Goal: Task Accomplishment & Management: Use online tool/utility

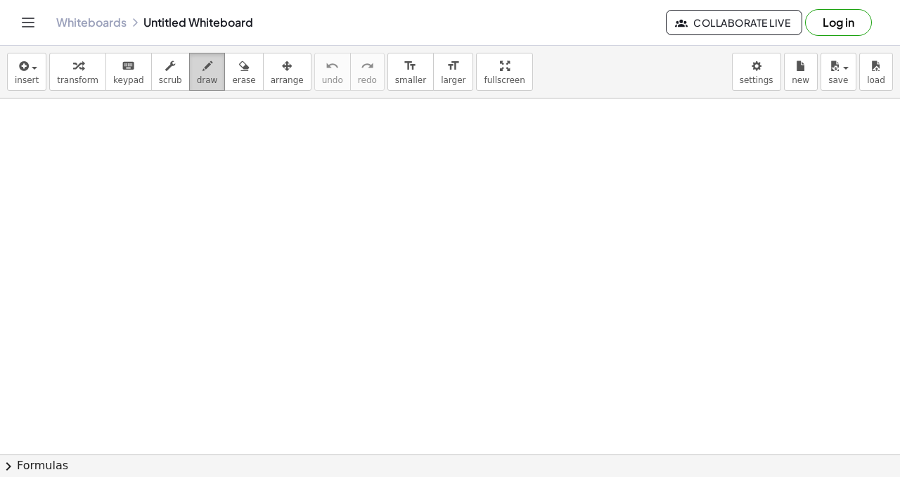
drag, startPoint x: 196, startPoint y: 79, endPoint x: 192, endPoint y: 88, distance: 9.1
click at [197, 79] on span "draw" at bounding box center [207, 80] width 21 height 10
drag, startPoint x: 27, startPoint y: 107, endPoint x: 29, endPoint y: 127, distance: 20.5
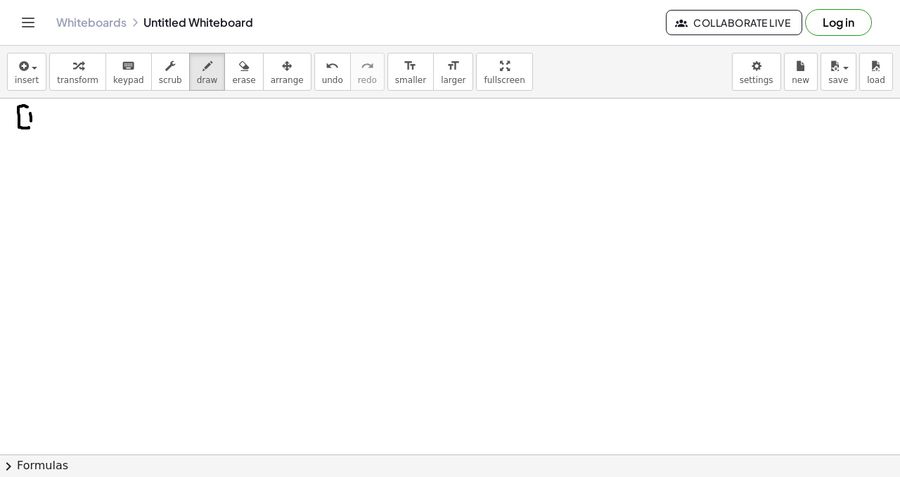
drag, startPoint x: 45, startPoint y: 108, endPoint x: 49, endPoint y: 115, distance: 7.2
drag, startPoint x: 51, startPoint y: 110, endPoint x: 57, endPoint y: 116, distance: 8.5
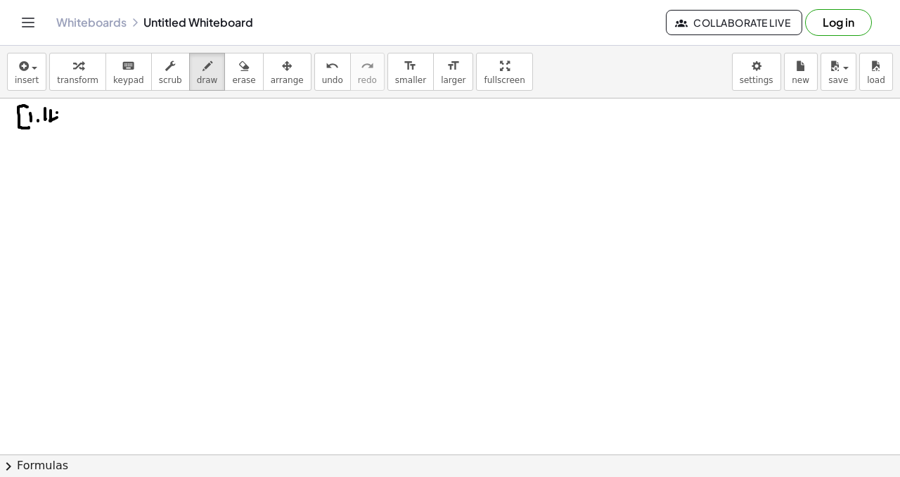
drag, startPoint x: 57, startPoint y: 113, endPoint x: 58, endPoint y: 122, distance: 9.3
drag, startPoint x: 60, startPoint y: 110, endPoint x: 50, endPoint y: 114, distance: 10.5
drag, startPoint x: 78, startPoint y: 112, endPoint x: 85, endPoint y: 124, distance: 13.9
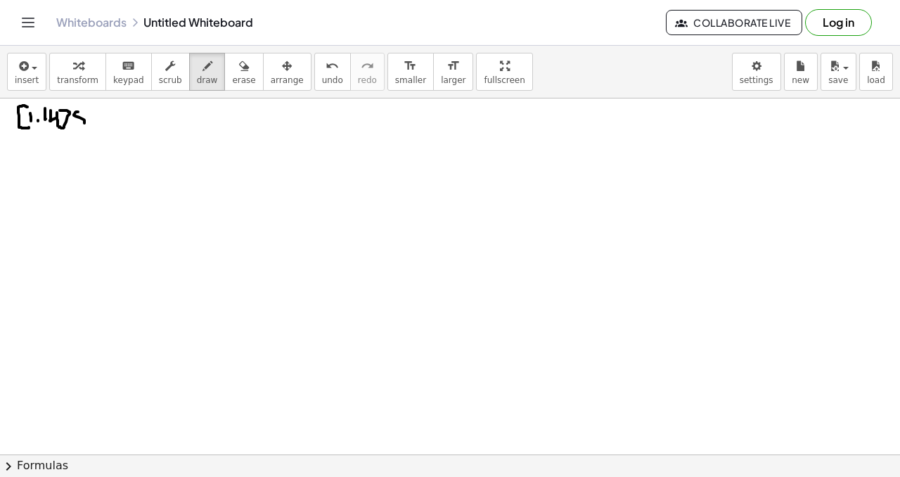
drag, startPoint x: 89, startPoint y: 120, endPoint x: 97, endPoint y: 125, distance: 9.8
drag, startPoint x: 114, startPoint y: 123, endPoint x: 126, endPoint y: 128, distance: 12.9
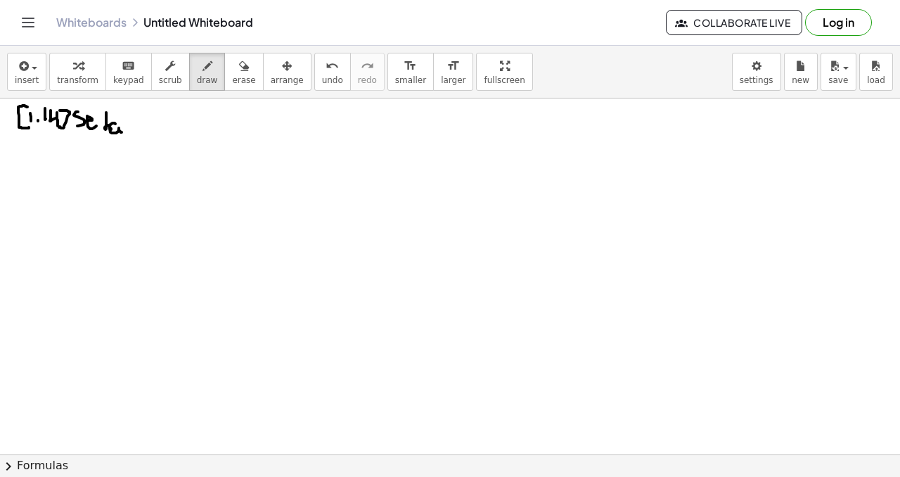
drag, startPoint x: 124, startPoint y: 129, endPoint x: 134, endPoint y: 133, distance: 11.4
drag, startPoint x: 155, startPoint y: 117, endPoint x: 154, endPoint y: 134, distance: 16.9
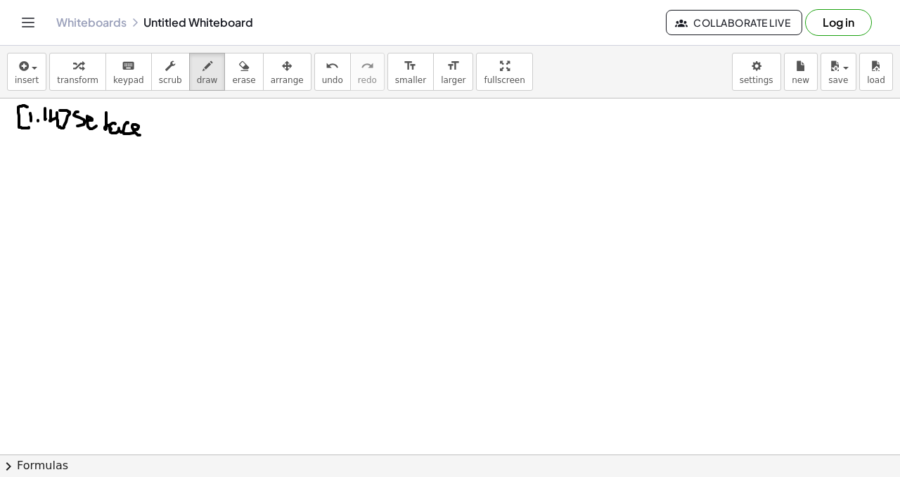
drag, startPoint x: 162, startPoint y: 127, endPoint x: 169, endPoint y: 133, distance: 8.5
drag, startPoint x: 177, startPoint y: 128, endPoint x: 201, endPoint y: 129, distance: 24.0
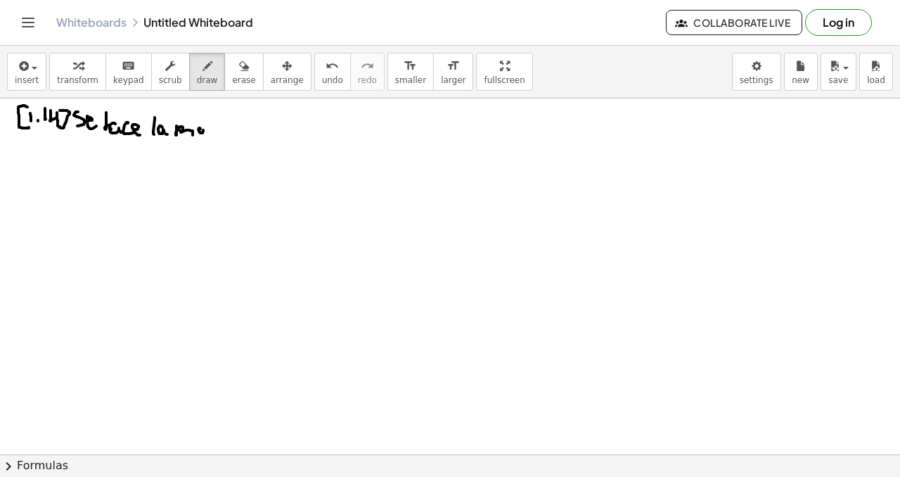
drag, startPoint x: 209, startPoint y: 127, endPoint x: 197, endPoint y: 114, distance: 17.4
click at [238, 76] on span "erase" at bounding box center [243, 80] width 23 height 10
drag, startPoint x: 168, startPoint y: 115, endPoint x: 177, endPoint y: 96, distance: 21.1
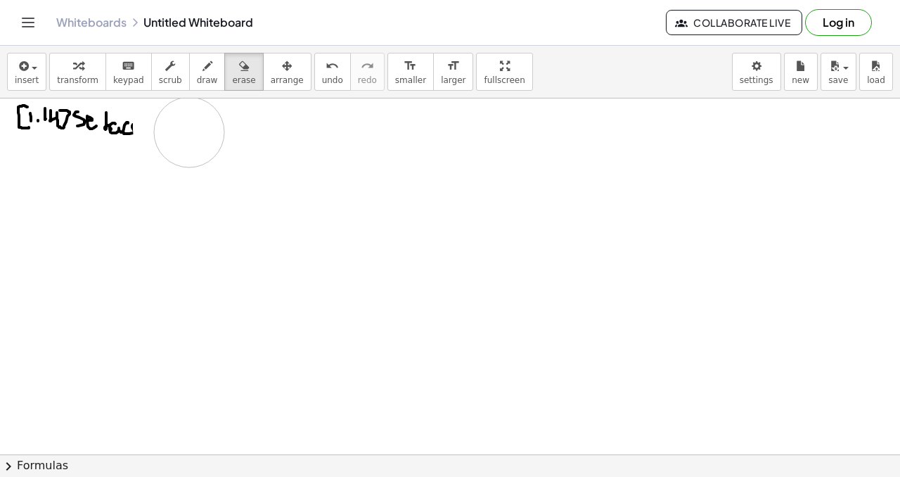
drag, startPoint x: 201, startPoint y: 77, endPoint x: 180, endPoint y: 91, distance: 25.8
click at [200, 77] on span "draw" at bounding box center [207, 80] width 21 height 10
drag, startPoint x: 170, startPoint y: 118, endPoint x: 171, endPoint y: 127, distance: 9.3
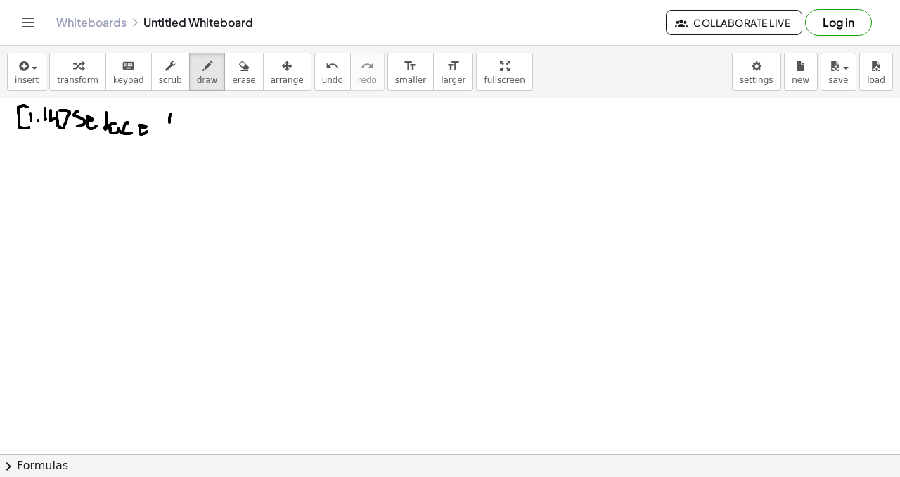
drag, startPoint x: 169, startPoint y: 122, endPoint x: 179, endPoint y: 119, distance: 11.1
drag, startPoint x: 177, startPoint y: 134, endPoint x: 184, endPoint y: 127, distance: 9.5
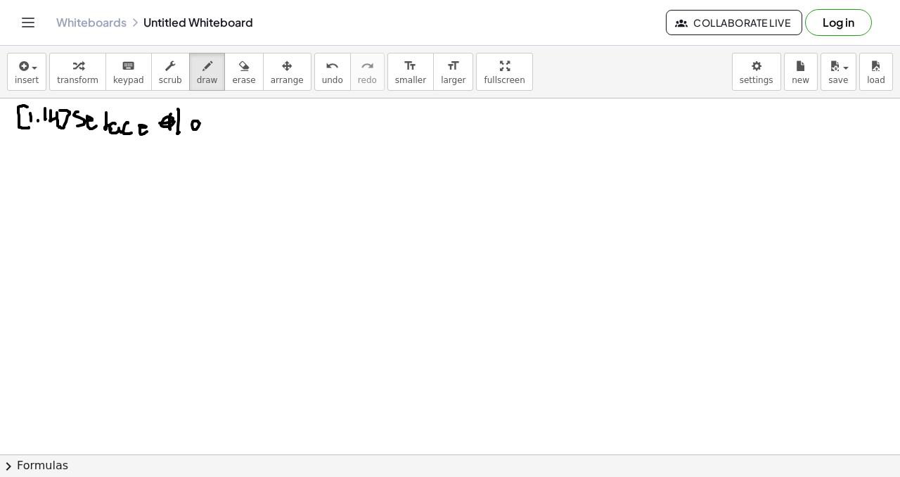
drag, startPoint x: 206, startPoint y: 117, endPoint x: 214, endPoint y: 120, distance: 8.2
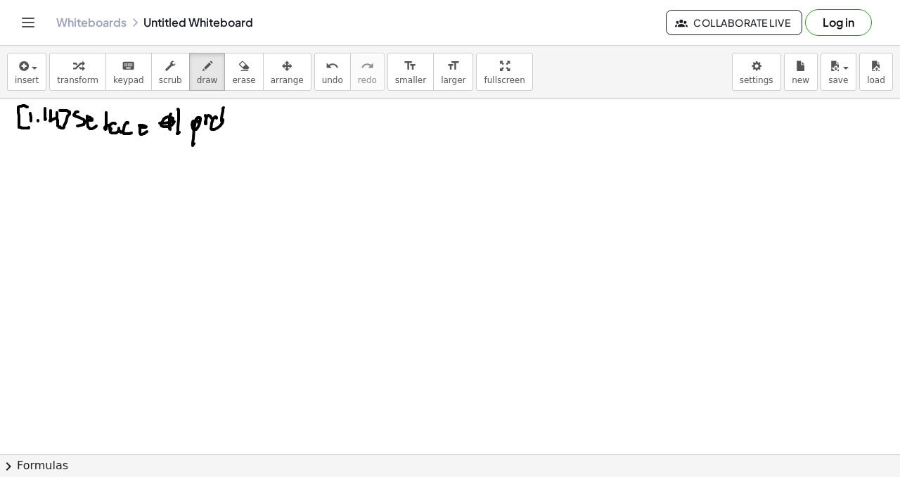
click at [232, 67] on div "button" at bounding box center [243, 65] width 23 height 17
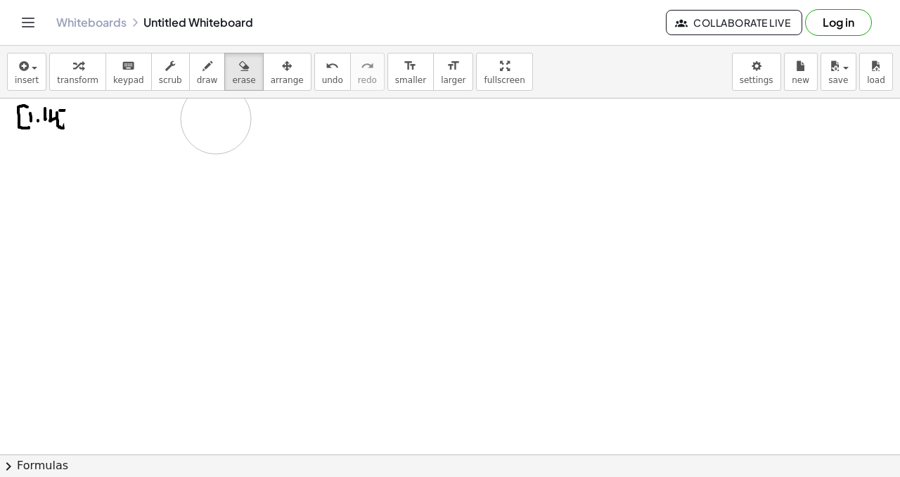
drag, startPoint x: 99, startPoint y: 122, endPoint x: 172, endPoint y: 117, distance: 73.3
click at [189, 80] on button "draw" at bounding box center [207, 72] width 37 height 38
drag, startPoint x: 60, startPoint y: 106, endPoint x: 60, endPoint y: 120, distance: 14.1
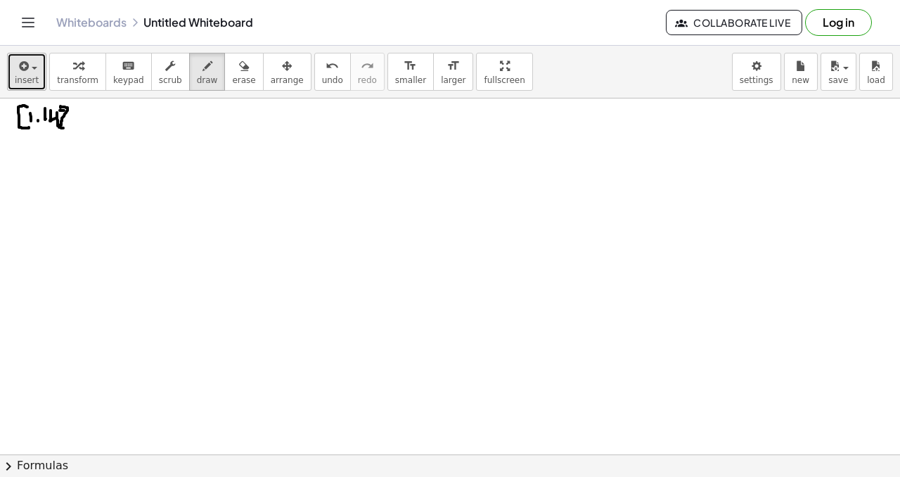
click at [27, 82] on span "insert" at bounding box center [27, 80] width 24 height 10
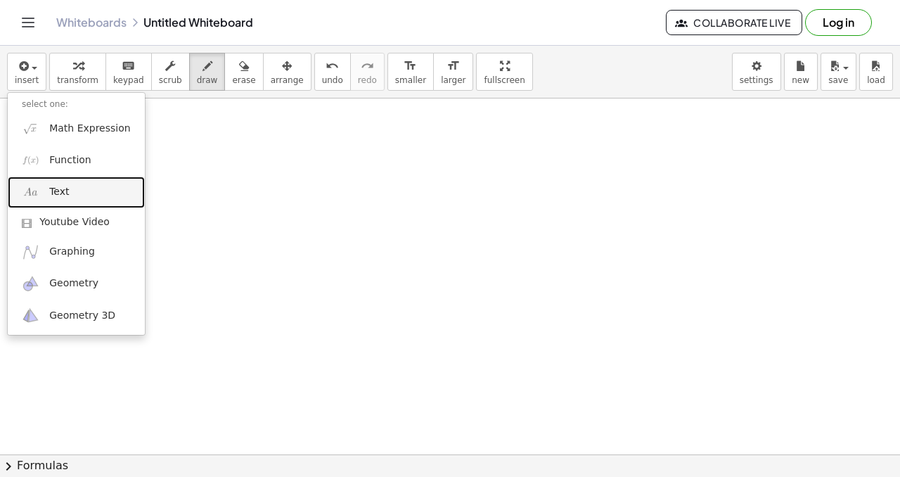
click at [63, 191] on span "Text" at bounding box center [59, 192] width 20 height 14
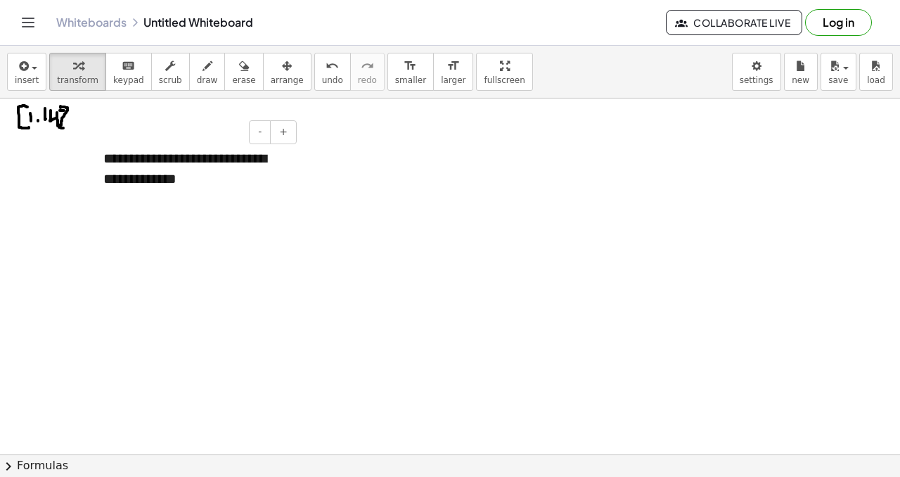
click at [160, 162] on div "**********" at bounding box center [194, 168] width 211 height 68
click at [110, 157] on div "**********" at bounding box center [194, 168] width 211 height 68
click at [210, 174] on div "**********" at bounding box center [194, 168] width 211 height 68
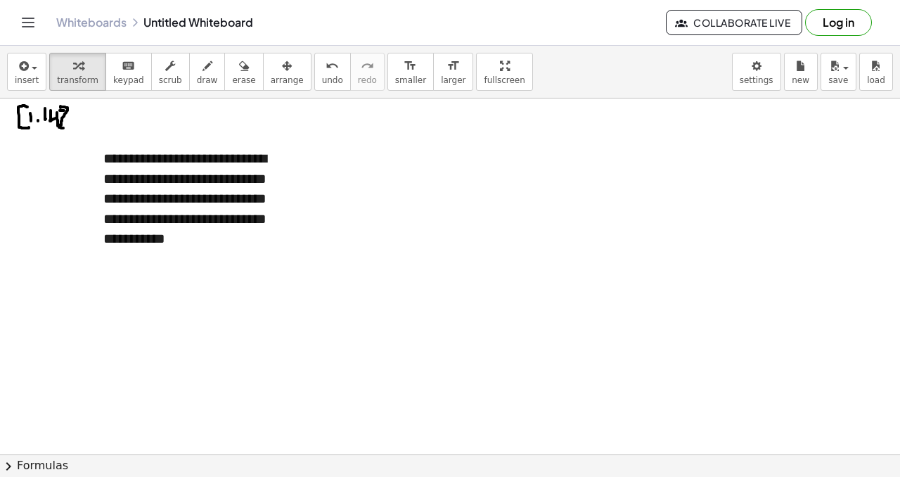
click at [283, 200] on div "**********" at bounding box center [194, 198] width 211 height 129
drag, startPoint x: 300, startPoint y: 190, endPoint x: 355, endPoint y: 172, distance: 57.8
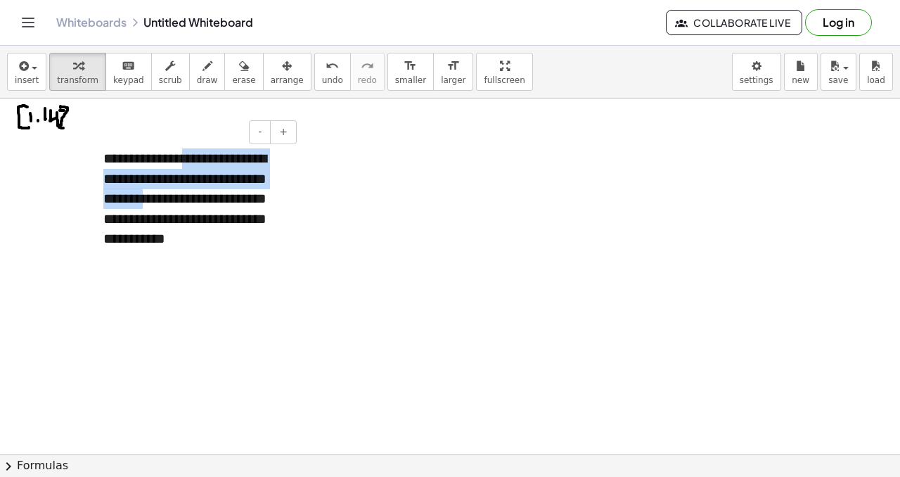
drag, startPoint x: 188, startPoint y: 205, endPoint x: 188, endPoint y: 152, distance: 53.5
click at [188, 152] on div "**********" at bounding box center [194, 198] width 211 height 129
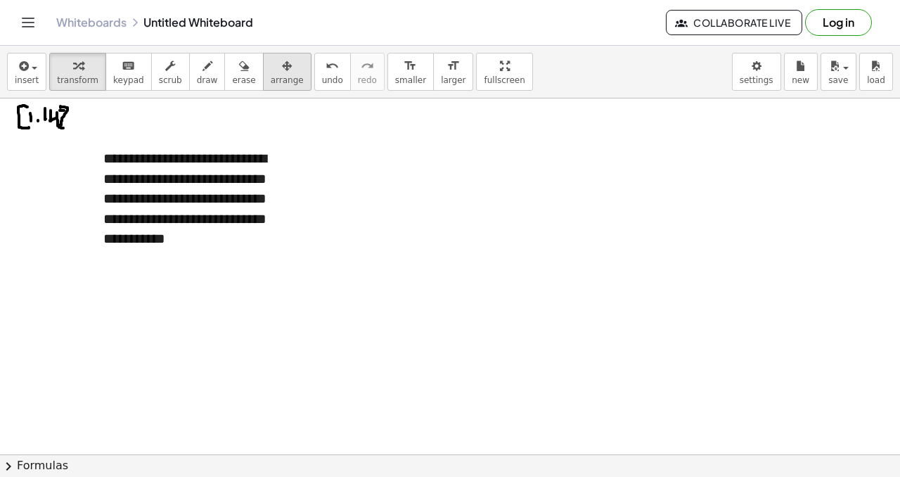
click at [282, 71] on icon "button" at bounding box center [287, 66] width 10 height 17
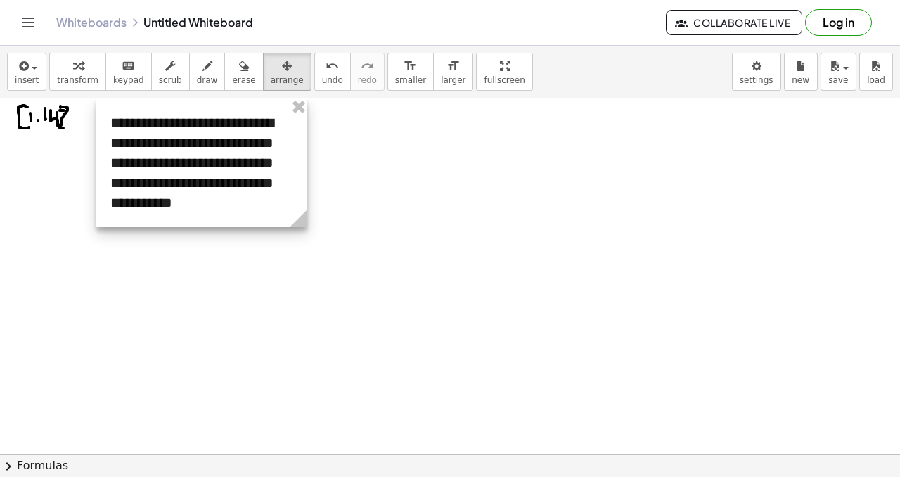
drag, startPoint x: 272, startPoint y: 195, endPoint x: 271, endPoint y: 139, distance: 56.3
click at [271, 139] on div at bounding box center [201, 162] width 211 height 129
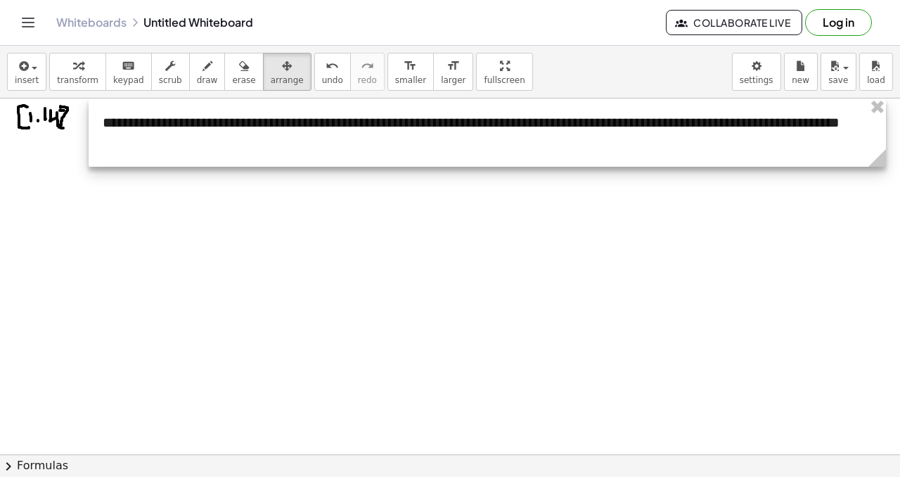
drag, startPoint x: 298, startPoint y: 227, endPoint x: 885, endPoint y: 214, distance: 586.7
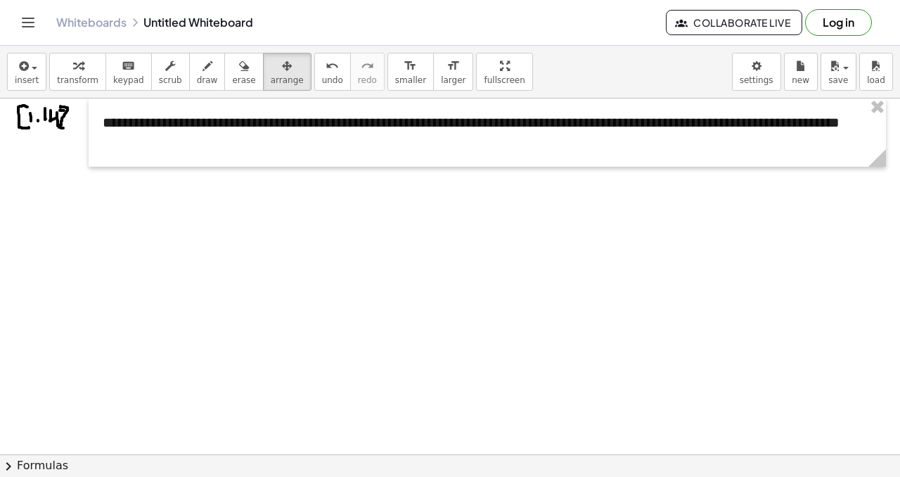
click at [31, 75] on span "insert" at bounding box center [27, 80] width 24 height 10
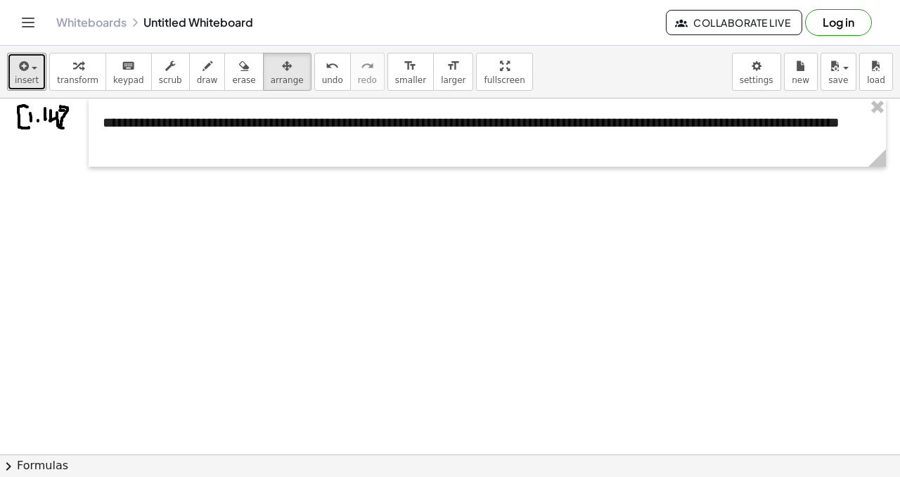
scroll to position [1, 0]
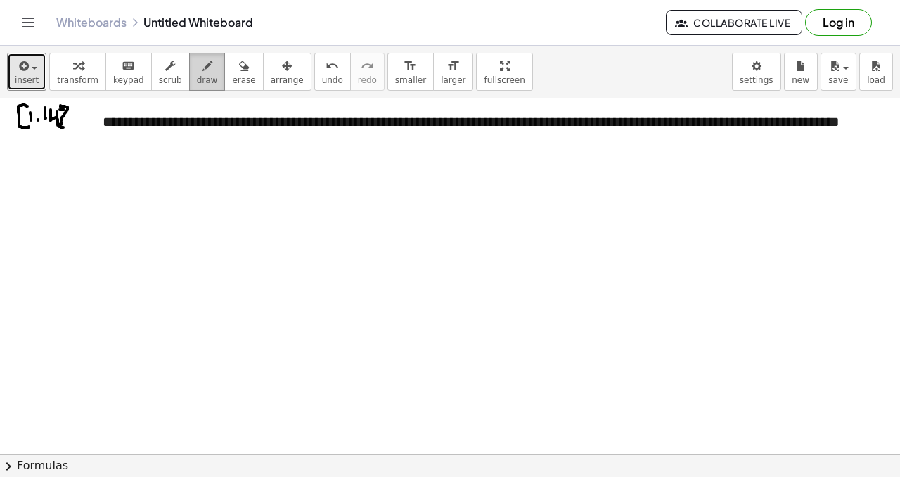
click at [203, 72] on icon "button" at bounding box center [208, 66] width 10 height 17
drag, startPoint x: 27, startPoint y: 163, endPoint x: 29, endPoint y: 179, distance: 15.6
click at [24, 179] on div at bounding box center [450, 454] width 900 height 712
click at [44, 175] on div at bounding box center [450, 454] width 900 height 712
drag, startPoint x: 59, startPoint y: 163, endPoint x: 64, endPoint y: 183, distance: 20.3
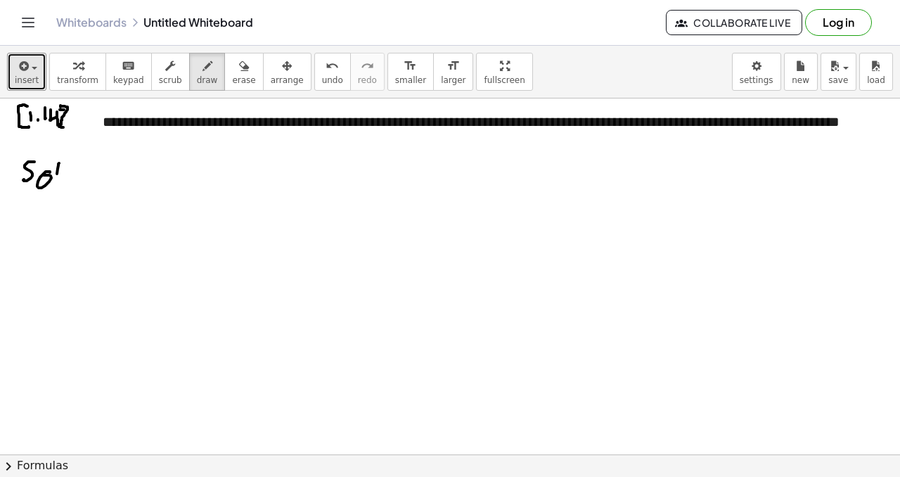
click at [58, 185] on div at bounding box center [450, 454] width 900 height 712
drag, startPoint x: 70, startPoint y: 169, endPoint x: 68, endPoint y: 184, distance: 15.6
click at [71, 170] on div at bounding box center [450, 454] width 900 height 712
click at [70, 185] on div at bounding box center [450, 454] width 900 height 712
click at [32, 84] on button "insert" at bounding box center [26, 72] width 39 height 38
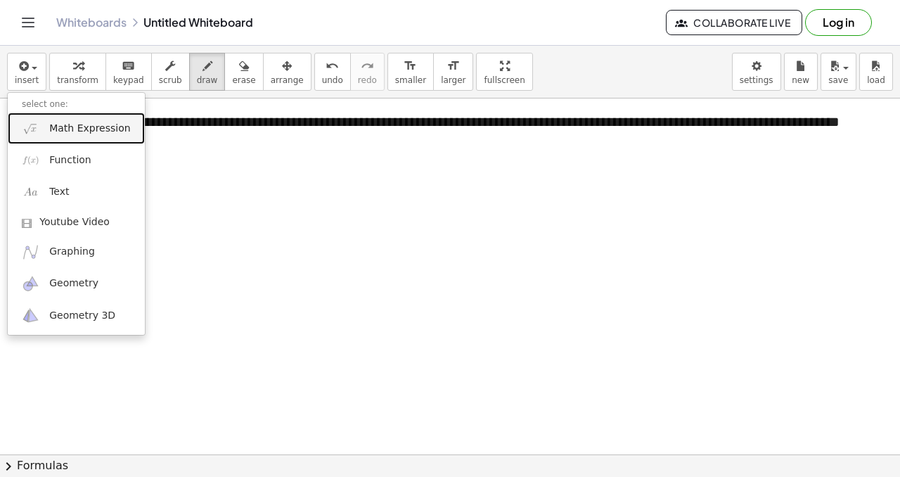
click at [90, 127] on span "Math Expression" at bounding box center [89, 129] width 81 height 14
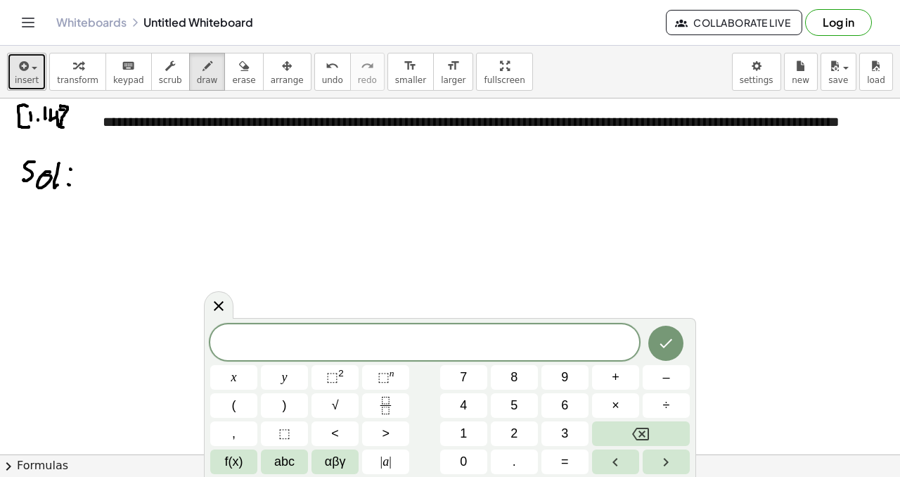
click at [27, 72] on icon "button" at bounding box center [22, 66] width 13 height 17
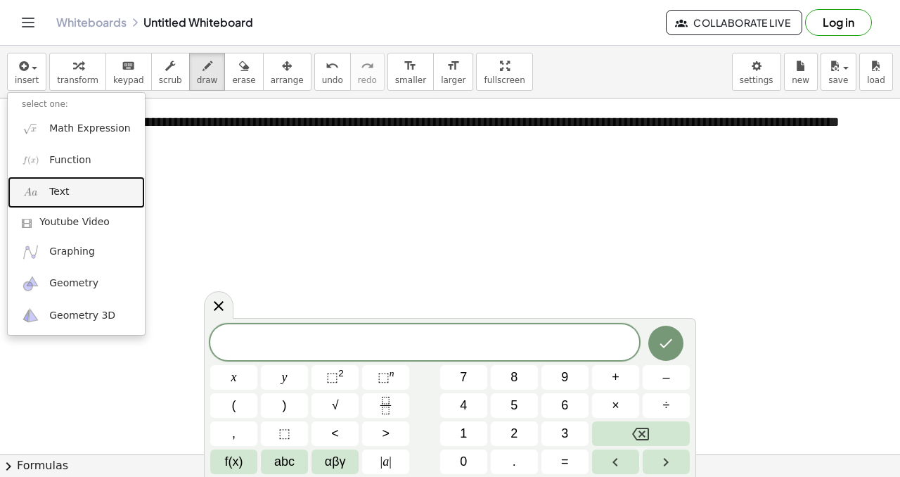
click at [82, 192] on link "Text" at bounding box center [76, 193] width 137 height 32
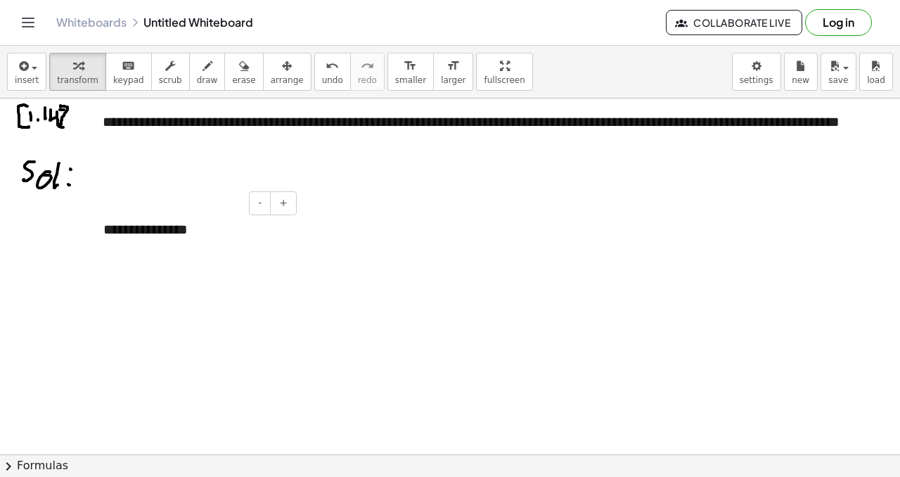
click at [197, 229] on div "**********" at bounding box center [194, 229] width 211 height 49
click at [344, 267] on div at bounding box center [450, 454] width 900 height 712
click at [281, 87] on button "arrange" at bounding box center [287, 72] width 49 height 38
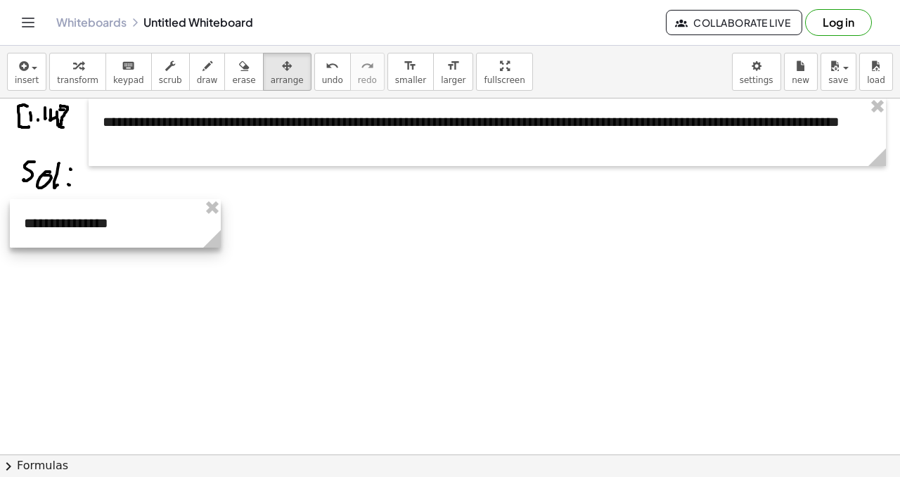
drag, startPoint x: 187, startPoint y: 246, endPoint x: 108, endPoint y: 240, distance: 79.7
click at [108, 240] on div at bounding box center [115, 223] width 211 height 49
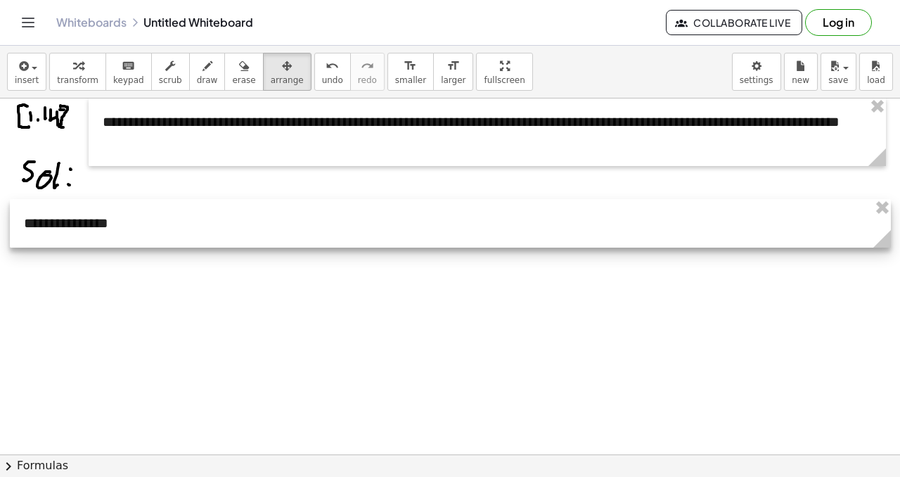
drag, startPoint x: 222, startPoint y: 242, endPoint x: 892, endPoint y: 349, distance: 678.8
click at [892, 349] on div "**********" at bounding box center [450, 276] width 900 height 356
click at [158, 232] on div at bounding box center [450, 223] width 881 height 49
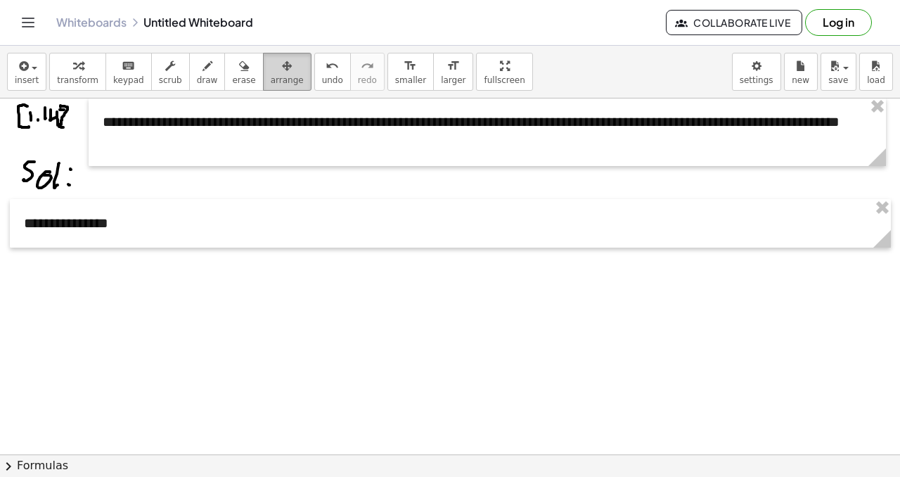
click at [271, 75] on span "arrange" at bounding box center [287, 80] width 33 height 10
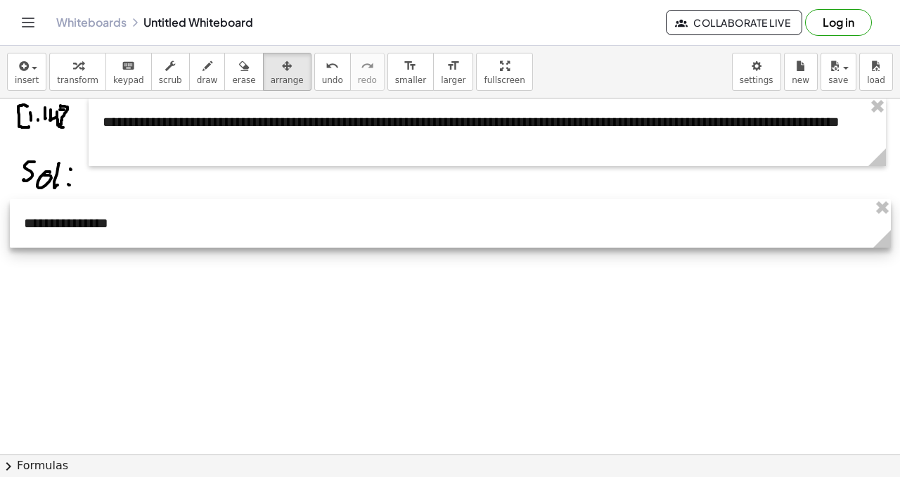
click at [46, 226] on div at bounding box center [450, 223] width 881 height 49
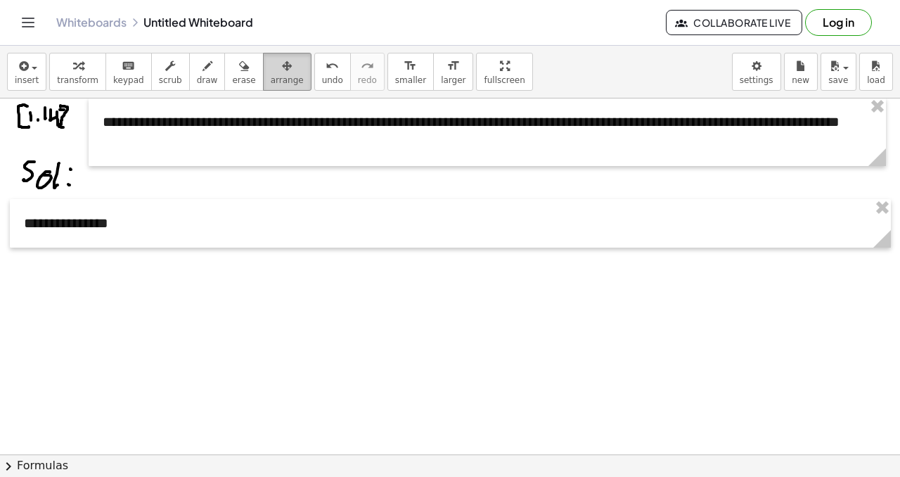
click at [271, 75] on span "arrange" at bounding box center [287, 80] width 33 height 10
click at [239, 72] on icon "button" at bounding box center [244, 66] width 10 height 17
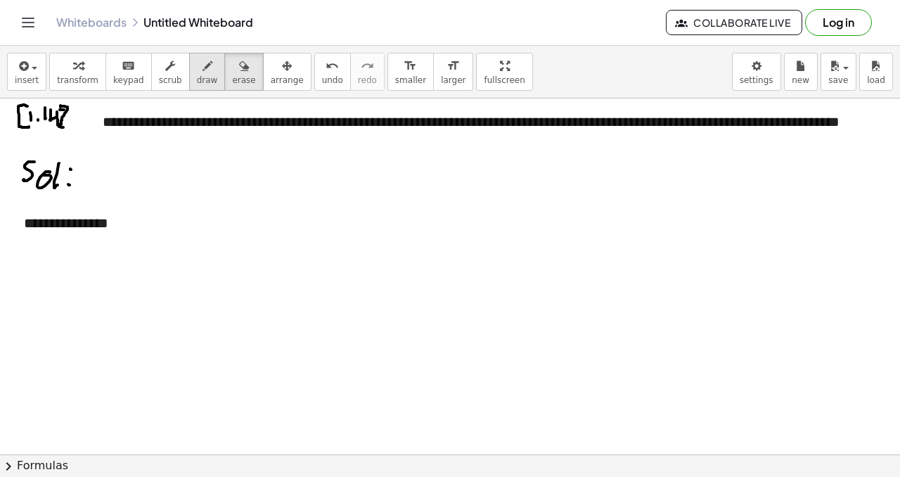
click at [205, 65] on icon "button" at bounding box center [208, 66] width 10 height 17
click at [79, 74] on icon "button" at bounding box center [78, 66] width 10 height 17
click at [165, 64] on icon "button" at bounding box center [170, 66] width 10 height 17
click at [94, 222] on div "**********" at bounding box center [450, 223] width 881 height 49
drag, startPoint x: 109, startPoint y: 224, endPoint x: 10, endPoint y: 217, distance: 99.4
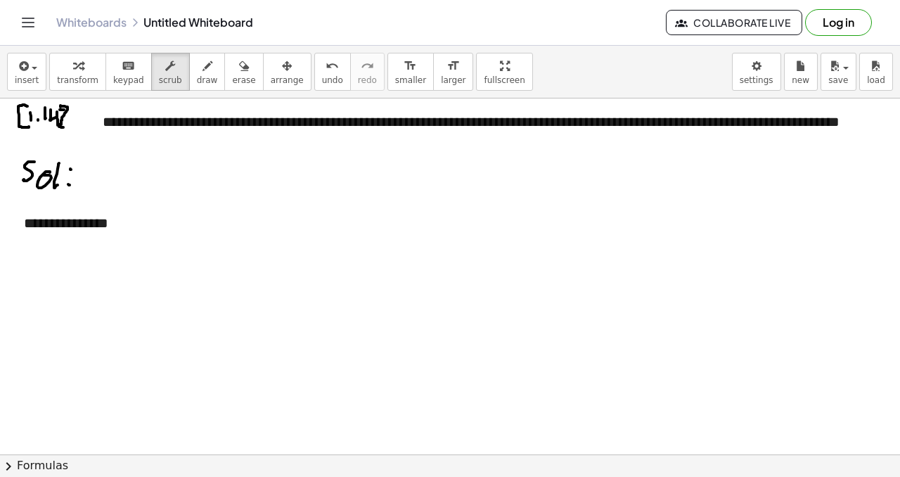
click at [10, 217] on div "**********" at bounding box center [450, 223] width 881 height 49
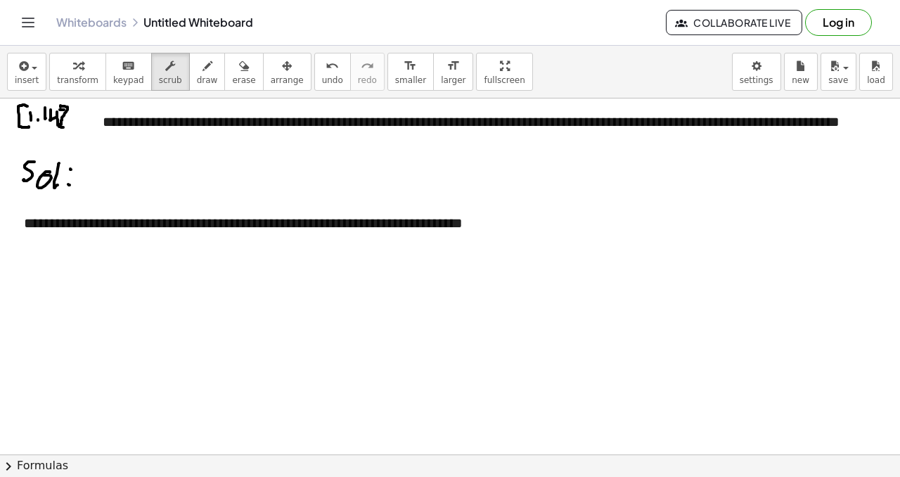
scroll to position [1, 5]
click at [640, 221] on div "**********" at bounding box center [450, 233] width 881 height 68
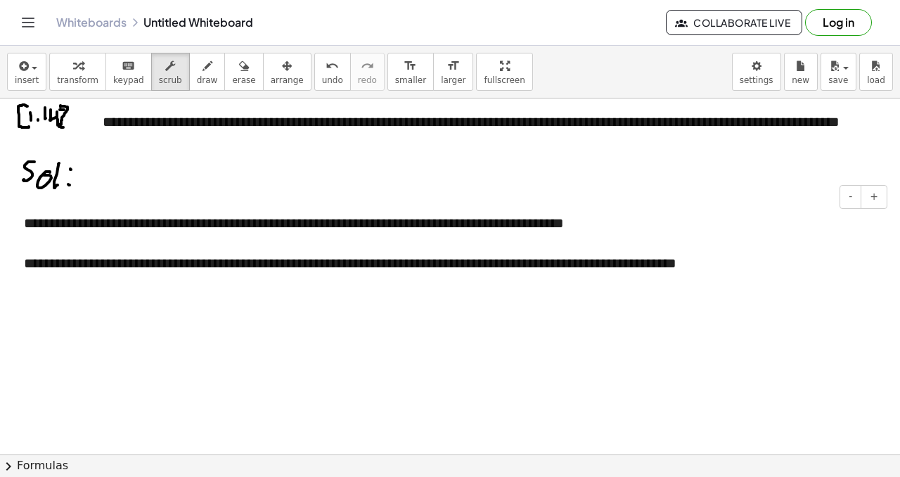
click at [620, 263] on div "**********" at bounding box center [450, 263] width 853 height 20
click at [760, 267] on div "**********" at bounding box center [450, 263] width 853 height 20
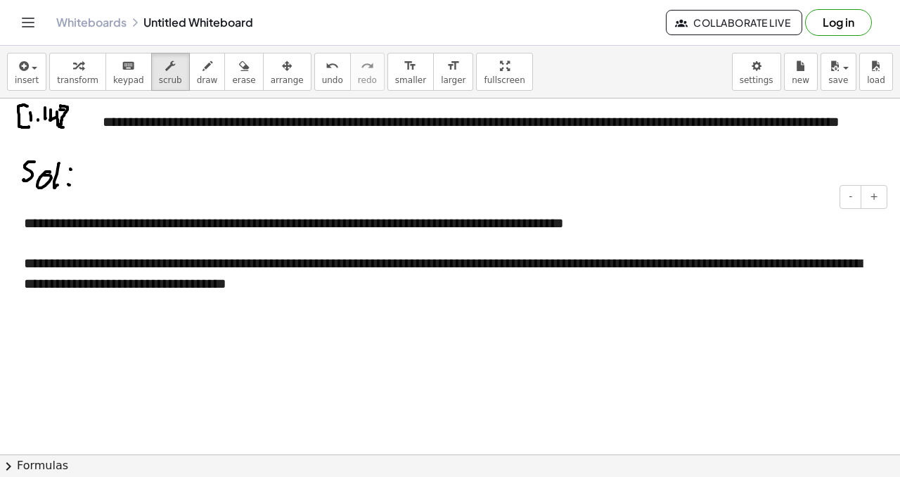
click at [758, 269] on div "**********" at bounding box center [450, 273] width 853 height 40
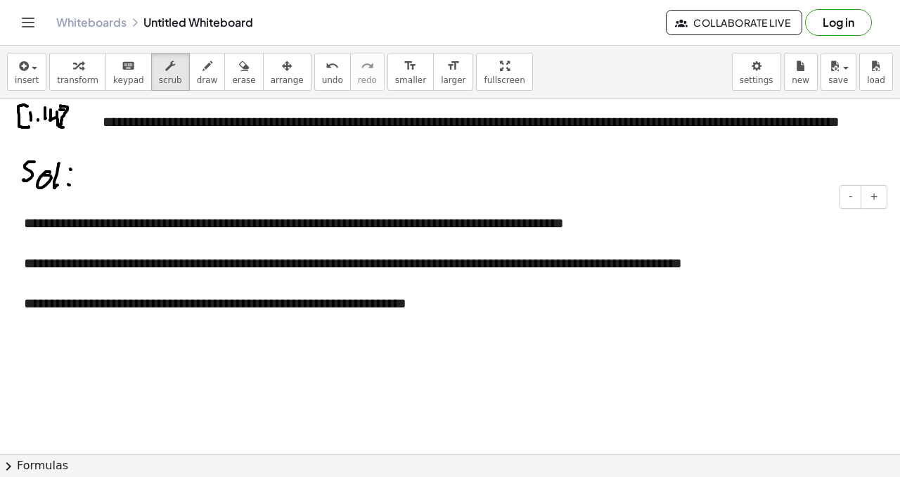
click at [97, 279] on div at bounding box center [450, 284] width 853 height 20
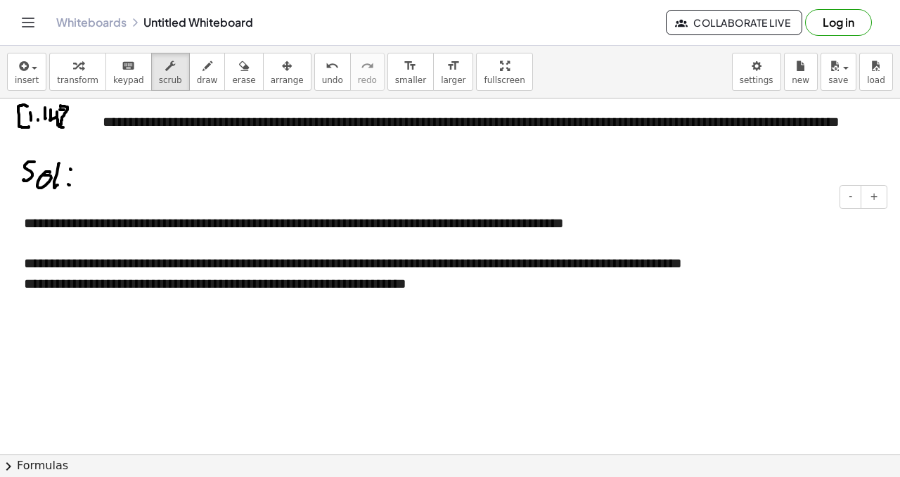
click at [24, 285] on div "**********" at bounding box center [450, 284] width 853 height 20
click at [35, 245] on div at bounding box center [450, 244] width 853 height 20
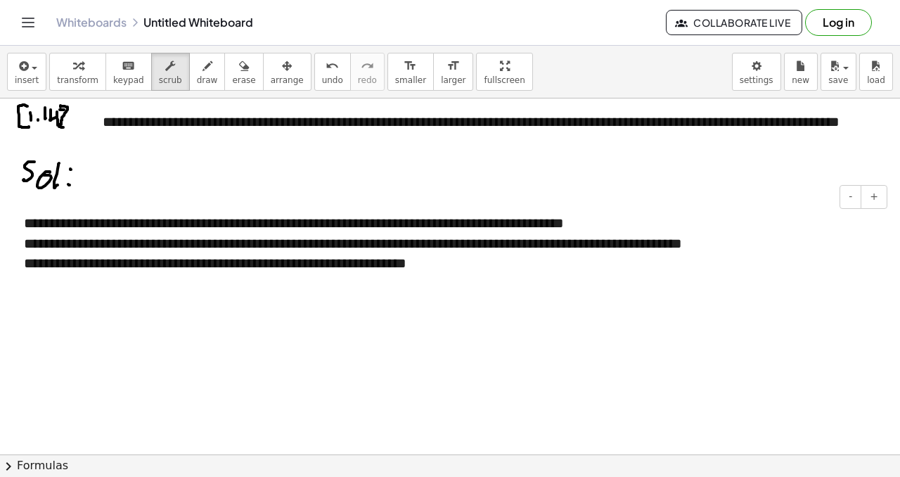
click at [464, 268] on div "**********" at bounding box center [450, 263] width 853 height 20
click at [407, 262] on span "**********" at bounding box center [215, 263] width 383 height 14
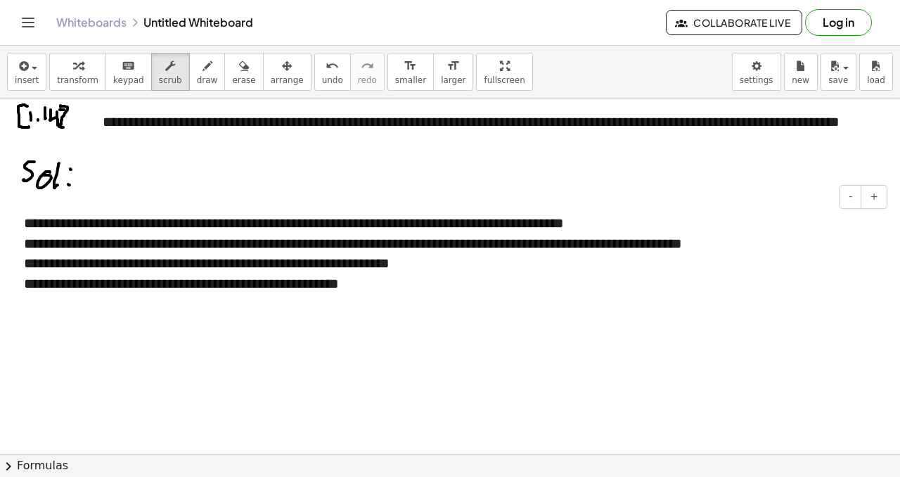
click at [398, 289] on div "**********" at bounding box center [450, 284] width 853 height 20
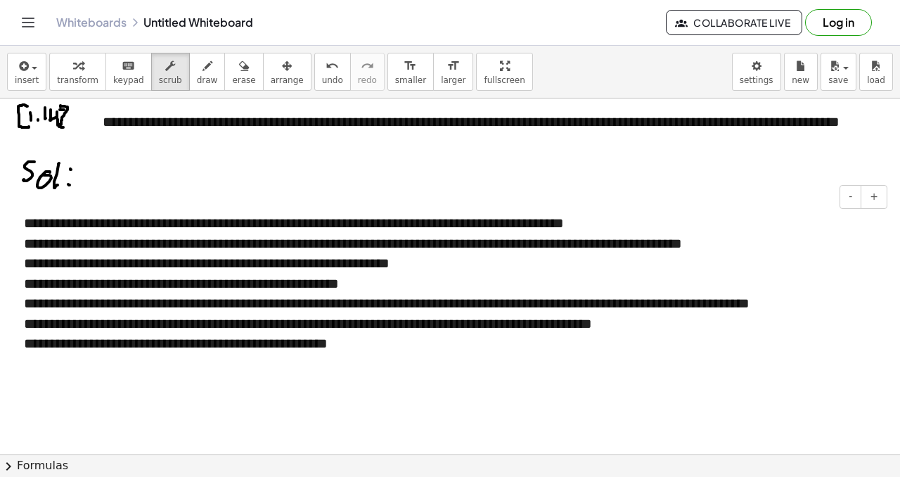
click at [395, 344] on div "**********" at bounding box center [450, 343] width 853 height 20
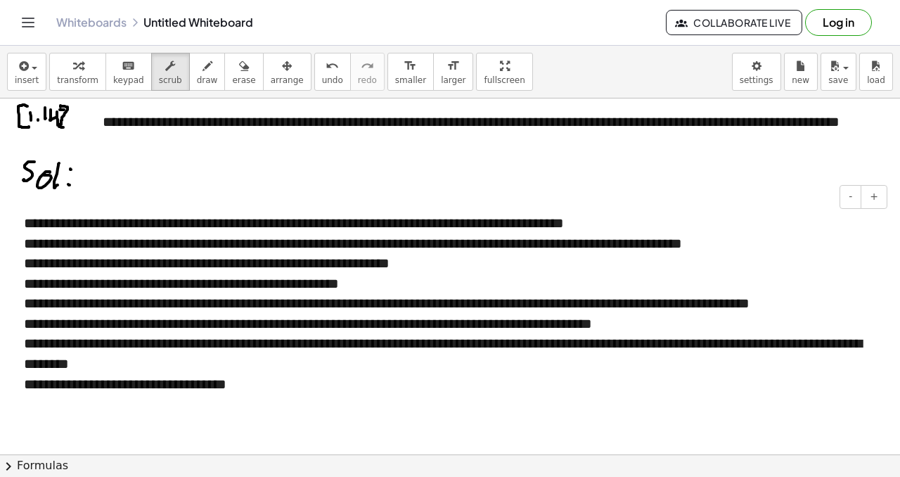
click at [184, 387] on div "**********" at bounding box center [450, 384] width 853 height 20
click at [256, 390] on div "**********" at bounding box center [450, 384] width 853 height 20
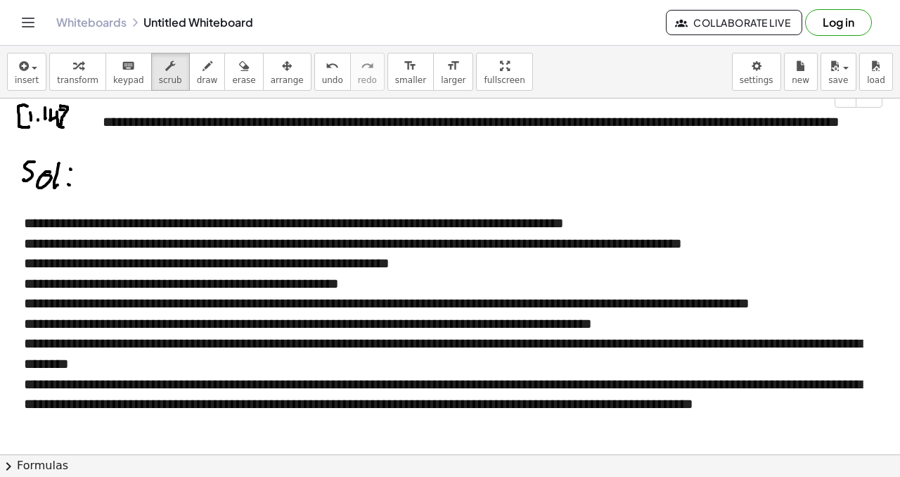
click at [275, 158] on div "**********" at bounding box center [488, 132] width 798 height 68
click at [267, 230] on div "**********" at bounding box center [450, 313] width 881 height 229
click at [216, 185] on div "- +" at bounding box center [446, 197] width 881 height 24
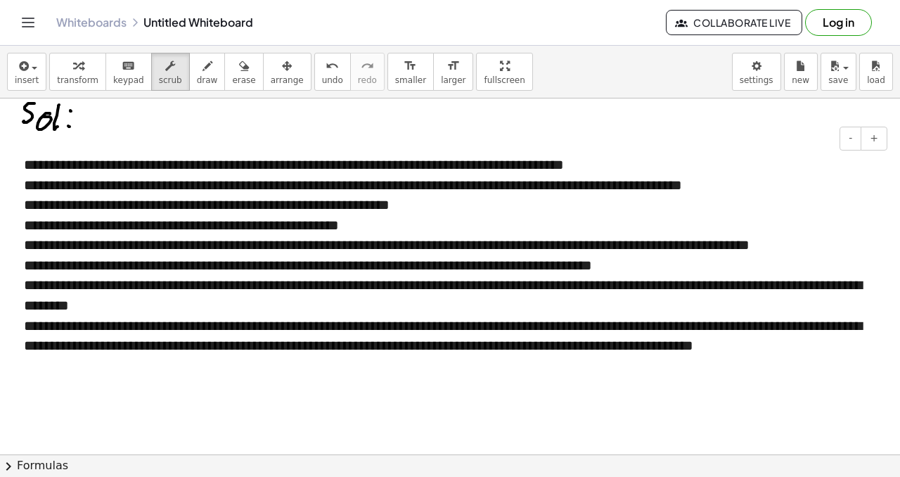
scroll to position [68, 5]
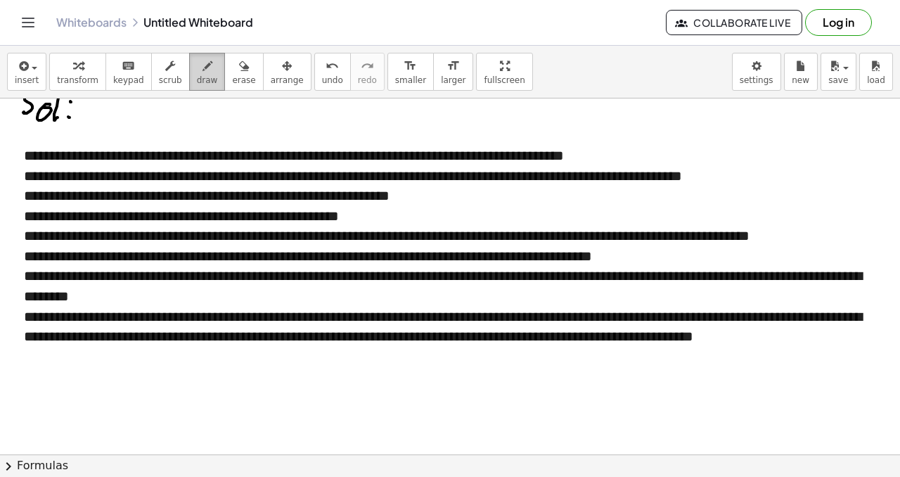
click at [197, 76] on span "draw" at bounding box center [207, 80] width 21 height 10
drag, startPoint x: 27, startPoint y: 358, endPoint x: 45, endPoint y: 368, distance: 20.8
click at [39, 378] on div at bounding box center [450, 386] width 900 height 712
drag, startPoint x: 51, startPoint y: 363, endPoint x: 70, endPoint y: 365, distance: 19.1
click at [73, 364] on div at bounding box center [450, 386] width 900 height 712
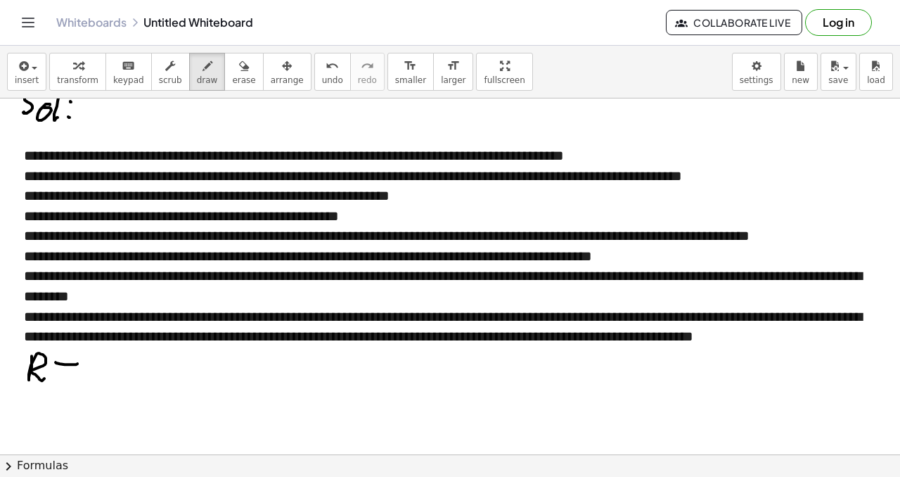
click at [75, 377] on div at bounding box center [450, 386] width 900 height 712
drag, startPoint x: 108, startPoint y: 363, endPoint x: 90, endPoint y: 375, distance: 21.8
click at [89, 378] on div at bounding box center [450, 386] width 900 height 712
drag, startPoint x: 90, startPoint y: 375, endPoint x: 110, endPoint y: 371, distance: 20.8
click at [113, 372] on div at bounding box center [450, 386] width 900 height 712
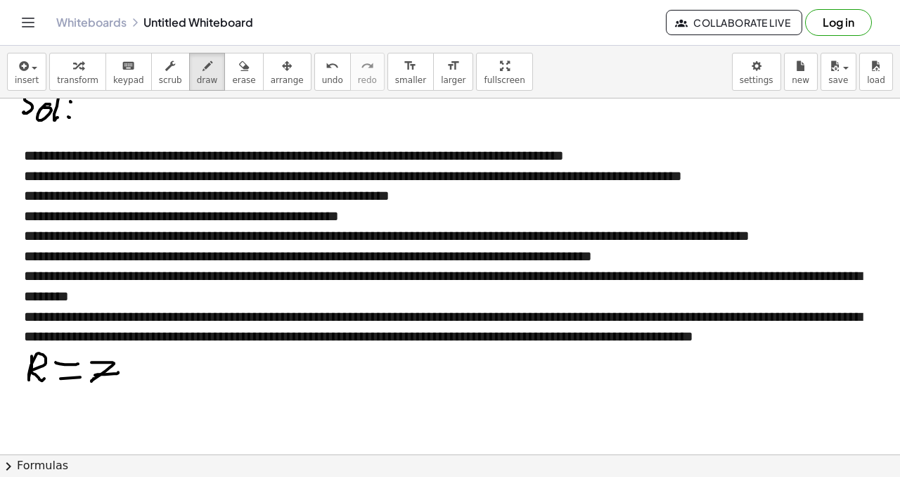
drag, startPoint x: 110, startPoint y: 347, endPoint x: 87, endPoint y: 333, distance: 26.5
click at [87, 333] on div at bounding box center [450, 386] width 900 height 712
drag, startPoint x: 87, startPoint y: 333, endPoint x: 68, endPoint y: 336, distance: 19.3
click at [65, 343] on div at bounding box center [450, 386] width 900 height 712
click at [322, 80] on span "undo" at bounding box center [332, 80] width 21 height 10
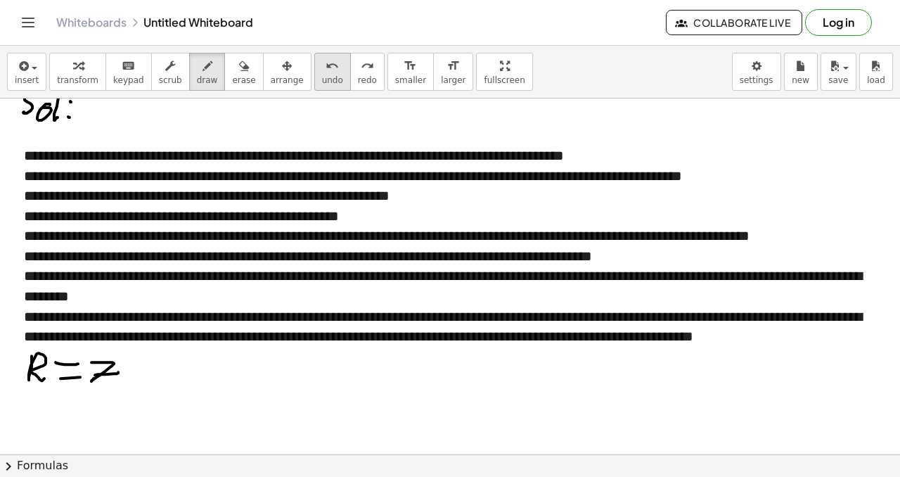
click at [322, 80] on span "undo" at bounding box center [332, 80] width 21 height 10
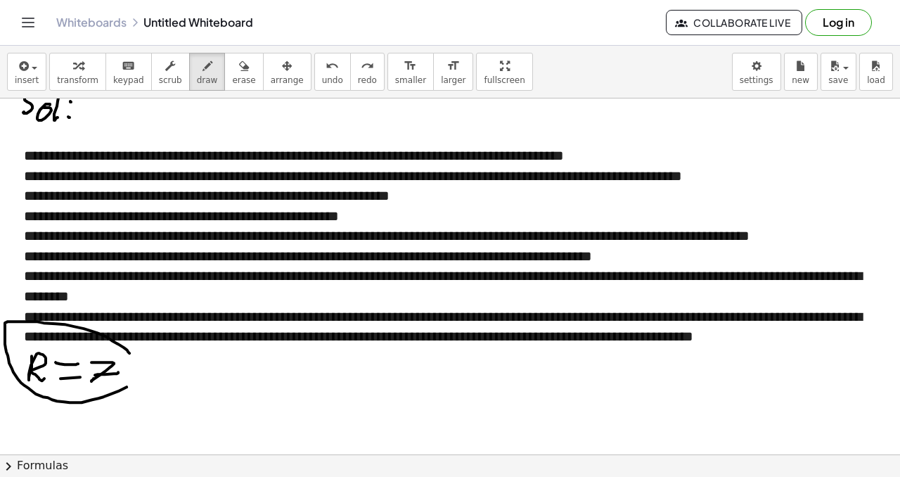
click at [128, 350] on div at bounding box center [450, 386] width 900 height 712
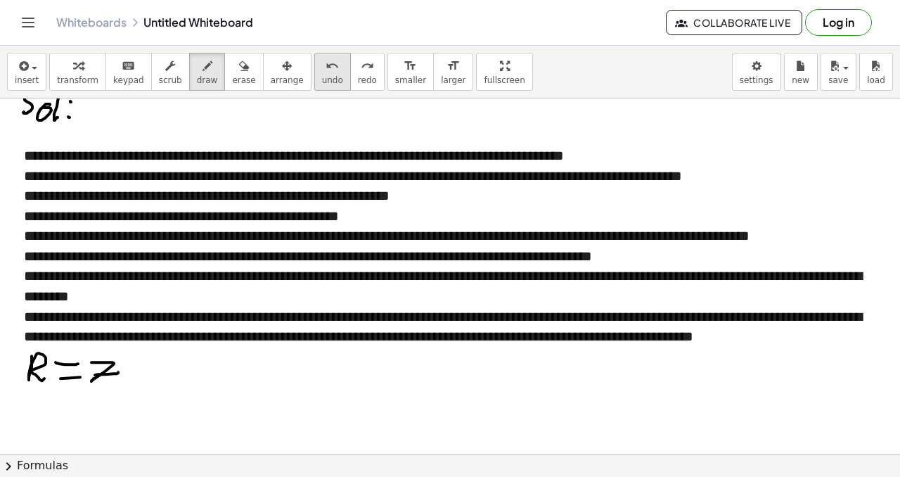
drag, startPoint x: 325, startPoint y: 74, endPoint x: 309, endPoint y: 86, distance: 20.1
click at [322, 75] on span "undo" at bounding box center [332, 80] width 21 height 10
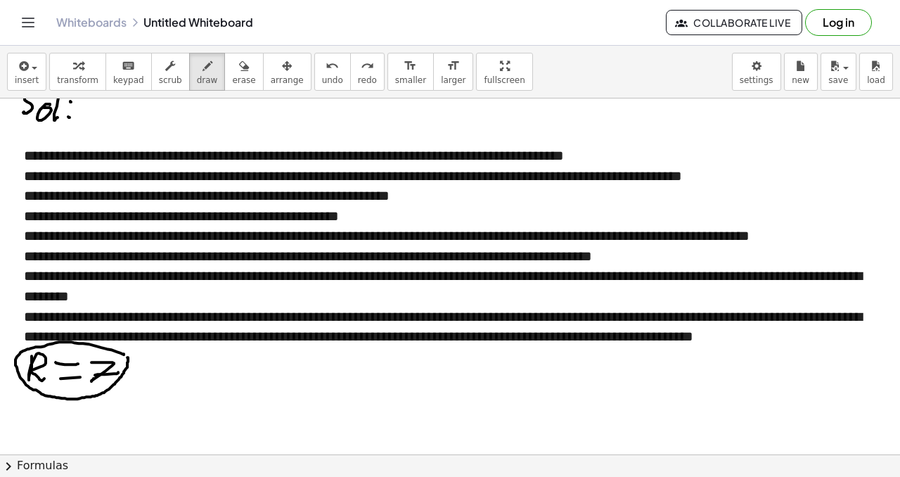
click at [122, 357] on div at bounding box center [450, 386] width 900 height 712
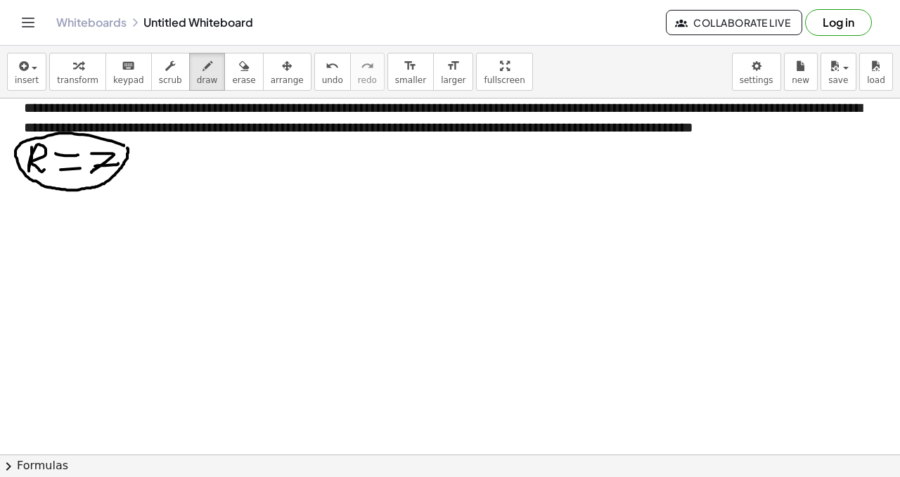
scroll to position [279, 5]
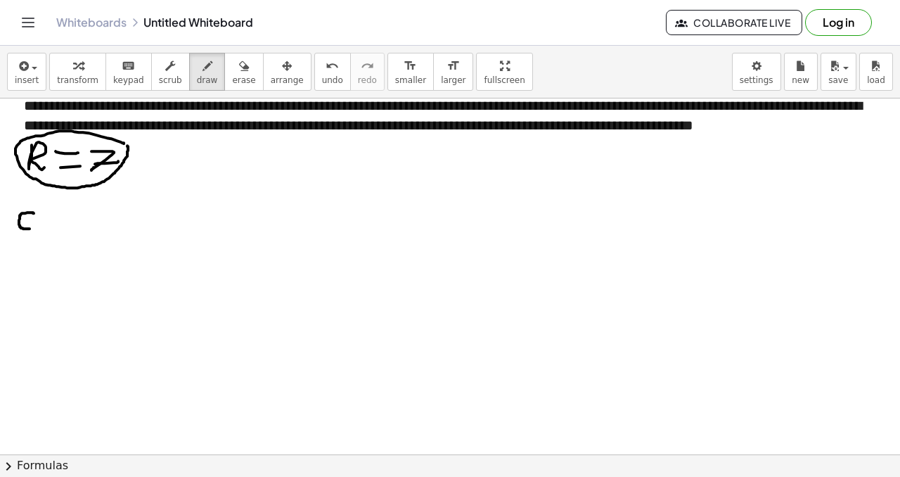
drag, startPoint x: 25, startPoint y: 212, endPoint x: 26, endPoint y: 227, distance: 14.8
click at [26, 228] on div at bounding box center [450, 175] width 900 height 712
click at [27, 226] on div at bounding box center [450, 175] width 900 height 712
drag, startPoint x: 38, startPoint y: 226, endPoint x: 46, endPoint y: 222, distance: 9.1
click at [39, 226] on div at bounding box center [450, 175] width 900 height 712
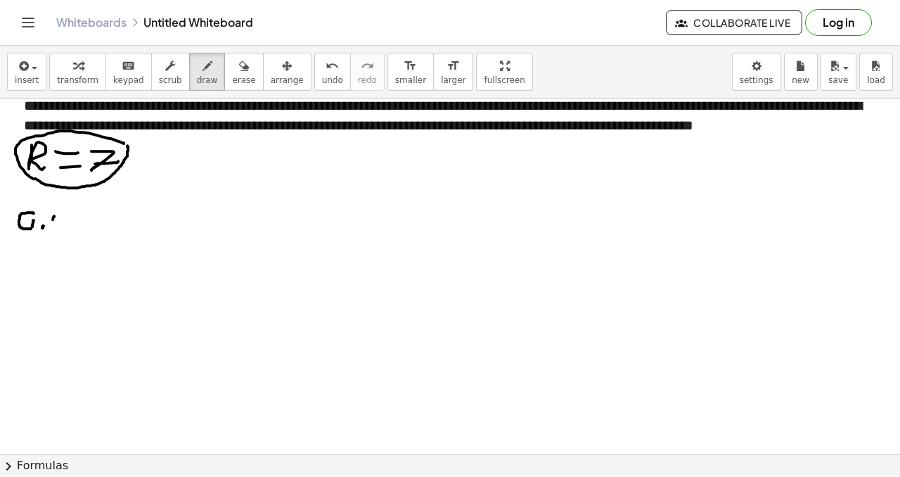
drag, startPoint x: 48, startPoint y: 219, endPoint x: 63, endPoint y: 216, distance: 15.9
click at [48, 226] on div at bounding box center [450, 175] width 900 height 712
drag, startPoint x: 64, startPoint y: 216, endPoint x: 65, endPoint y: 224, distance: 7.9
click at [60, 229] on div at bounding box center [450, 175] width 900 height 712
drag, startPoint x: 68, startPoint y: 214, endPoint x: 65, endPoint y: 234, distance: 20.6
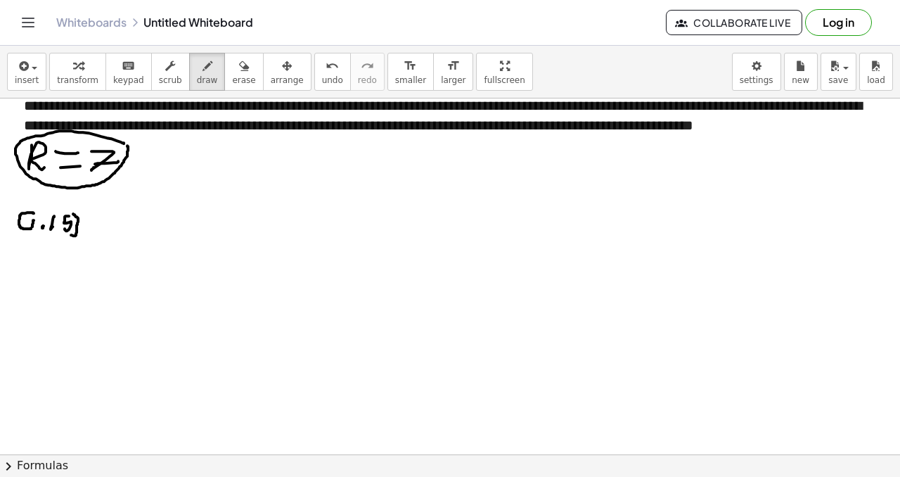
click at [65, 234] on div at bounding box center [450, 175] width 900 height 712
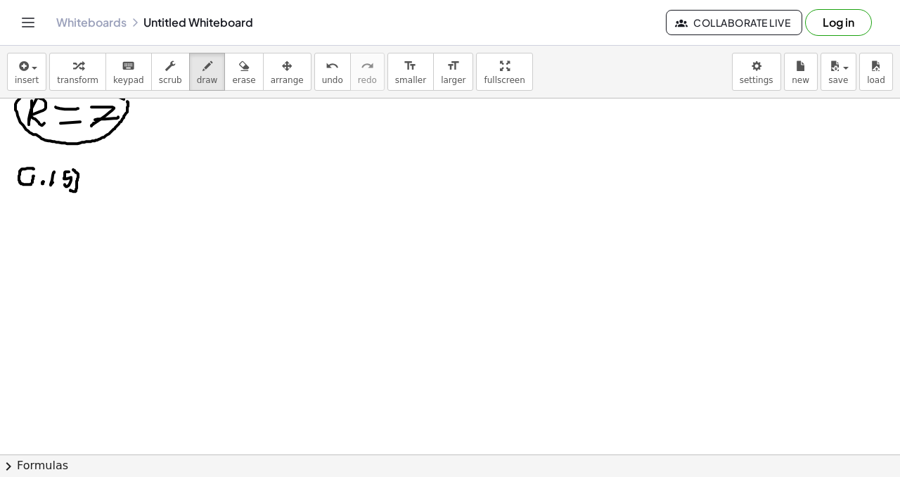
scroll to position [321, 5]
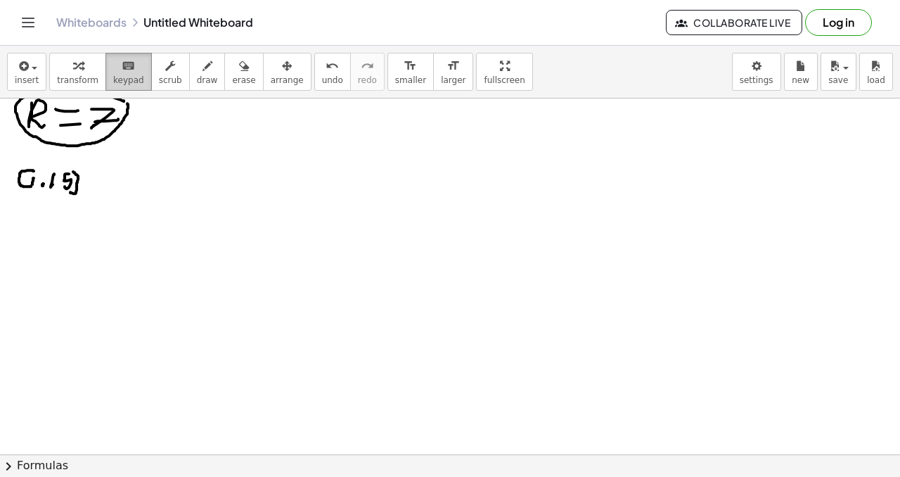
click at [129, 72] on icon "keyboard" at bounding box center [128, 66] width 13 height 17
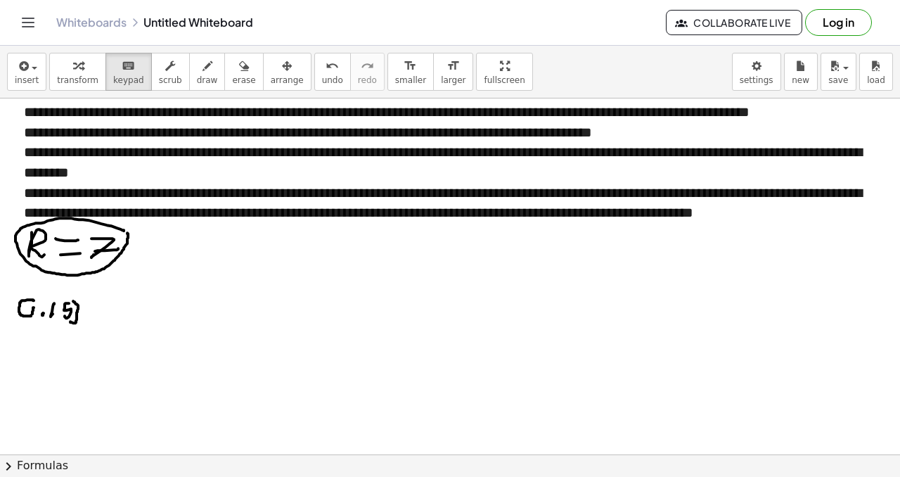
scroll to position [191, 5]
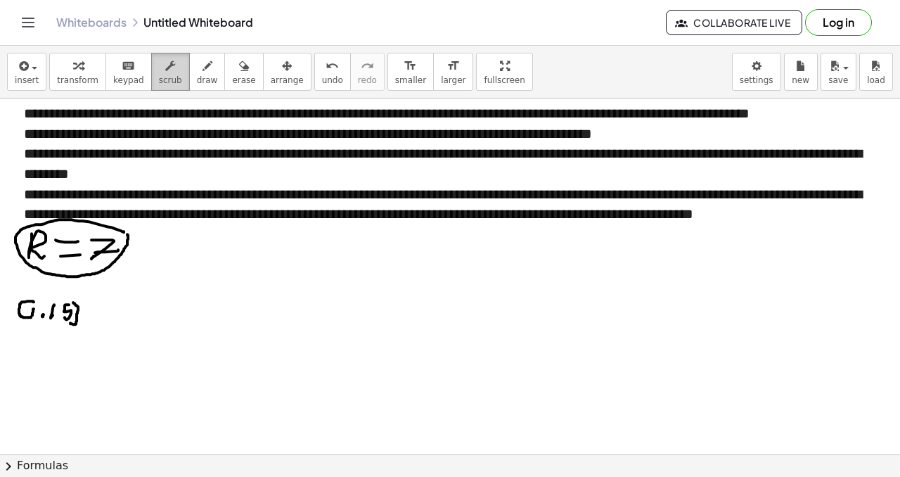
click at [173, 82] on span "scrub" at bounding box center [170, 80] width 23 height 10
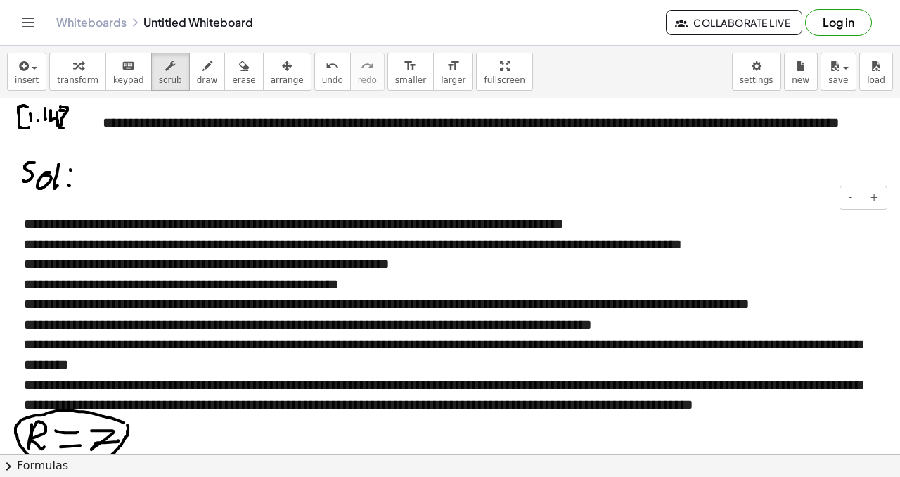
scroll to position [1, 5]
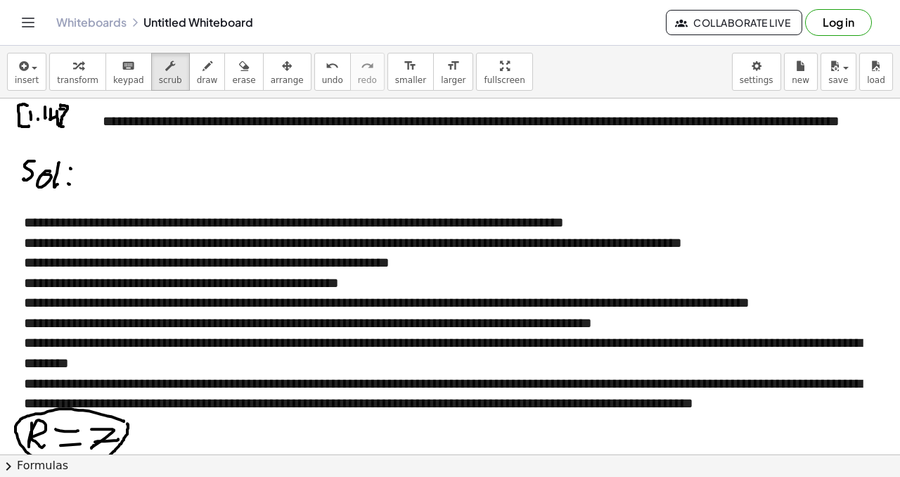
click at [127, 77] on span "keypad" at bounding box center [128, 80] width 31 height 10
click at [205, 70] on div "button" at bounding box center [207, 65] width 21 height 17
click at [117, 75] on span "keypad" at bounding box center [128, 80] width 31 height 10
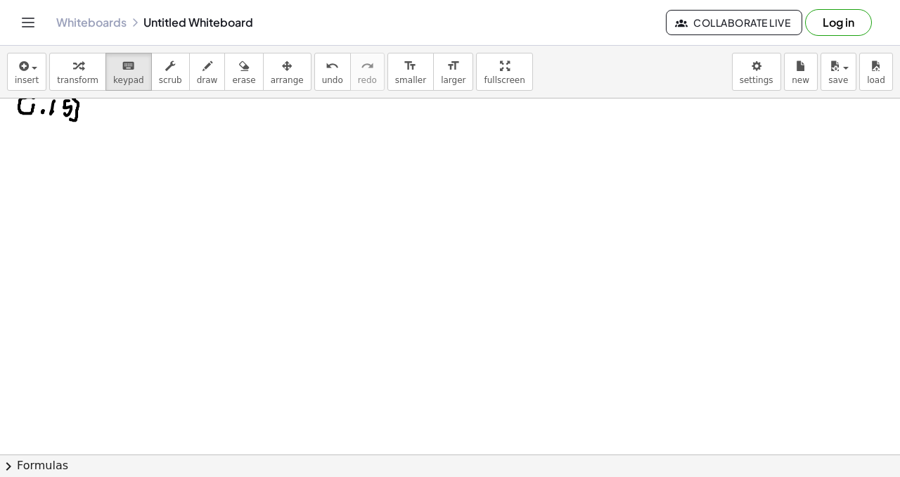
scroll to position [391, 5]
click at [21, 69] on icon "button" at bounding box center [22, 66] width 13 height 17
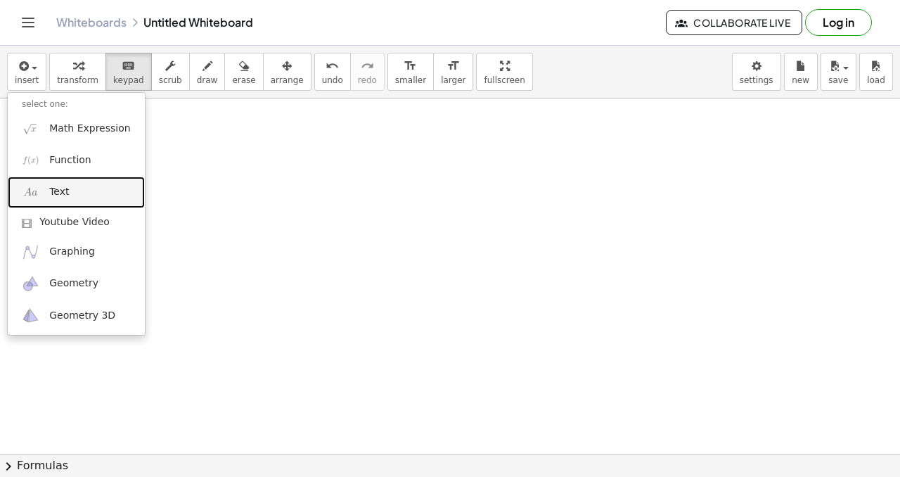
click at [87, 188] on link "Text" at bounding box center [76, 193] width 137 height 32
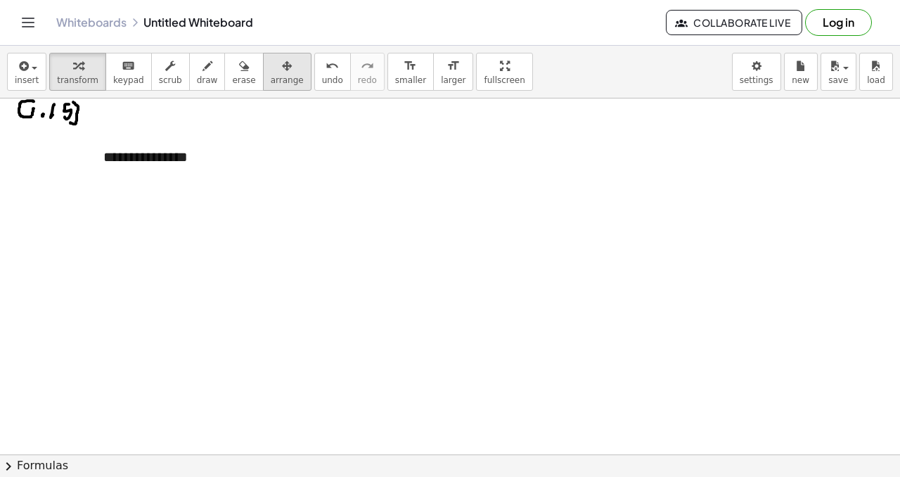
click at [286, 72] on div "button" at bounding box center [287, 65] width 33 height 17
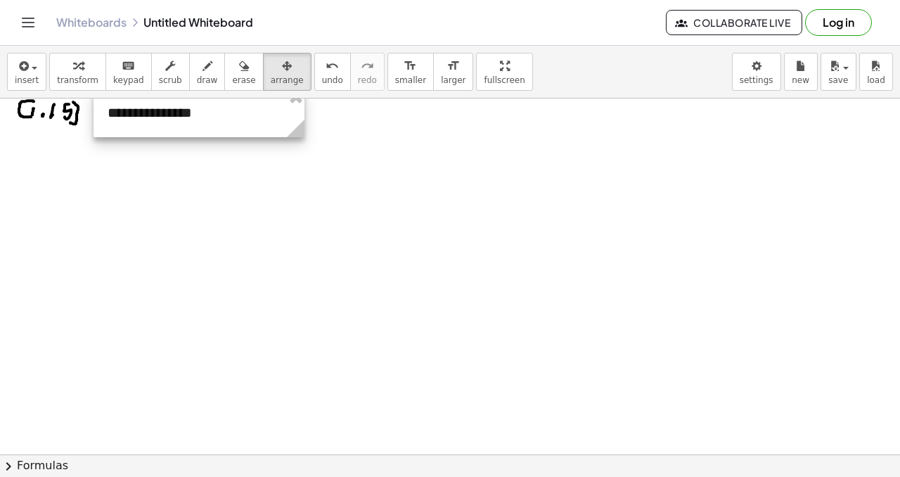
drag, startPoint x: 177, startPoint y: 165, endPoint x: 181, endPoint y: 120, distance: 44.4
click at [181, 120] on div at bounding box center [199, 113] width 211 height 49
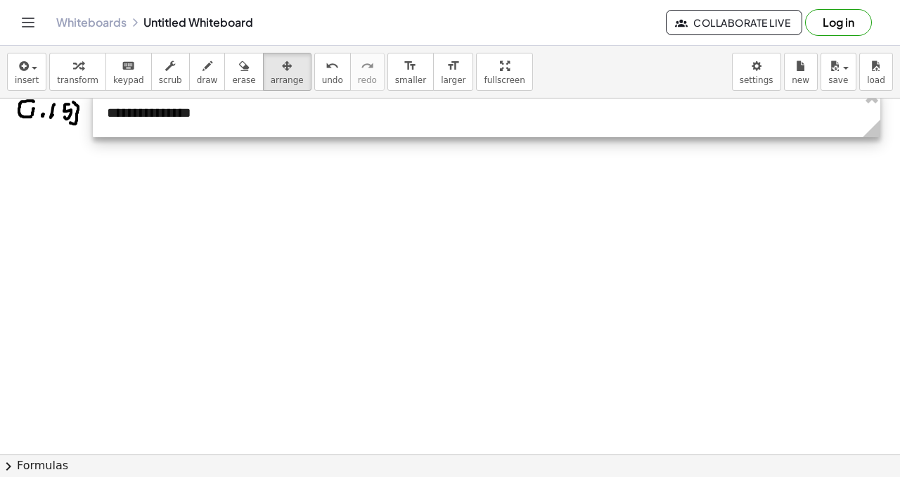
drag, startPoint x: 300, startPoint y: 134, endPoint x: 882, endPoint y: 183, distance: 583.7
click at [882, 183] on div "**********" at bounding box center [450, 241] width 900 height 1068
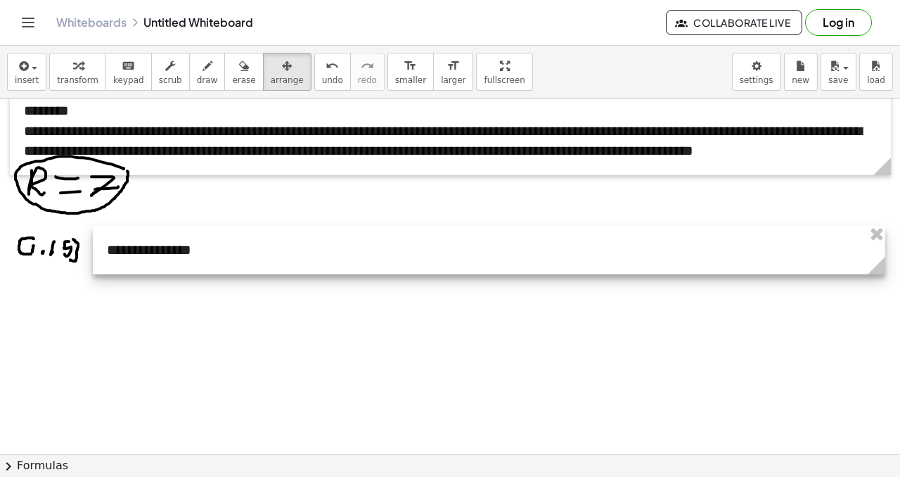
scroll to position [258, 5]
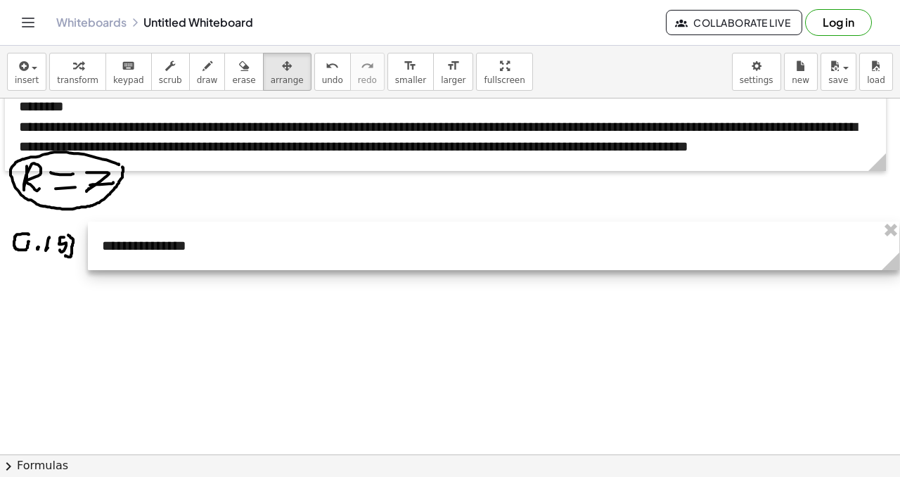
drag, startPoint x: 881, startPoint y: 267, endPoint x: 900, endPoint y: 276, distance: 20.8
click at [900, 276] on div "**********" at bounding box center [450, 276] width 900 height 356
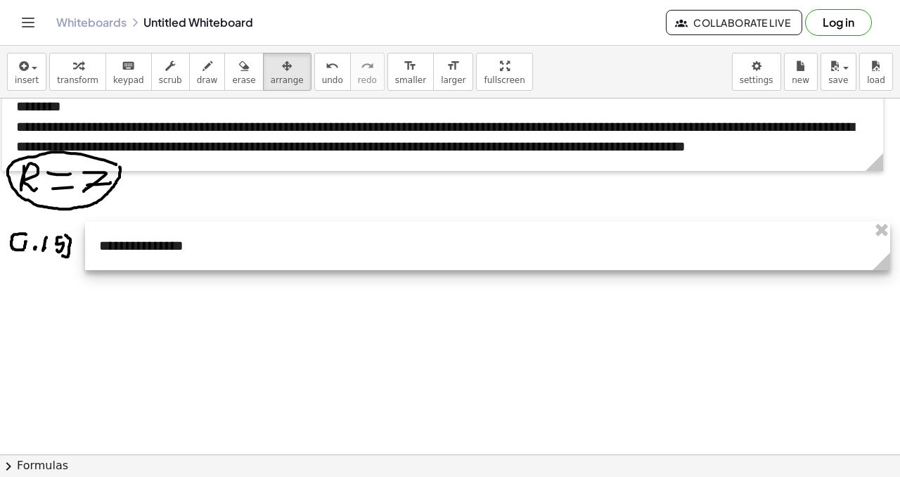
click at [878, 253] on g at bounding box center [884, 264] width 25 height 25
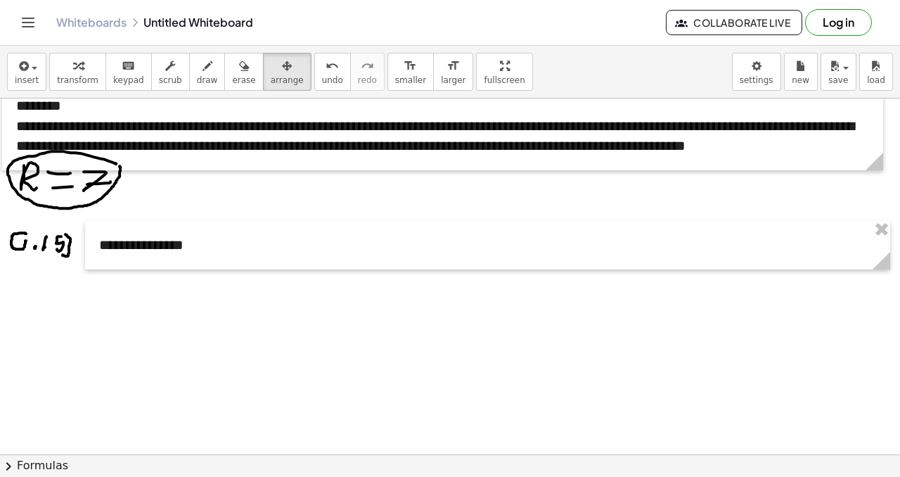
scroll to position [259, 8]
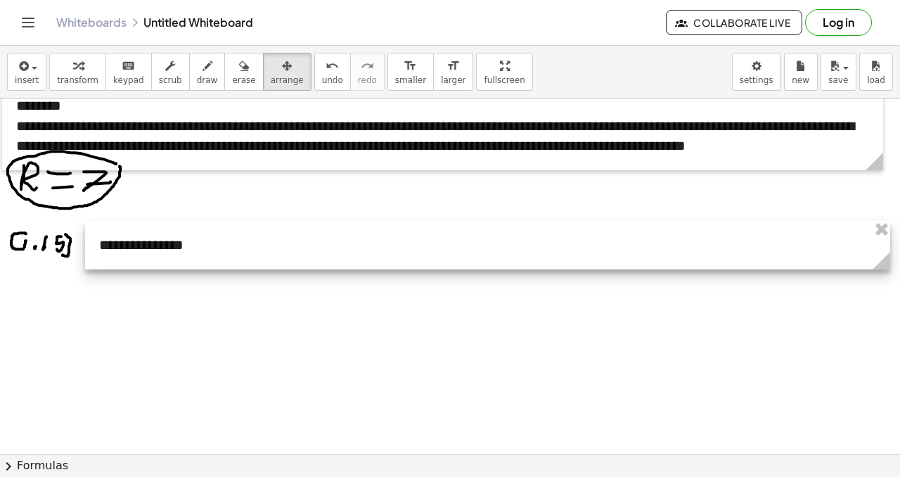
click at [222, 252] on div at bounding box center [487, 245] width 805 height 49
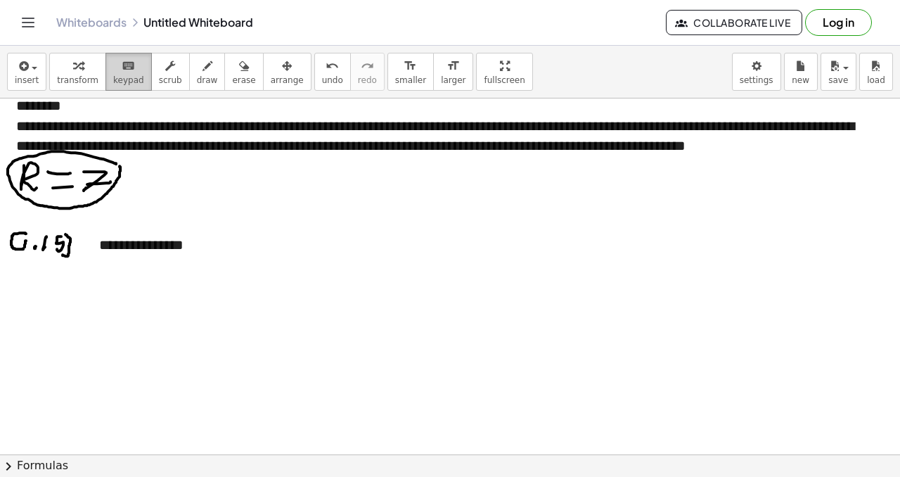
click at [118, 75] on span "keypad" at bounding box center [128, 80] width 31 height 10
click at [117, 248] on div "**********" at bounding box center [487, 245] width 805 height 49
drag, startPoint x: 183, startPoint y: 246, endPoint x: 84, endPoint y: 243, distance: 99.2
click at [84, 243] on div "**********" at bounding box center [446, 374] width 908 height 1068
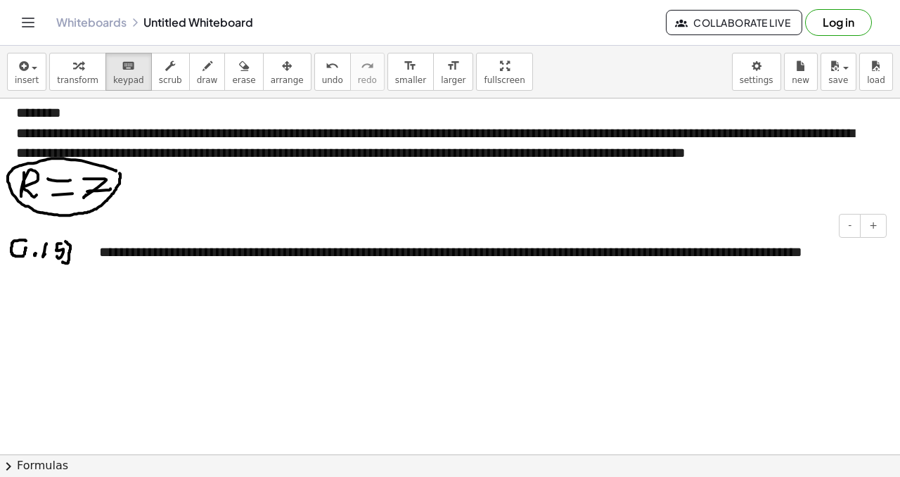
scroll to position [252, 7]
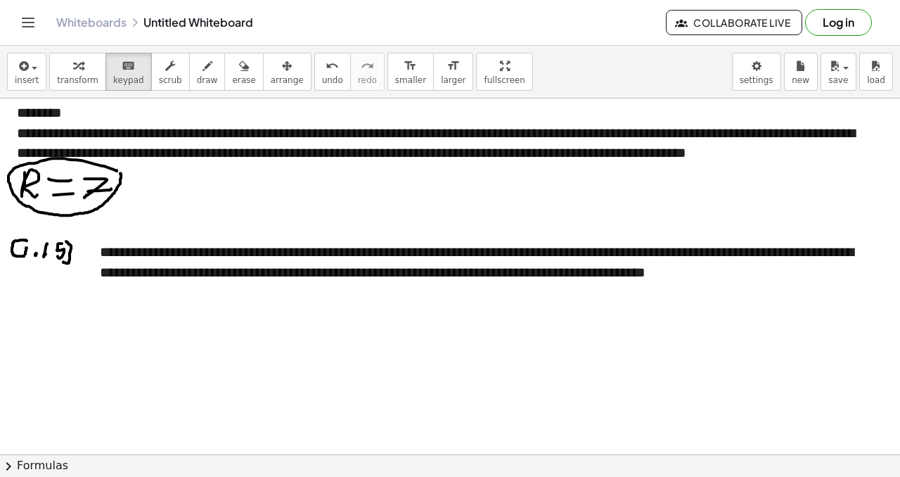
click at [468, 368] on div at bounding box center [447, 381] width 908 height 1068
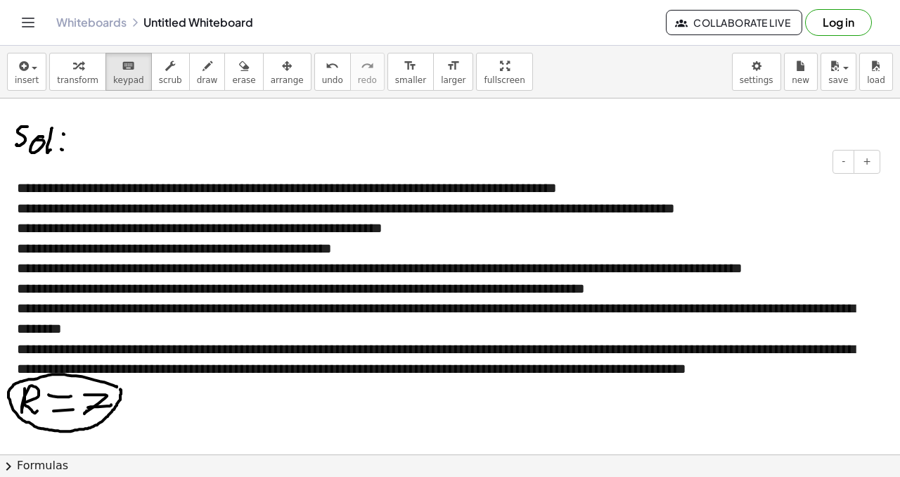
scroll to position [28, 7]
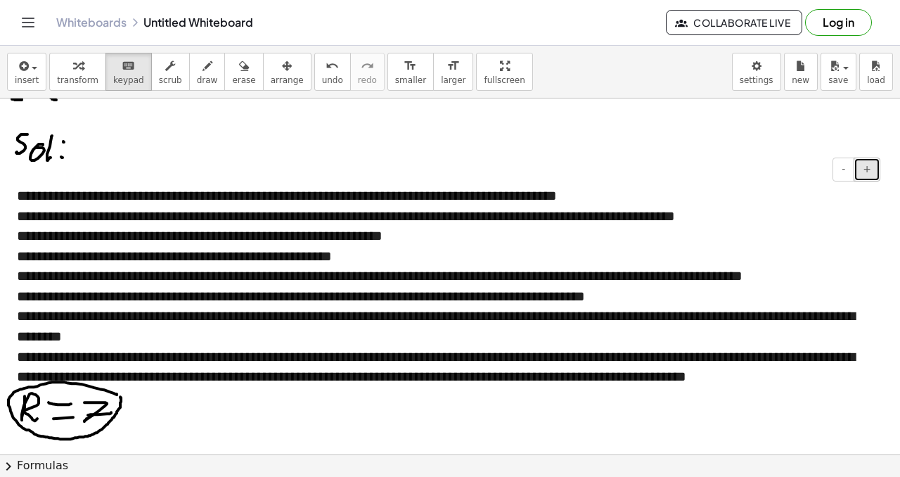
click at [869, 172] on span "+" at bounding box center [867, 168] width 8 height 11
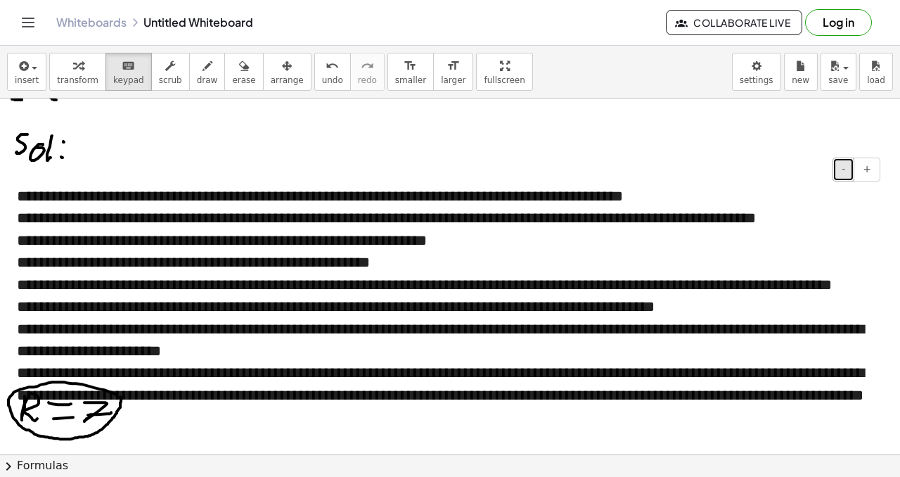
click at [845, 170] on span "-" at bounding box center [844, 168] width 4 height 11
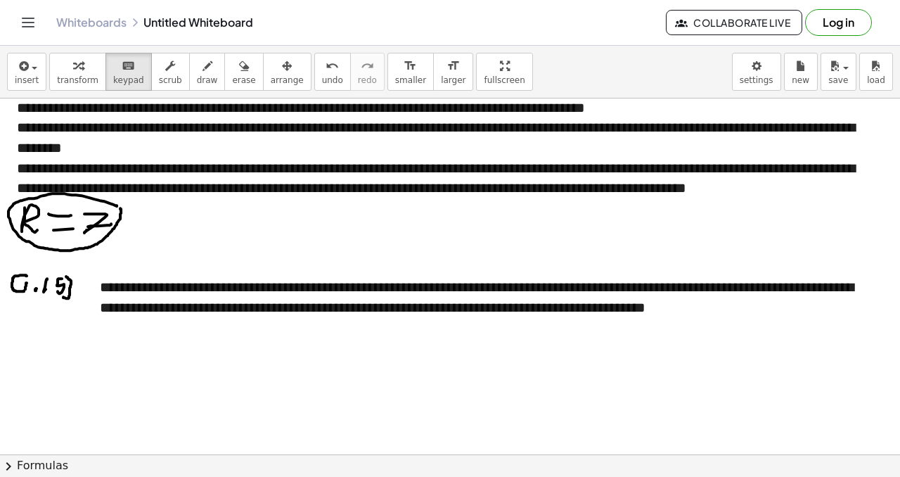
scroll to position [215, 7]
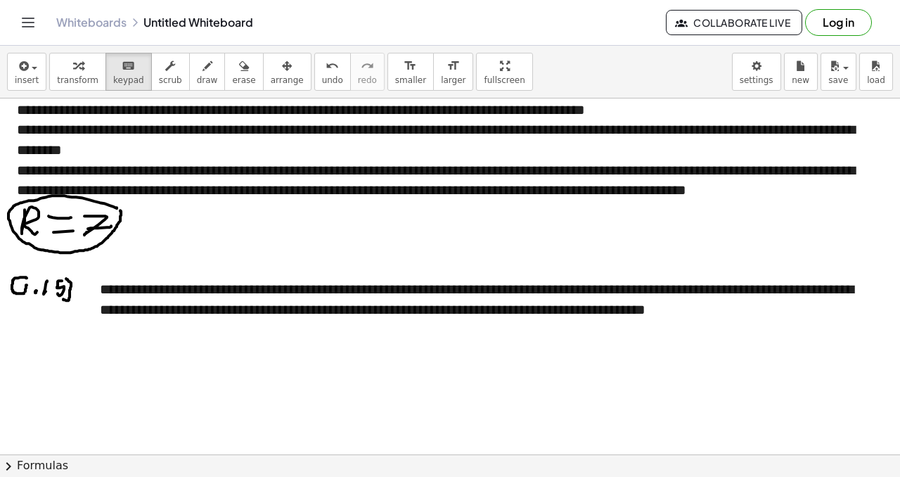
click at [526, 362] on div at bounding box center [447, 418] width 908 height 1068
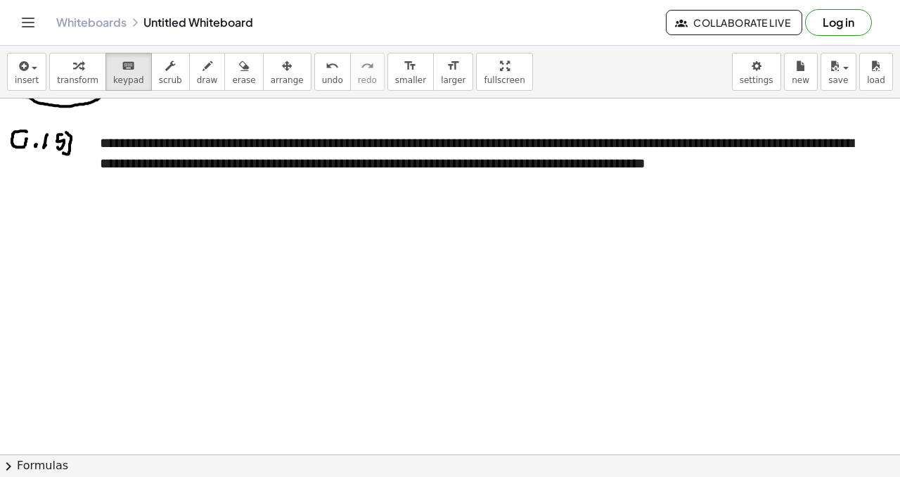
scroll to position [366, 7]
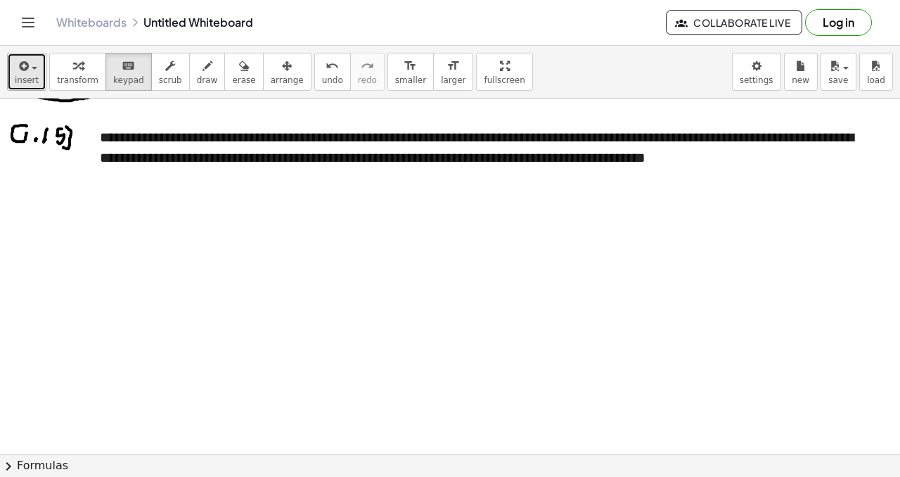
click at [16, 63] on icon "button" at bounding box center [22, 66] width 13 height 17
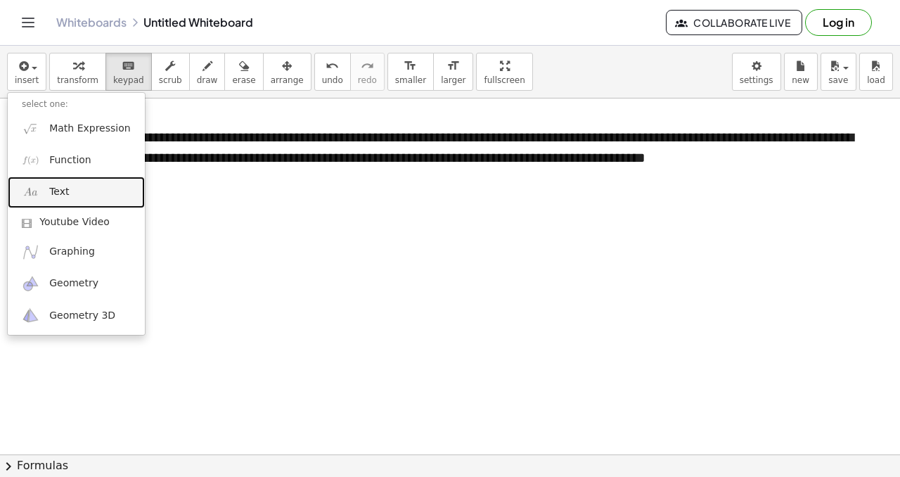
click at [79, 186] on link "Text" at bounding box center [76, 193] width 137 height 32
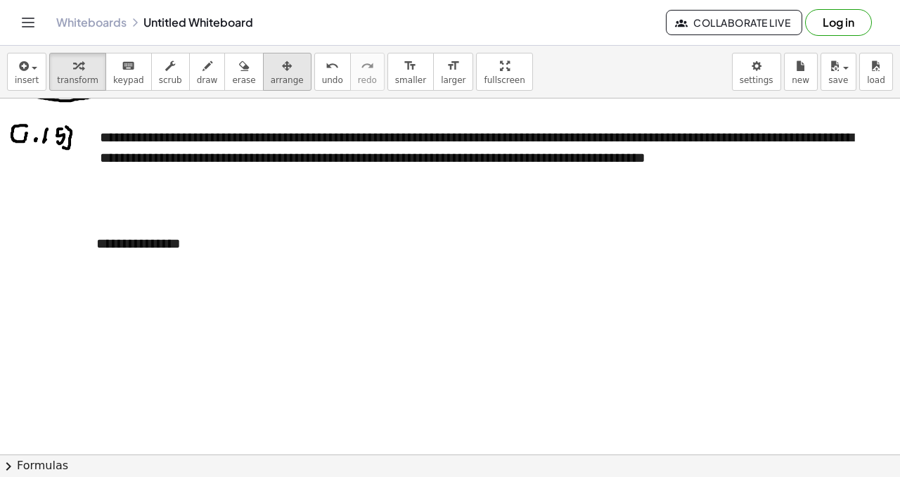
click at [281, 75] on span "arrange" at bounding box center [287, 80] width 33 height 10
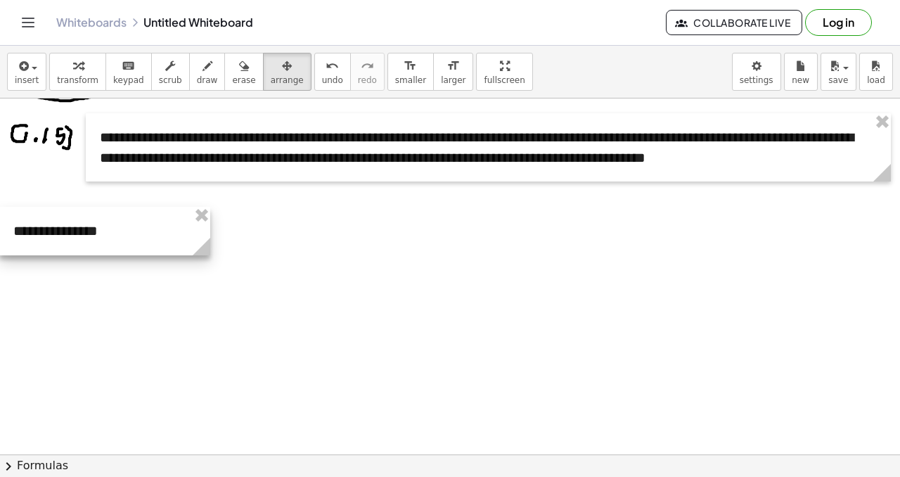
drag, startPoint x: 186, startPoint y: 246, endPoint x: 101, endPoint y: 236, distance: 85.1
click at [101, 236] on div at bounding box center [104, 231] width 211 height 49
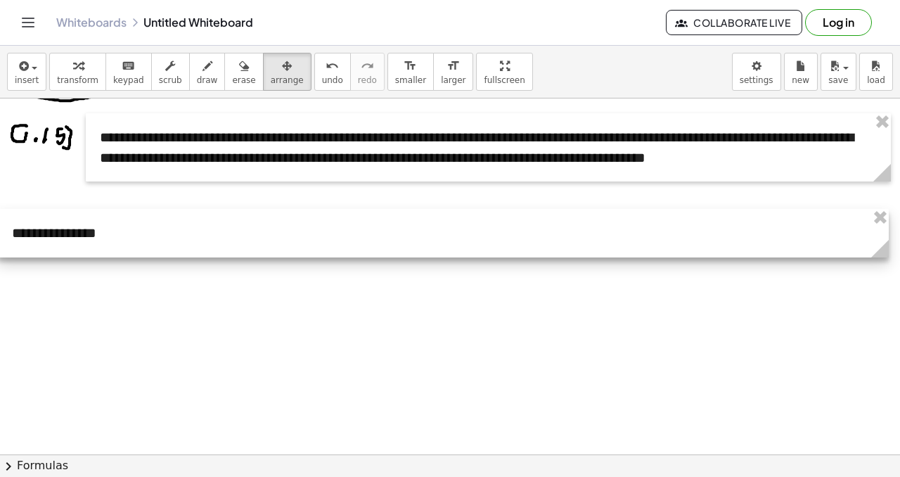
drag, startPoint x: 208, startPoint y: 254, endPoint x: 888, endPoint y: 301, distance: 681.8
click at [888, 301] on div "**********" at bounding box center [447, 266] width 908 height 1068
click at [644, 367] on div at bounding box center [447, 266] width 908 height 1068
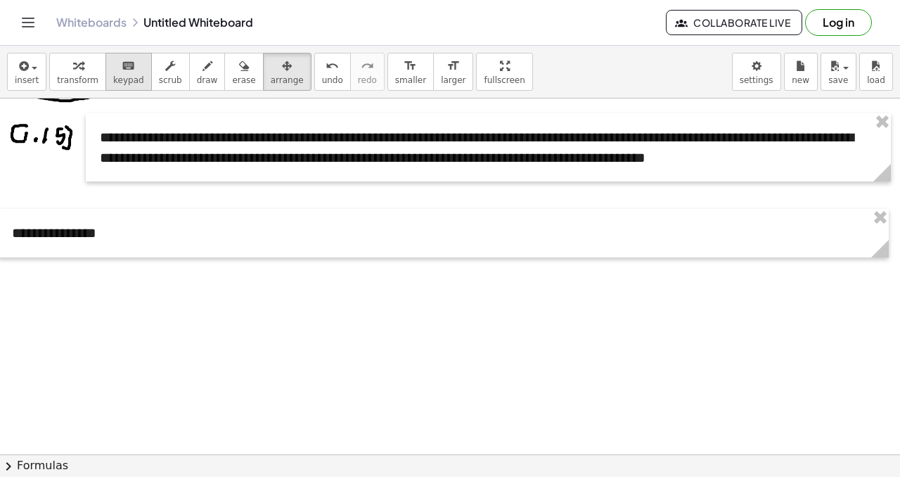
click at [134, 71] on div "keyboard" at bounding box center [128, 65] width 31 height 17
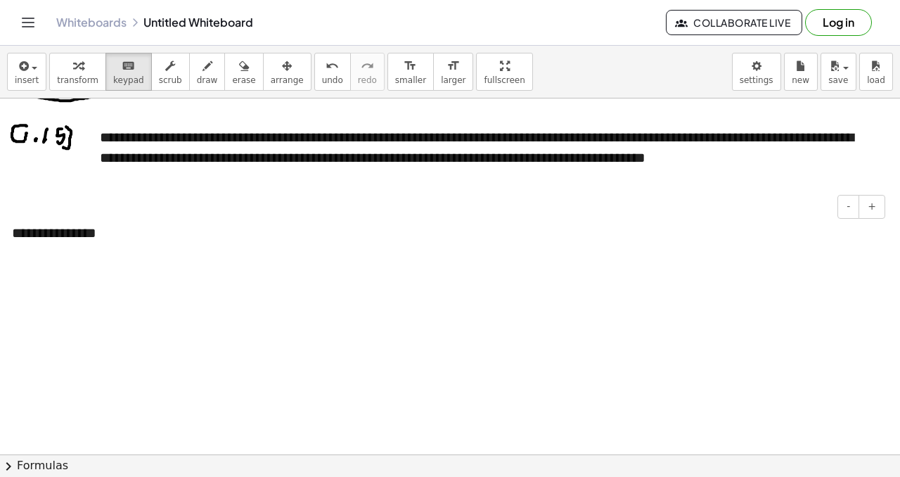
click at [122, 224] on div "**********" at bounding box center [443, 233] width 891 height 49
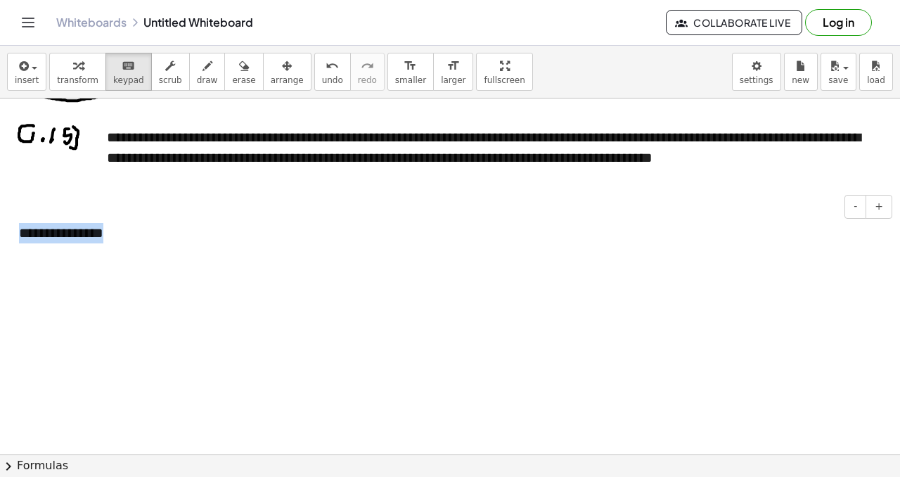
drag, startPoint x: 122, startPoint y: 224, endPoint x: 18, endPoint y: 227, distance: 104.1
click at [18, 227] on div "**********" at bounding box center [450, 233] width 891 height 49
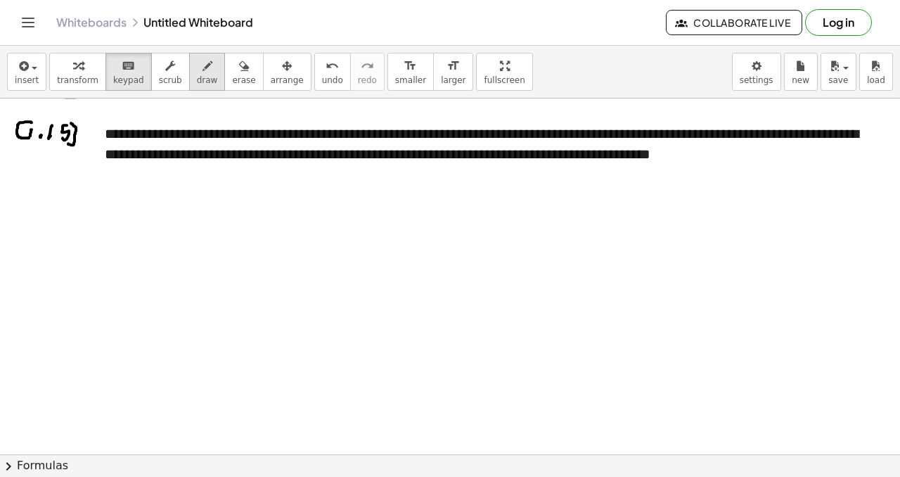
click at [203, 71] on icon "button" at bounding box center [208, 66] width 10 height 17
drag, startPoint x: 20, startPoint y: 178, endPoint x: 15, endPoint y: 194, distance: 16.7
click at [14, 195] on div at bounding box center [452, 263] width 908 height 1068
drag, startPoint x: 31, startPoint y: 188, endPoint x: 38, endPoint y: 181, distance: 9.5
click at [30, 188] on div at bounding box center [452, 263] width 908 height 1068
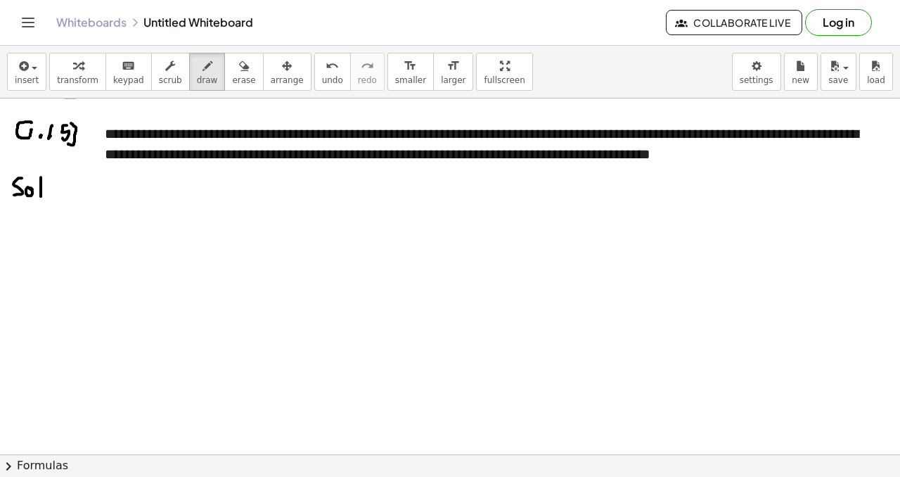
drag, startPoint x: 41, startPoint y: 177, endPoint x: 55, endPoint y: 182, distance: 14.9
click at [41, 195] on div at bounding box center [452, 263] width 908 height 1068
click at [58, 179] on div at bounding box center [452, 263] width 908 height 1068
click at [56, 191] on div at bounding box center [452, 263] width 908 height 1068
drag, startPoint x: 136, startPoint y: 72, endPoint x: 125, endPoint y: 85, distance: 16.5
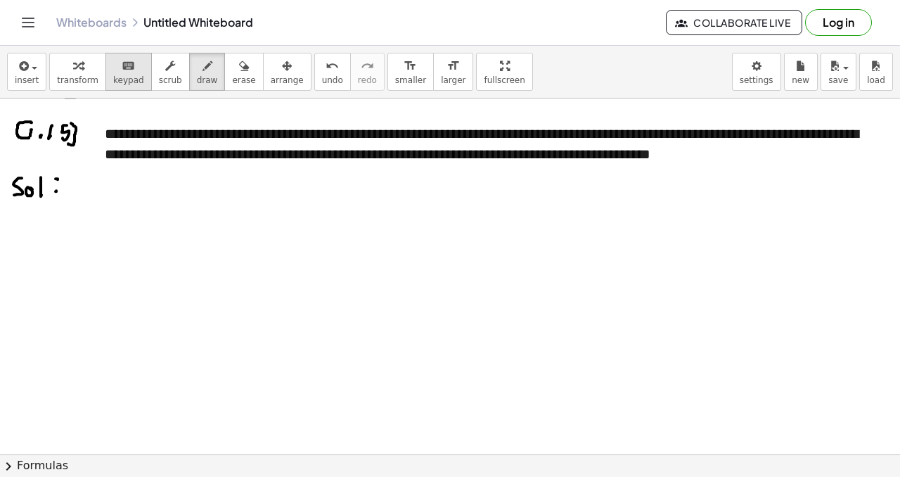
click at [136, 72] on button "keyboard keypad" at bounding box center [129, 72] width 46 height 38
click at [36, 223] on div at bounding box center [448, 229] width 891 height 49
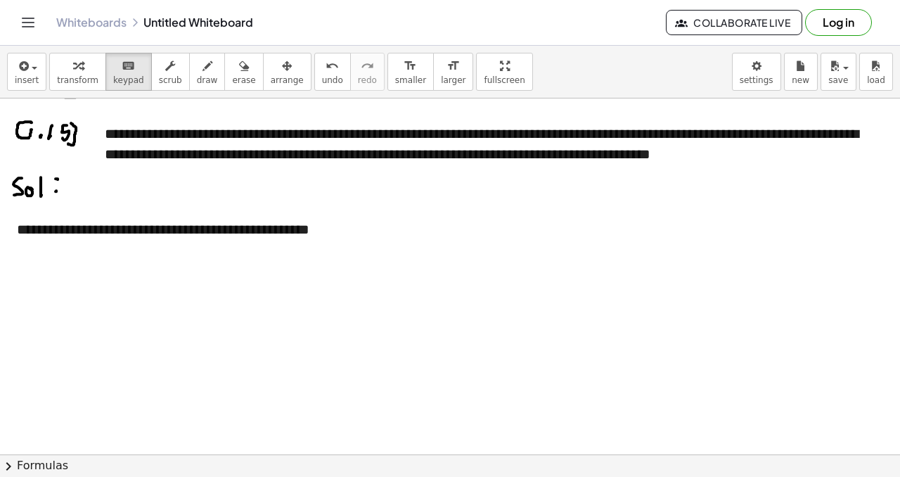
click at [151, 369] on div at bounding box center [452, 263] width 908 height 1068
click at [205, 66] on div "button" at bounding box center [207, 65] width 21 height 17
drag, startPoint x: 38, startPoint y: 249, endPoint x: 44, endPoint y: 252, distance: 7.2
click at [42, 252] on div at bounding box center [452, 263] width 908 height 1068
drag, startPoint x: 68, startPoint y: 248, endPoint x: 64, endPoint y: 258, distance: 10.5
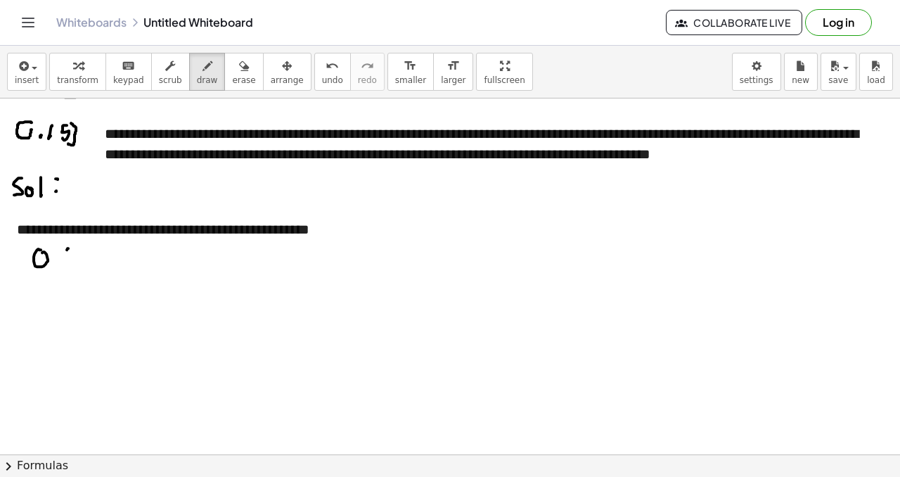
click at [67, 261] on div at bounding box center [452, 263] width 908 height 1068
drag, startPoint x: 63, startPoint y: 259, endPoint x: 75, endPoint y: 257, distance: 11.4
click at [73, 257] on div at bounding box center [452, 263] width 908 height 1068
drag, startPoint x: 98, startPoint y: 246, endPoint x: 106, endPoint y: 255, distance: 11.5
click at [91, 261] on div at bounding box center [452, 263] width 908 height 1068
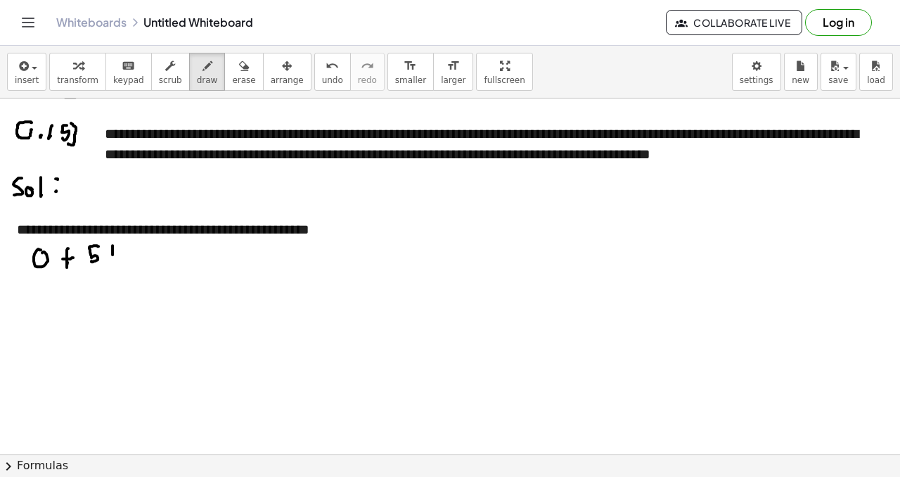
drag, startPoint x: 113, startPoint y: 245, endPoint x: 113, endPoint y: 254, distance: 8.5
click at [113, 254] on div at bounding box center [452, 263] width 908 height 1068
click at [314, 79] on button "undo undo" at bounding box center [332, 72] width 37 height 38
drag, startPoint x: 108, startPoint y: 255, endPoint x: 115, endPoint y: 253, distance: 7.2
click at [116, 254] on div at bounding box center [452, 263] width 908 height 1068
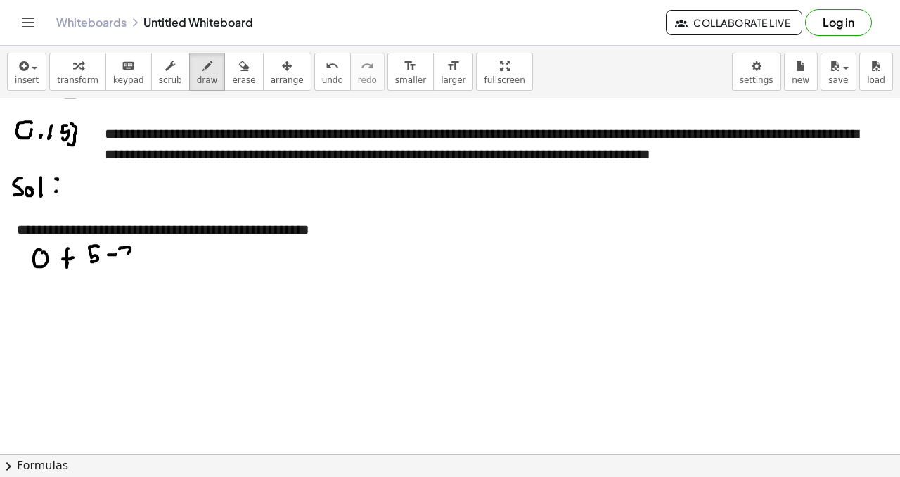
drag, startPoint x: 120, startPoint y: 248, endPoint x: 134, endPoint y: 255, distance: 15.1
click at [134, 257] on div at bounding box center [452, 263] width 908 height 1068
drag, startPoint x: 142, startPoint y: 244, endPoint x: 141, endPoint y: 256, distance: 12.0
click at [141, 257] on div at bounding box center [452, 263] width 908 height 1068
drag, startPoint x: 136, startPoint y: 252, endPoint x: 146, endPoint y: 252, distance: 9.8
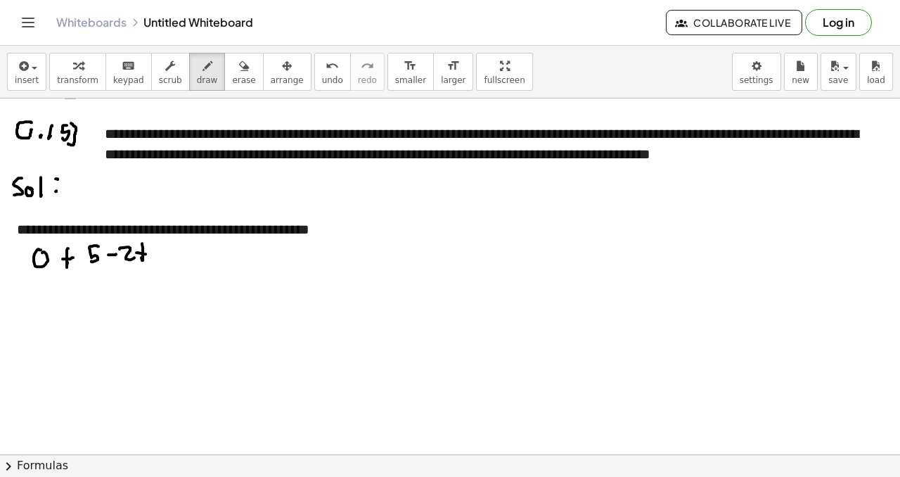
click at [146, 253] on div at bounding box center [452, 263] width 908 height 1068
drag, startPoint x: 155, startPoint y: 248, endPoint x: 161, endPoint y: 252, distance: 7.5
click at [149, 258] on div at bounding box center [452, 263] width 908 height 1068
click at [166, 253] on div at bounding box center [452, 263] width 908 height 1068
drag, startPoint x: 175, startPoint y: 249, endPoint x: 179, endPoint y: 259, distance: 10.7
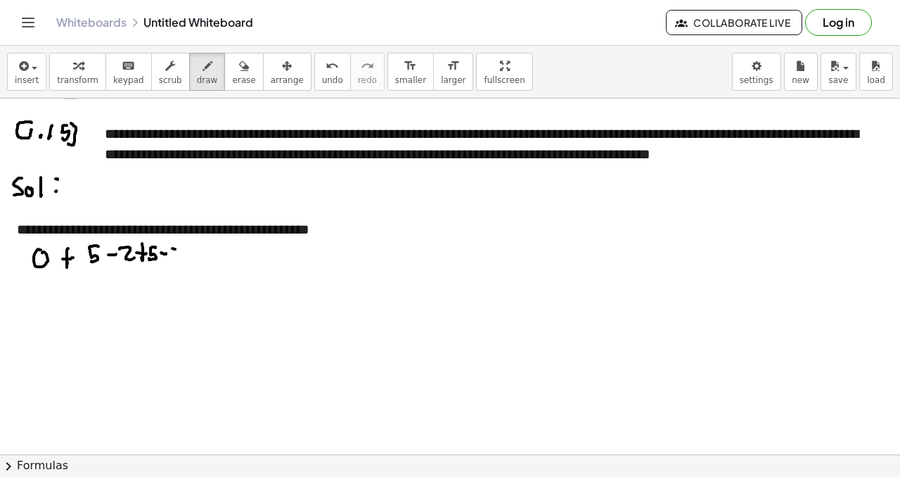
click at [179, 259] on div at bounding box center [452, 263] width 908 height 1068
click at [188, 256] on div at bounding box center [452, 263] width 908 height 1068
click at [197, 249] on div at bounding box center [452, 263] width 908 height 1068
click at [204, 257] on div at bounding box center [452, 263] width 908 height 1068
click at [216, 257] on div at bounding box center [452, 263] width 908 height 1068
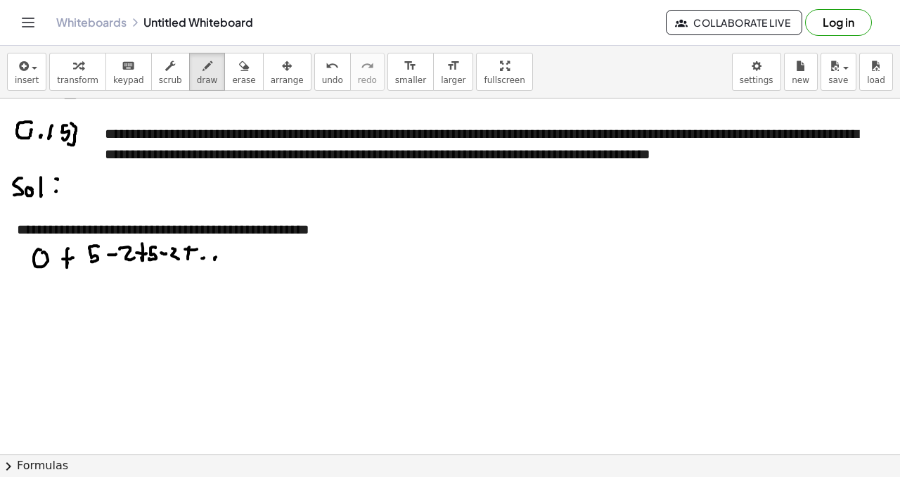
click at [226, 256] on div at bounding box center [452, 263] width 908 height 1068
click at [120, 78] on span "keypad" at bounding box center [128, 80] width 31 height 10
click at [56, 307] on div "**********" at bounding box center [448, 259] width 891 height 108
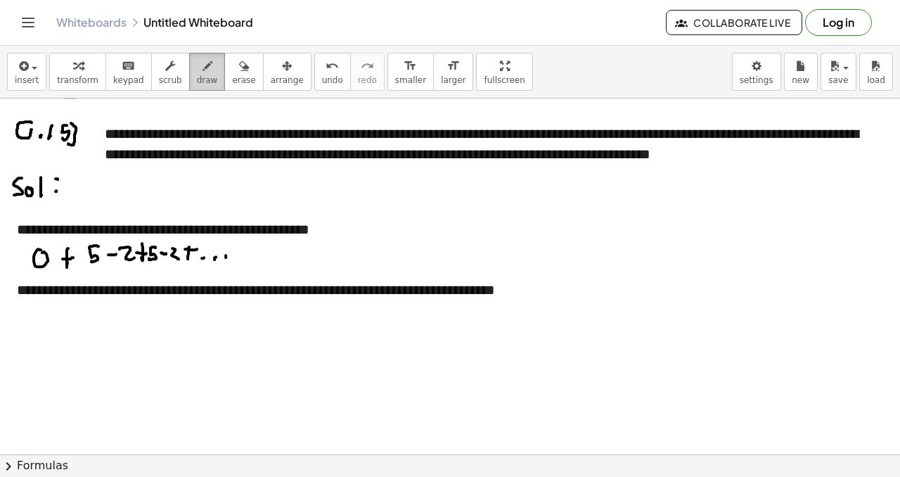
click at [197, 75] on span "draw" at bounding box center [207, 80] width 21 height 10
drag, startPoint x: 29, startPoint y: 243, endPoint x: 40, endPoint y: 271, distance: 30.3
click at [37, 274] on div at bounding box center [452, 263] width 908 height 1068
drag, startPoint x: 101, startPoint y: 240, endPoint x: 102, endPoint y: 260, distance: 19.7
click at [100, 273] on div at bounding box center [452, 263] width 908 height 1068
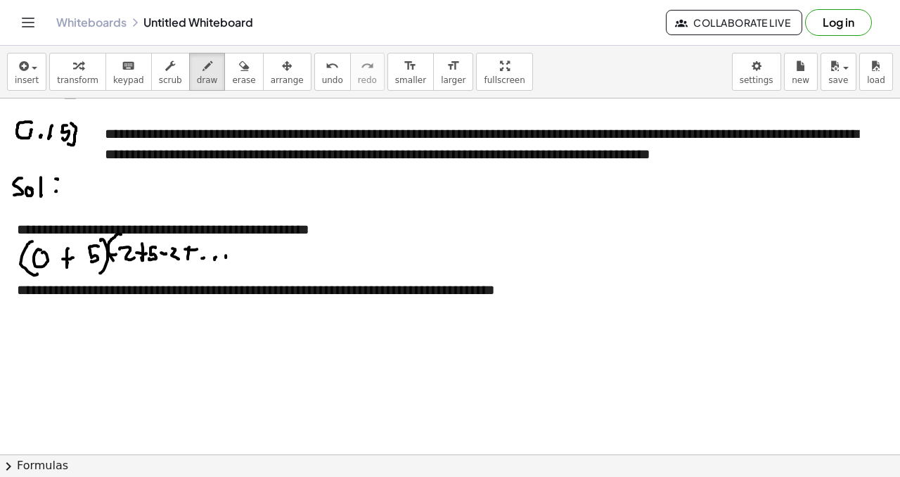
drag, startPoint x: 121, startPoint y: 234, endPoint x: 132, endPoint y: 262, distance: 30.0
click at [120, 270] on div at bounding box center [452, 263] width 908 height 1068
drag, startPoint x: 158, startPoint y: 237, endPoint x: 156, endPoint y: 271, distance: 33.8
click at [157, 271] on div at bounding box center [452, 263] width 908 height 1068
click at [65, 219] on div at bounding box center [452, 263] width 908 height 1068
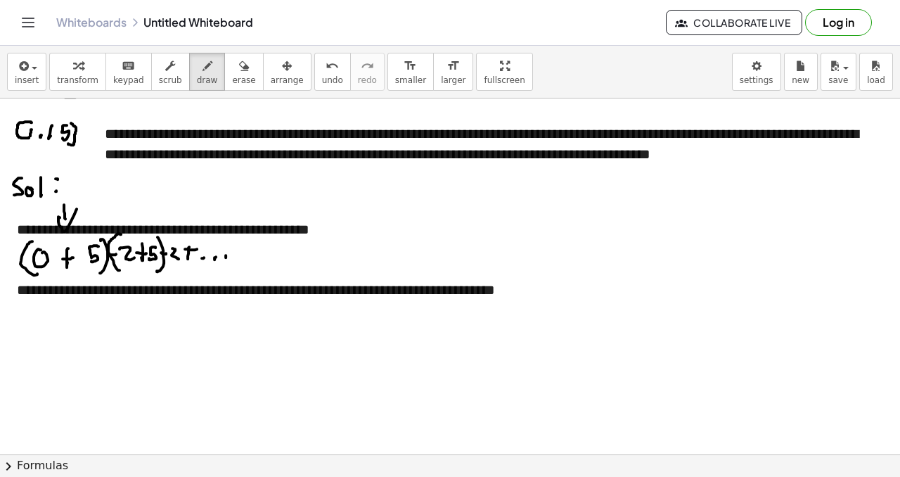
drag, startPoint x: 58, startPoint y: 219, endPoint x: 75, endPoint y: 210, distance: 19.5
click at [77, 208] on div at bounding box center [452, 263] width 908 height 1068
drag, startPoint x: 73, startPoint y: 181, endPoint x: 75, endPoint y: 206, distance: 25.4
click at [72, 206] on div at bounding box center [452, 263] width 908 height 1068
drag, startPoint x: 136, startPoint y: 205, endPoint x: 132, endPoint y: 215, distance: 11.6
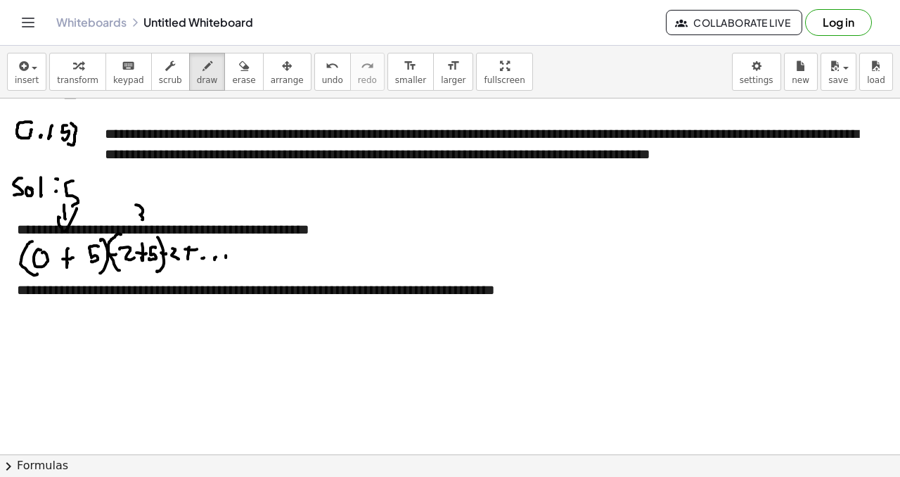
click at [134, 222] on div at bounding box center [452, 263] width 908 height 1068
drag, startPoint x: 120, startPoint y: 200, endPoint x: 120, endPoint y: 217, distance: 16.9
click at [120, 217] on div at bounding box center [452, 263] width 908 height 1068
drag, startPoint x: 120, startPoint y: 212, endPoint x: 136, endPoint y: 218, distance: 17.1
click at [120, 212] on div at bounding box center [452, 263] width 908 height 1068
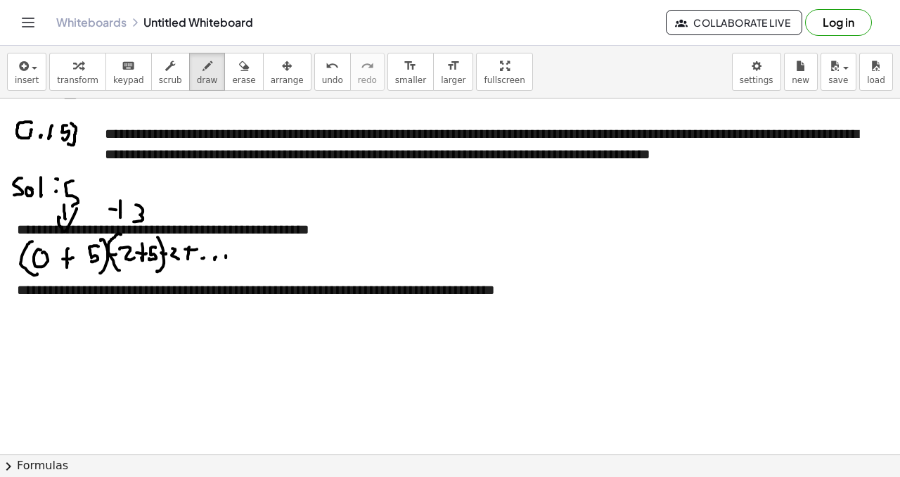
drag, startPoint x: 116, startPoint y: 210, endPoint x: 128, endPoint y: 213, distance: 12.5
click at [130, 211] on div at bounding box center [452, 263] width 908 height 1068
click at [149, 269] on div at bounding box center [452, 263] width 908 height 1068
drag, startPoint x: 146, startPoint y: 266, endPoint x: 132, endPoint y: 273, distance: 15.1
click at [151, 273] on div at bounding box center [452, 263] width 908 height 1068
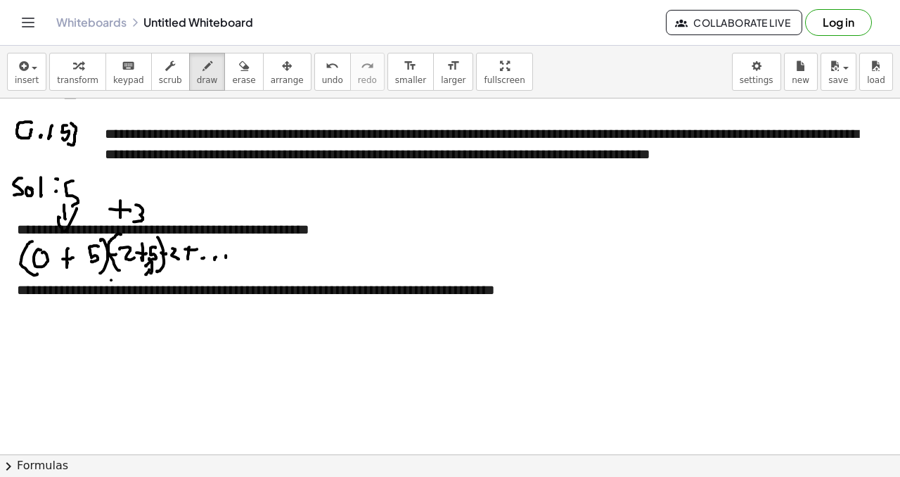
drag, startPoint x: 111, startPoint y: 280, endPoint x: 124, endPoint y: 274, distance: 14.5
click at [125, 274] on div at bounding box center [452, 263] width 908 height 1068
click at [127, 271] on div at bounding box center [452, 263] width 908 height 1068
click at [321, 84] on button "undo undo" at bounding box center [332, 72] width 37 height 38
click at [322, 83] on span "undo" at bounding box center [332, 80] width 21 height 10
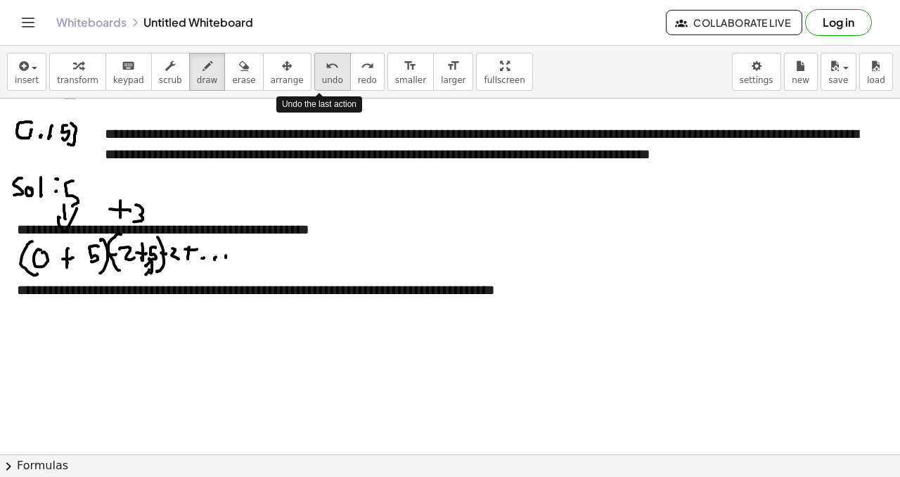
click at [323, 82] on span "undo" at bounding box center [332, 80] width 21 height 10
click at [323, 80] on span "undo" at bounding box center [332, 80] width 21 height 10
click at [324, 79] on span "undo" at bounding box center [332, 80] width 21 height 10
click at [325, 77] on span "undo" at bounding box center [332, 80] width 21 height 10
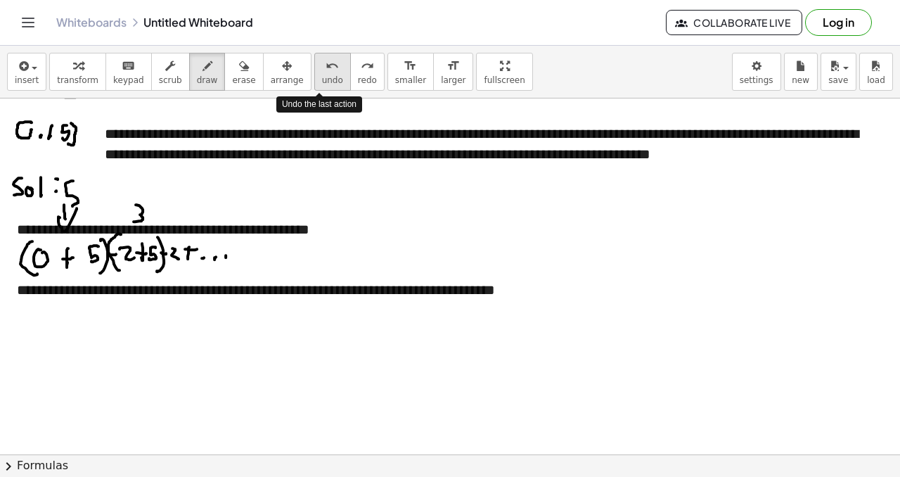
click at [323, 75] on span "undo" at bounding box center [332, 80] width 21 height 10
click at [324, 73] on button "undo undo" at bounding box center [332, 72] width 37 height 38
click at [326, 72] on button "undo undo" at bounding box center [332, 72] width 37 height 38
click at [325, 75] on span "undo" at bounding box center [332, 80] width 21 height 10
click at [326, 75] on span "undo" at bounding box center [332, 80] width 21 height 10
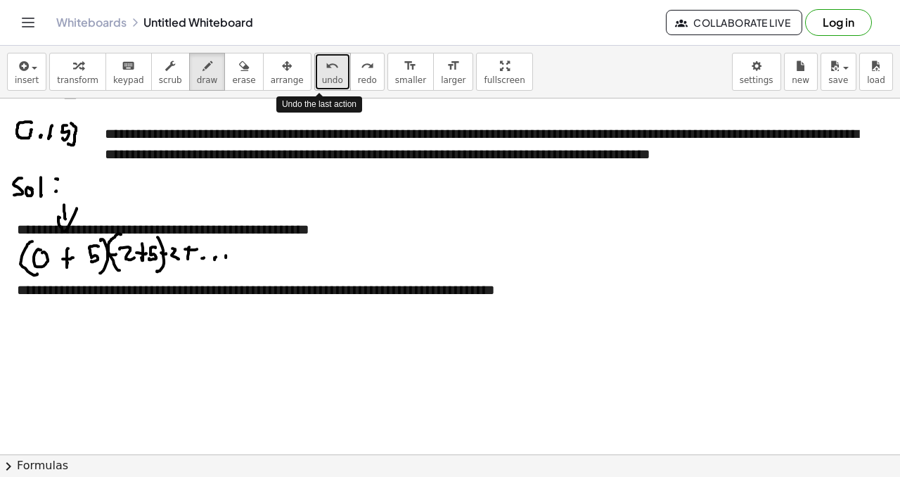
click at [326, 75] on span "undo" at bounding box center [332, 80] width 21 height 10
click at [328, 73] on button "undo undo" at bounding box center [332, 72] width 37 height 38
click at [332, 75] on button "undo undo" at bounding box center [332, 72] width 37 height 38
click at [332, 79] on button "undo undo" at bounding box center [332, 72] width 37 height 38
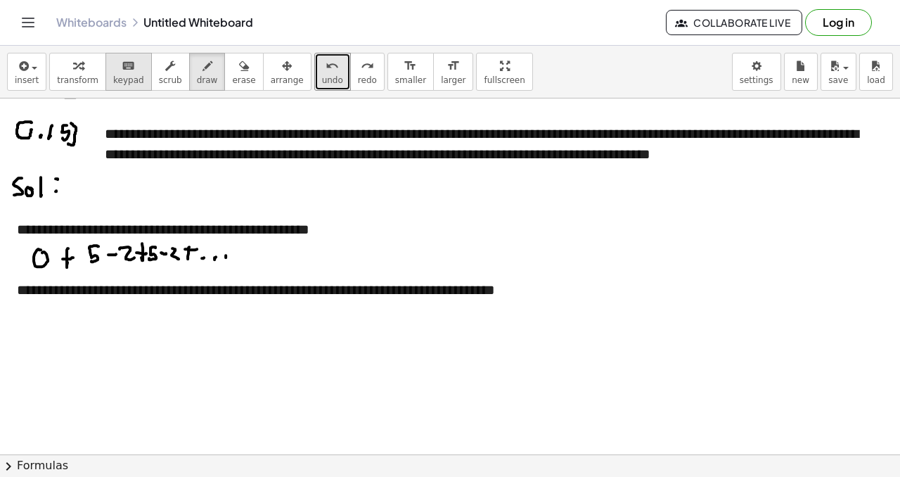
click at [123, 77] on span "keypad" at bounding box center [128, 80] width 31 height 10
click at [242, 292] on div "**********" at bounding box center [448, 290] width 863 height 20
click at [574, 294] on div "**********" at bounding box center [448, 290] width 863 height 20
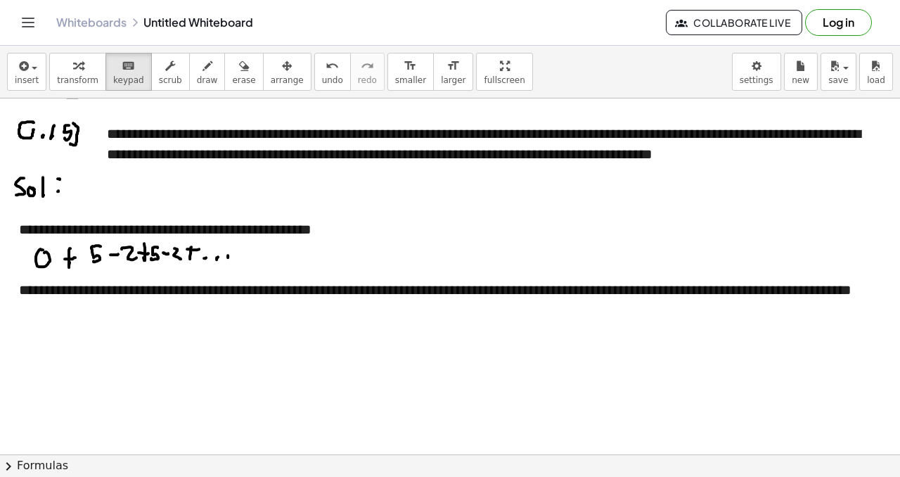
click at [560, 399] on div at bounding box center [454, 263] width 908 height 1068
click at [210, 66] on button "draw" at bounding box center [207, 72] width 37 height 38
drag, startPoint x: 94, startPoint y: 238, endPoint x: 96, endPoint y: 281, distance: 43.0
click at [93, 283] on div at bounding box center [454, 263] width 908 height 1068
drag, startPoint x: 134, startPoint y: 240, endPoint x: 136, endPoint y: 267, distance: 27.5
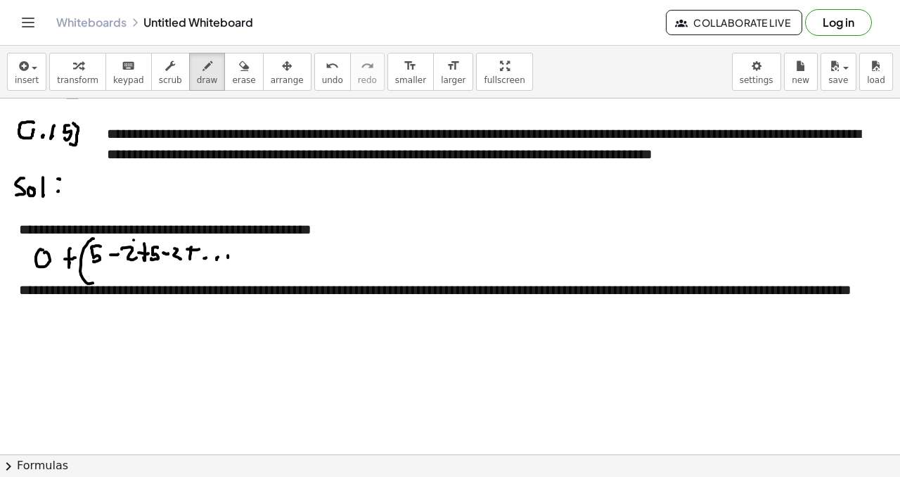
click at [136, 267] on div at bounding box center [454, 263] width 908 height 1068
drag, startPoint x: 154, startPoint y: 238, endPoint x: 162, endPoint y: 274, distance: 37.5
click at [161, 274] on div at bounding box center [454, 263] width 908 height 1068
drag, startPoint x: 180, startPoint y: 246, endPoint x: 177, endPoint y: 261, distance: 15.0
click at [179, 263] on div at bounding box center [454, 263] width 908 height 1068
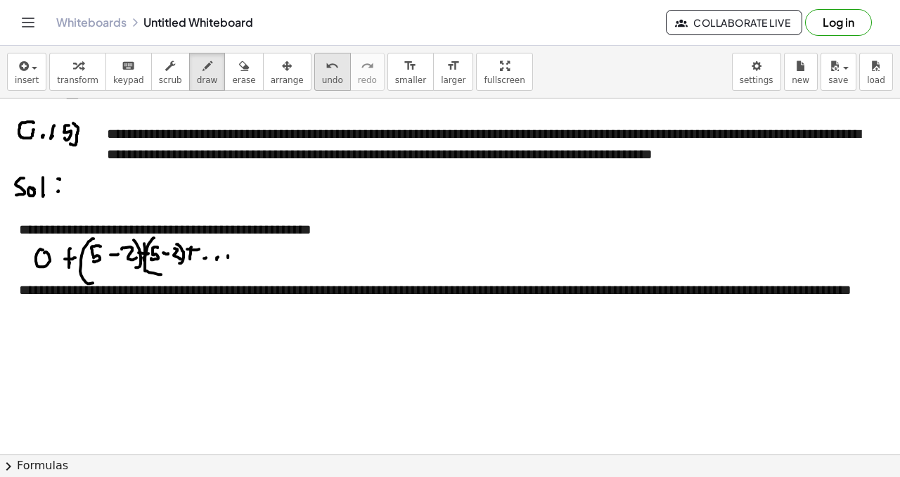
click at [322, 82] on span "undo" at bounding box center [332, 80] width 21 height 10
click at [319, 87] on button "undo undo" at bounding box center [332, 72] width 37 height 38
click at [320, 86] on button "undo undo" at bounding box center [332, 72] width 37 height 38
drag, startPoint x: 41, startPoint y: 241, endPoint x: 51, endPoint y: 282, distance: 42.1
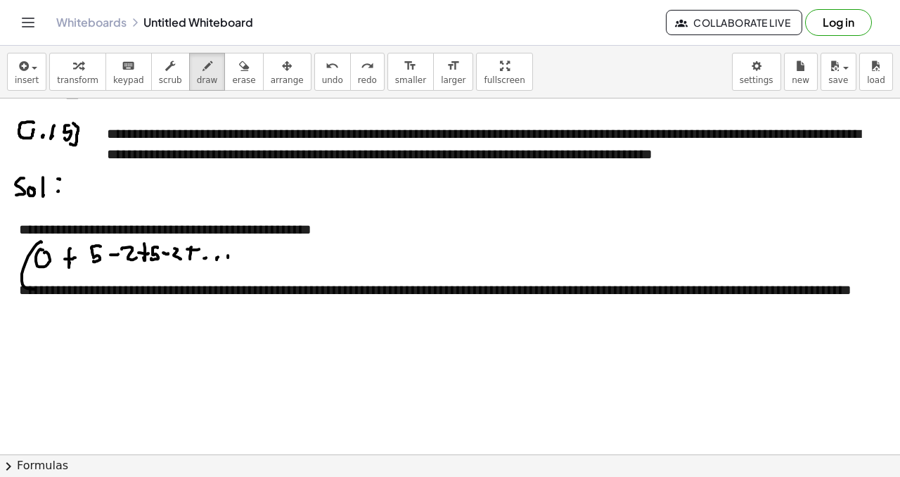
click at [41, 288] on div at bounding box center [454, 263] width 908 height 1068
drag, startPoint x: 105, startPoint y: 238, endPoint x: 98, endPoint y: 272, distance: 34.3
click at [99, 274] on div at bounding box center [454, 263] width 908 height 1068
drag, startPoint x: 117, startPoint y: 233, endPoint x: 123, endPoint y: 259, distance: 26.8
click at [115, 271] on div at bounding box center [454, 263] width 908 height 1068
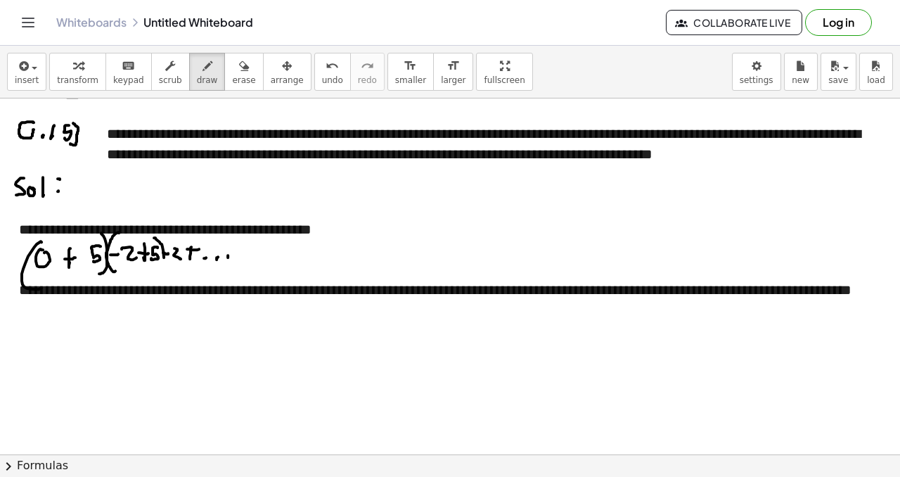
drag, startPoint x: 154, startPoint y: 238, endPoint x: 155, endPoint y: 273, distance: 35.2
click at [157, 276] on div at bounding box center [454, 263] width 908 height 1068
drag, startPoint x: 65, startPoint y: 207, endPoint x: 58, endPoint y: 224, distance: 18.9
click at [65, 227] on div at bounding box center [454, 263] width 908 height 1068
drag, startPoint x: 57, startPoint y: 224, endPoint x: 74, endPoint y: 217, distance: 18.6
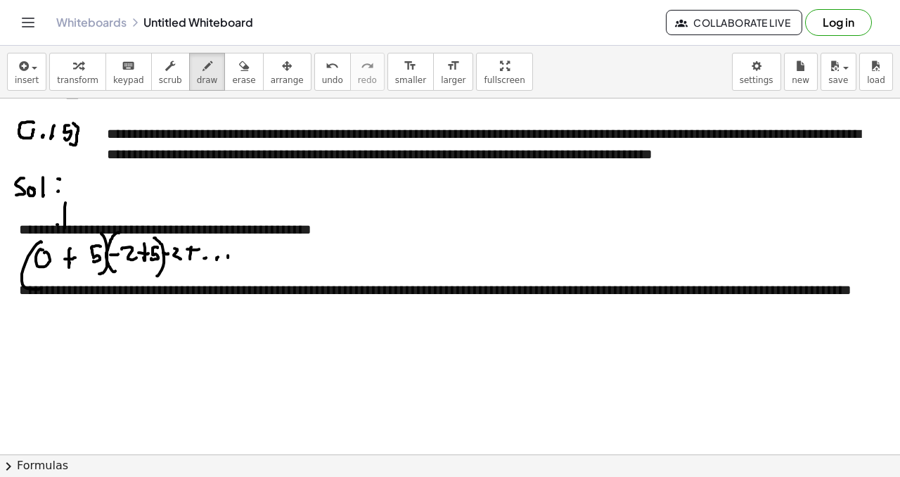
click at [74, 217] on div at bounding box center [454, 263] width 908 height 1068
drag, startPoint x: 79, startPoint y: 174, endPoint x: 77, endPoint y: 192, distance: 18.4
click at [72, 194] on div at bounding box center [454, 263] width 908 height 1068
drag, startPoint x: 101, startPoint y: 178, endPoint x: 96, endPoint y: 191, distance: 14.2
click at [99, 198] on div at bounding box center [454, 263] width 908 height 1068
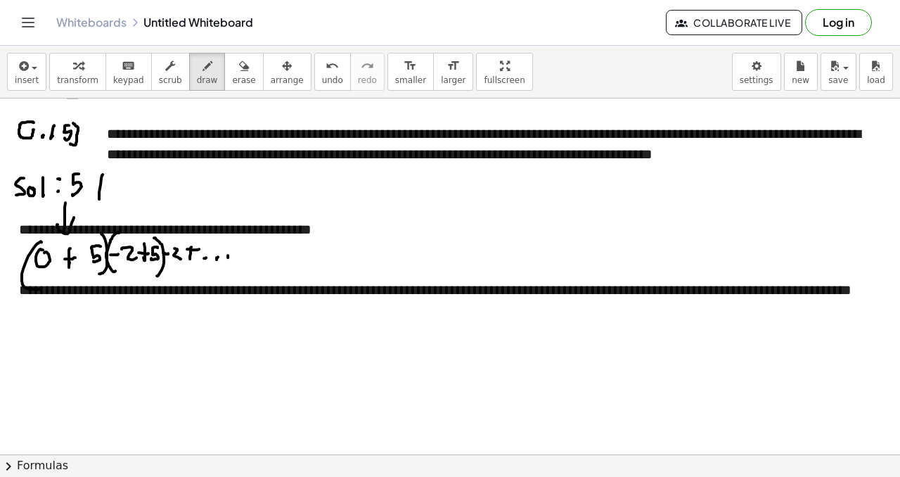
drag, startPoint x: 98, startPoint y: 189, endPoint x: 120, endPoint y: 188, distance: 22.5
click at [115, 187] on div at bounding box center [454, 263] width 908 height 1068
drag, startPoint x: 167, startPoint y: 236, endPoint x: 190, endPoint y: 267, distance: 38.3
click at [182, 272] on div at bounding box center [454, 263] width 908 height 1068
click at [326, 69] on div "undo" at bounding box center [332, 65] width 21 height 17
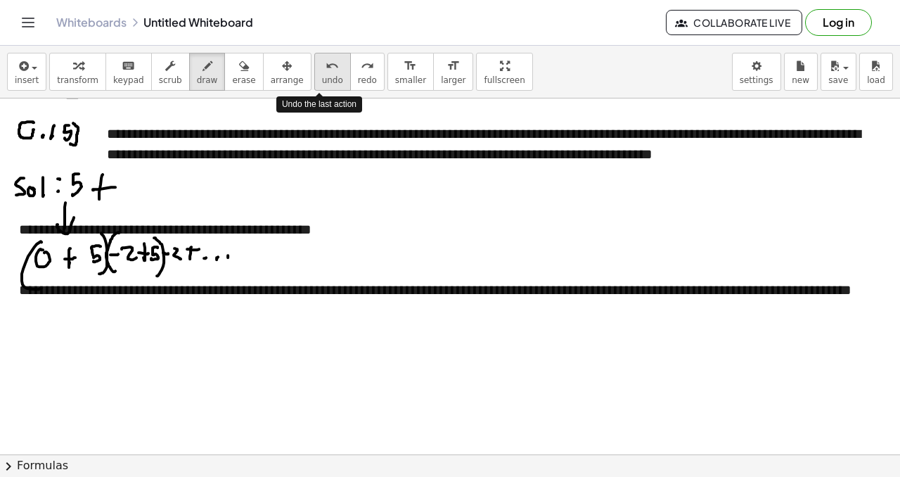
click at [326, 68] on icon "undo" at bounding box center [332, 66] width 13 height 17
click at [326, 69] on icon "undo" at bounding box center [332, 66] width 13 height 17
click at [326, 68] on div "undo" at bounding box center [332, 65] width 21 height 17
click at [326, 68] on icon "undo" at bounding box center [332, 66] width 13 height 17
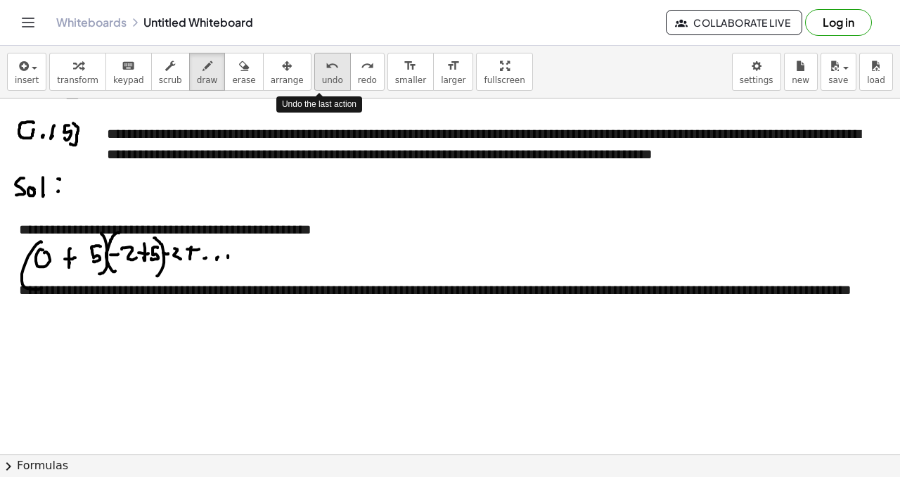
click at [326, 68] on icon "undo" at bounding box center [332, 66] width 13 height 17
click at [326, 67] on icon "undo" at bounding box center [332, 66] width 13 height 17
click at [326, 68] on icon "undo" at bounding box center [332, 66] width 13 height 17
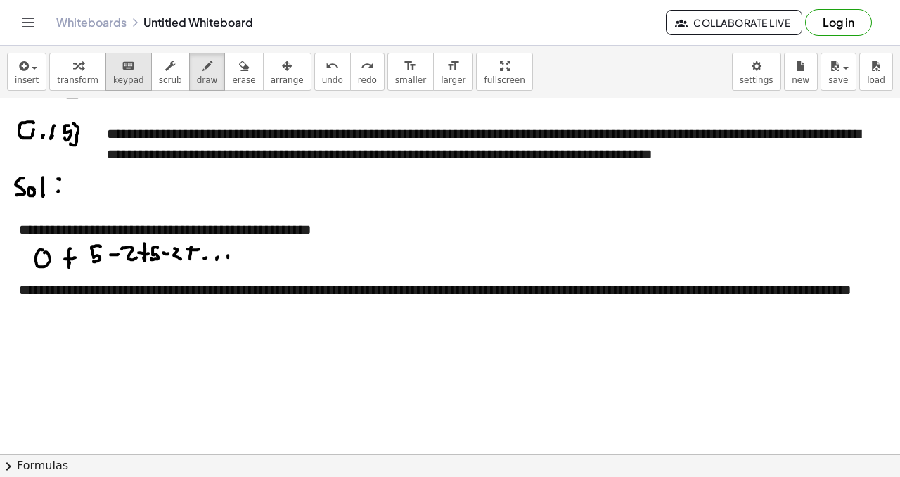
click at [126, 70] on icon "keyboard" at bounding box center [128, 66] width 13 height 17
click at [146, 338] on div at bounding box center [454, 263] width 908 height 1068
click at [137, 311] on div "**********" at bounding box center [450, 300] width 863 height 40
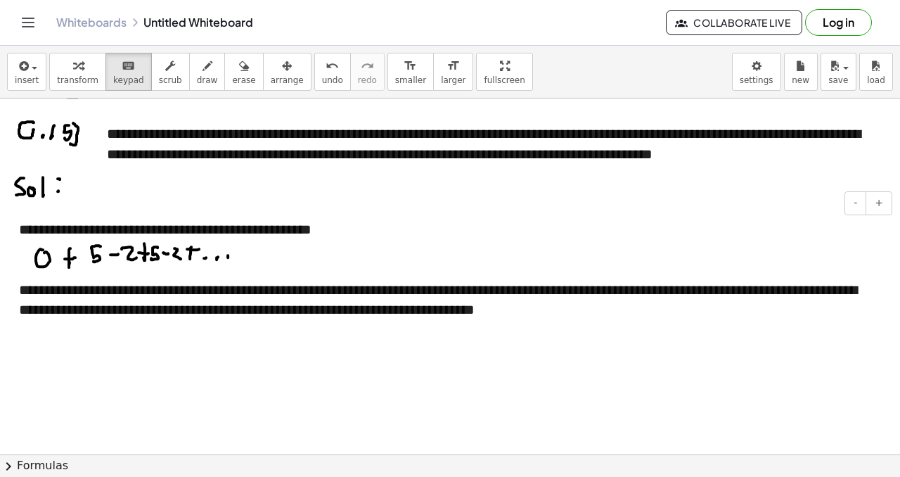
click at [636, 307] on div "**********" at bounding box center [450, 300] width 863 height 40
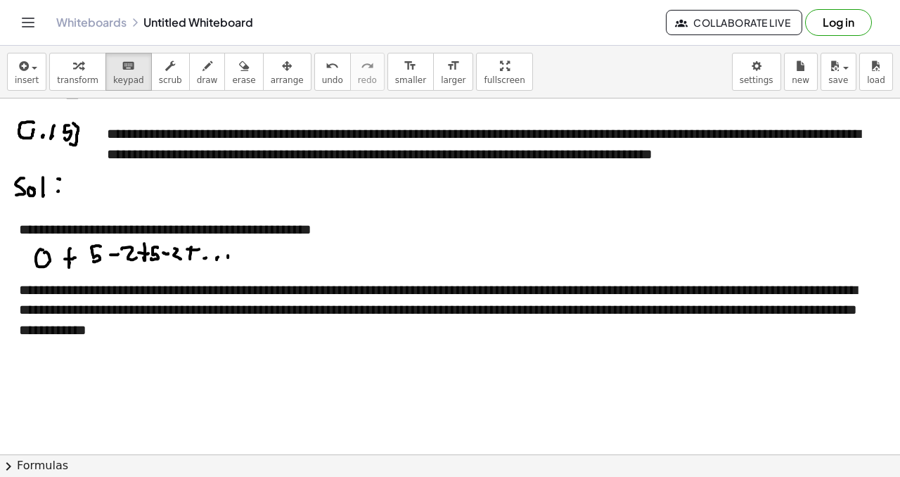
click at [288, 369] on div at bounding box center [454, 263] width 908 height 1068
click at [224, 74] on button "erase" at bounding box center [243, 72] width 39 height 38
click at [210, 72] on button "draw" at bounding box center [207, 72] width 37 height 38
drag, startPoint x: 20, startPoint y: 344, endPoint x: 29, endPoint y: 359, distance: 17.4
click at [30, 363] on div at bounding box center [454, 263] width 908 height 1068
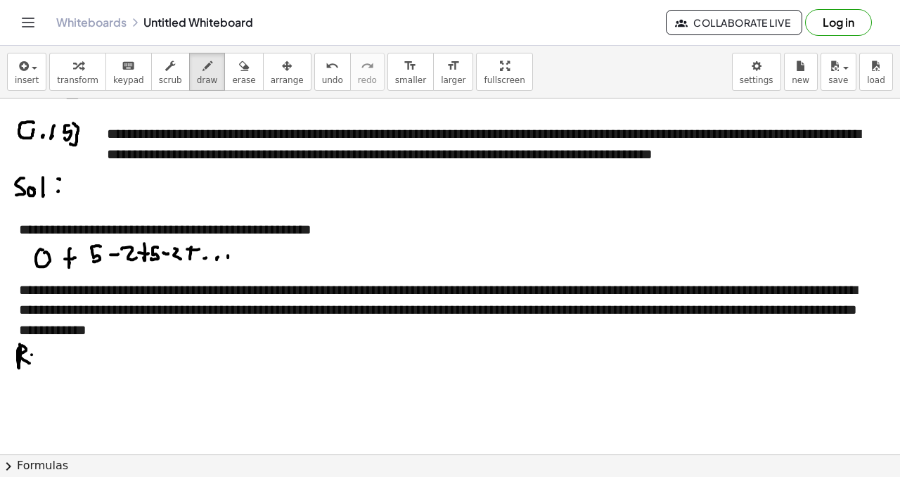
click at [39, 358] on div at bounding box center [454, 263] width 908 height 1068
click at [42, 364] on div at bounding box center [454, 263] width 908 height 1068
drag, startPoint x: 49, startPoint y: 368, endPoint x: 62, endPoint y: 345, distance: 26.2
click at [51, 366] on div at bounding box center [454, 263] width 908 height 1068
drag, startPoint x: 62, startPoint y: 345, endPoint x: 76, endPoint y: 353, distance: 16.4
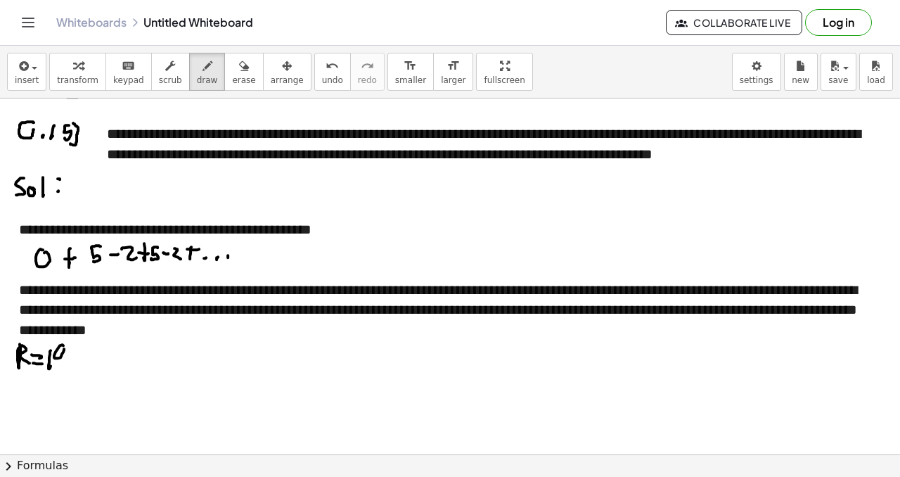
click at [65, 366] on div at bounding box center [454, 263] width 908 height 1068
drag, startPoint x: 68, startPoint y: 355, endPoint x: 82, endPoint y: 357, distance: 13.4
click at [79, 363] on div at bounding box center [454, 263] width 908 height 1068
click at [91, 367] on div at bounding box center [454, 263] width 908 height 1068
drag, startPoint x: 87, startPoint y: 350, endPoint x: 89, endPoint y: 371, distance: 22.0
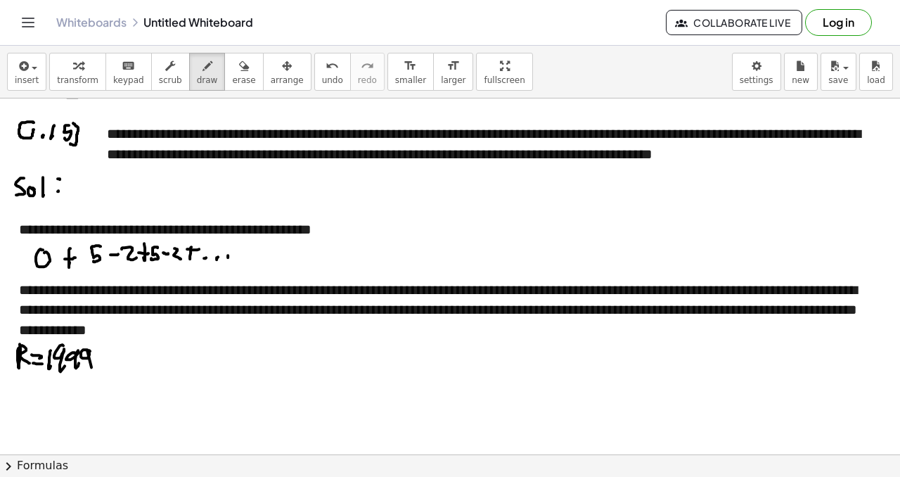
click at [89, 373] on div at bounding box center [454, 263] width 908 height 1068
drag, startPoint x: 84, startPoint y: 341, endPoint x: 94, endPoint y: 355, distance: 17.2
click at [97, 354] on div at bounding box center [454, 263] width 908 height 1068
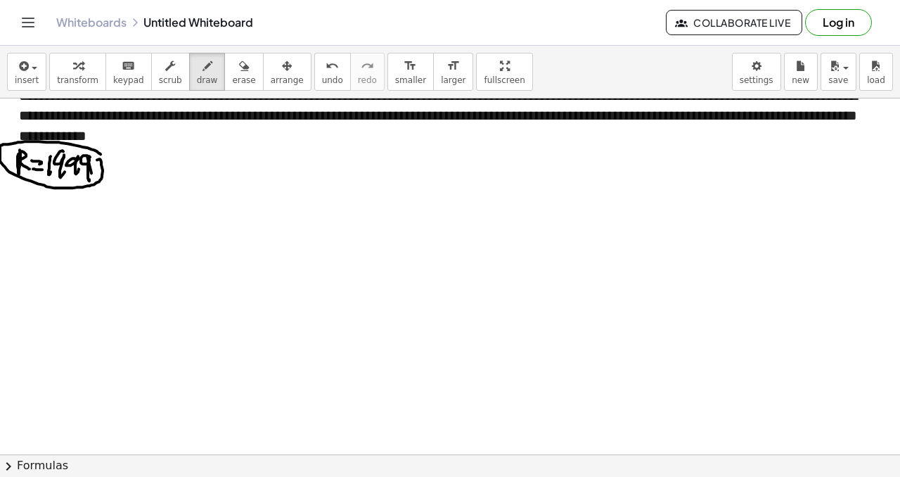
scroll to position [565, 0]
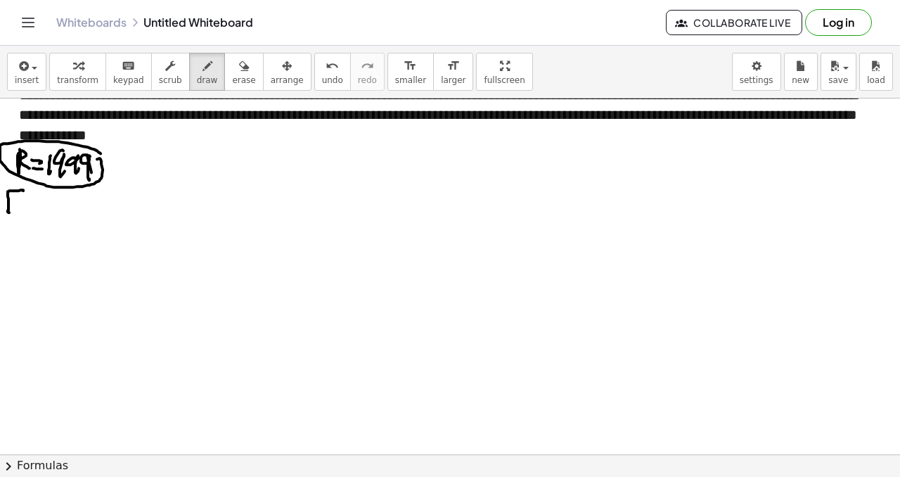
drag, startPoint x: 23, startPoint y: 191, endPoint x: 22, endPoint y: 201, distance: 10.6
click at [17, 212] on div at bounding box center [454, 68] width 908 height 1068
click at [22, 210] on div at bounding box center [454, 68] width 908 height 1068
click at [31, 209] on div at bounding box center [454, 68] width 908 height 1068
drag, startPoint x: 37, startPoint y: 210, endPoint x: 49, endPoint y: 204, distance: 14.2
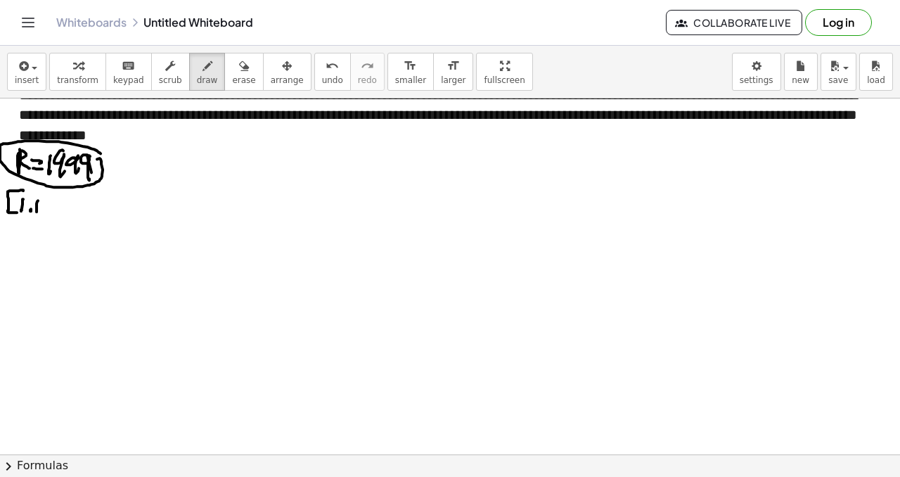
click at [39, 210] on div at bounding box center [454, 68] width 908 height 1068
drag, startPoint x: 51, startPoint y: 200, endPoint x: 48, endPoint y: 207, distance: 7.6
click at [48, 207] on div at bounding box center [454, 68] width 908 height 1068
drag, startPoint x: 58, startPoint y: 196, endPoint x: 66, endPoint y: 204, distance: 11.4
click at [59, 210] on div at bounding box center [454, 68] width 908 height 1068
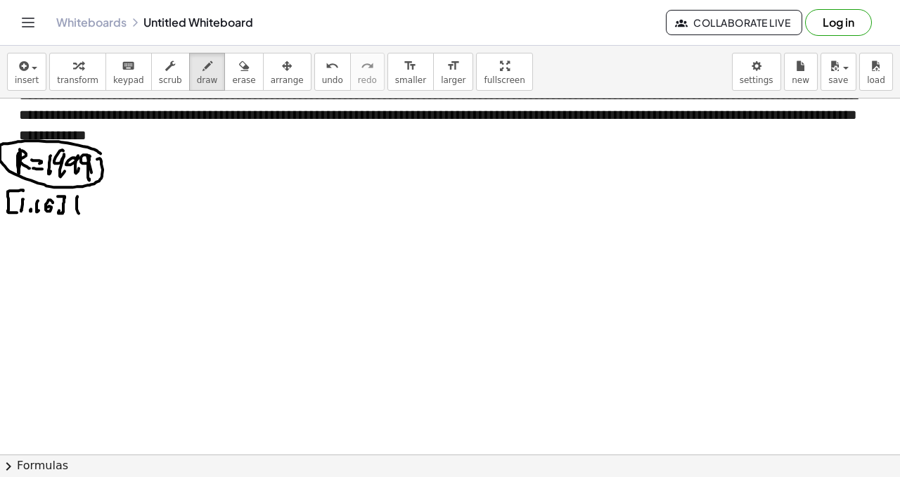
drag, startPoint x: 78, startPoint y: 212, endPoint x: 87, endPoint y: 203, distance: 12.9
click at [86, 200] on div at bounding box center [454, 68] width 908 height 1068
drag, startPoint x: 90, startPoint y: 199, endPoint x: 108, endPoint y: 205, distance: 19.4
click at [99, 212] on div at bounding box center [454, 68] width 908 height 1068
drag, startPoint x: 103, startPoint y: 211, endPoint x: 116, endPoint y: 196, distance: 20.4
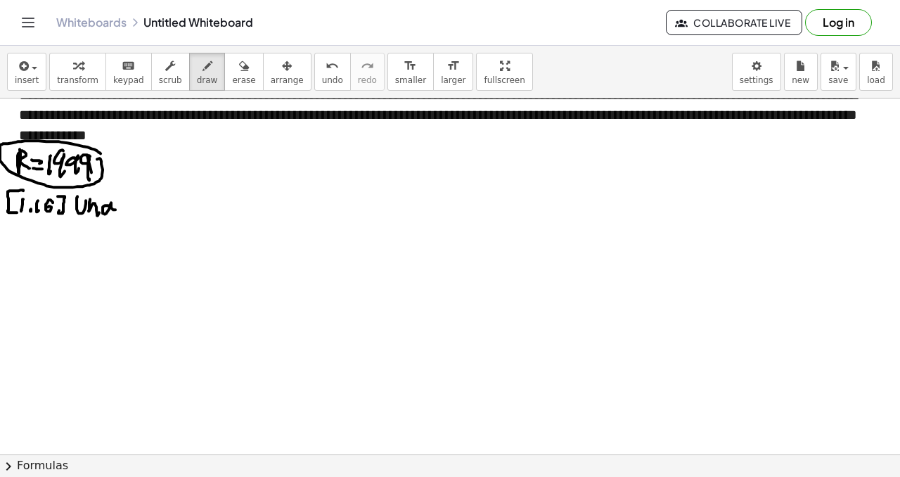
click at [116, 210] on div at bounding box center [454, 68] width 908 height 1068
click at [129, 214] on div at bounding box center [454, 68] width 908 height 1068
drag, startPoint x: 137, startPoint y: 208, endPoint x: 154, endPoint y: 205, distance: 17.1
click at [144, 207] on div at bounding box center [454, 68] width 908 height 1068
click at [158, 212] on div at bounding box center [454, 68] width 908 height 1068
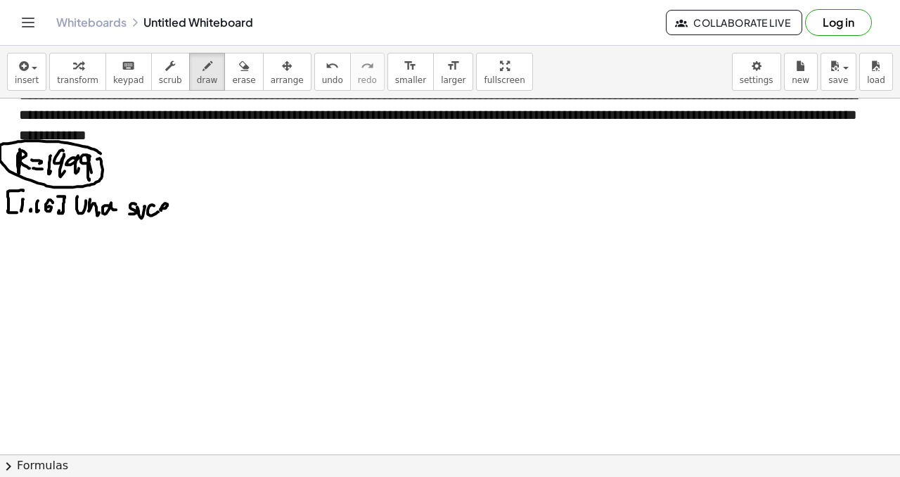
drag, startPoint x: 160, startPoint y: 209, endPoint x: 173, endPoint y: 208, distance: 12.7
click at [172, 210] on div at bounding box center [454, 68] width 908 height 1068
drag, startPoint x: 176, startPoint y: 205, endPoint x: 186, endPoint y: 207, distance: 10.8
click at [176, 216] on div at bounding box center [454, 68] width 908 height 1068
click at [187, 212] on div at bounding box center [454, 68] width 908 height 1068
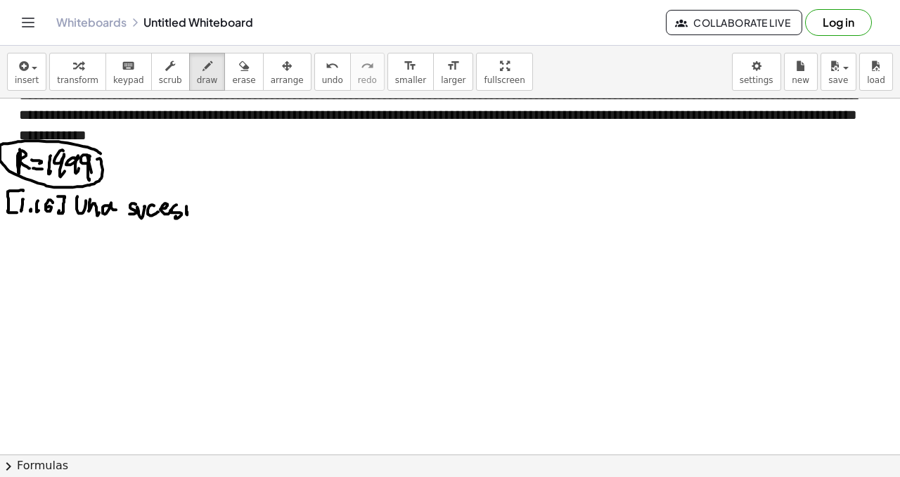
drag, startPoint x: 187, startPoint y: 203, endPoint x: 197, endPoint y: 205, distance: 10.2
click at [188, 204] on div at bounding box center [454, 68] width 908 height 1068
drag, startPoint x: 192, startPoint y: 210, endPoint x: 200, endPoint y: 202, distance: 11.4
click at [198, 204] on div at bounding box center [454, 68] width 908 height 1068
click at [205, 195] on div at bounding box center [454, 68] width 908 height 1068
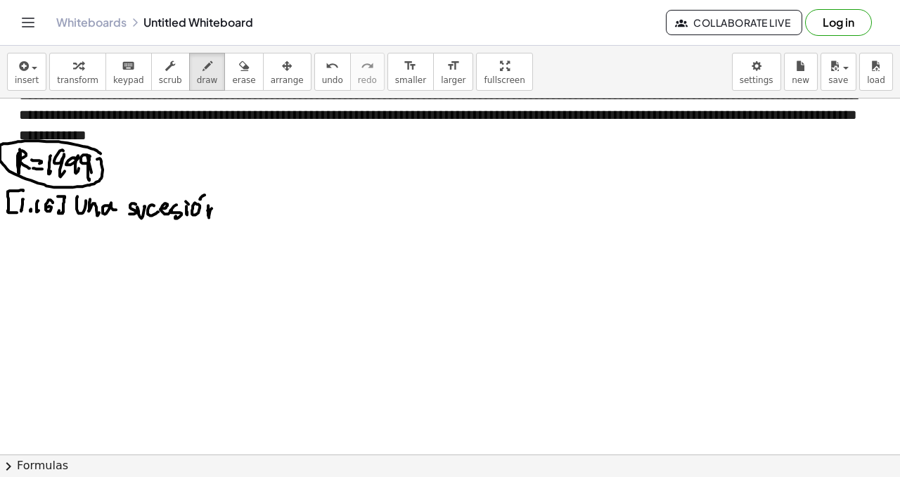
drag, startPoint x: 207, startPoint y: 210, endPoint x: 216, endPoint y: 222, distance: 14.6
click at [216, 222] on div at bounding box center [454, 68] width 908 height 1068
drag, startPoint x: 236, startPoint y: 216, endPoint x: 236, endPoint y: 199, distance: 16.9
click at [240, 217] on div at bounding box center [454, 68] width 908 height 1068
click at [243, 219] on div at bounding box center [454, 68] width 908 height 1068
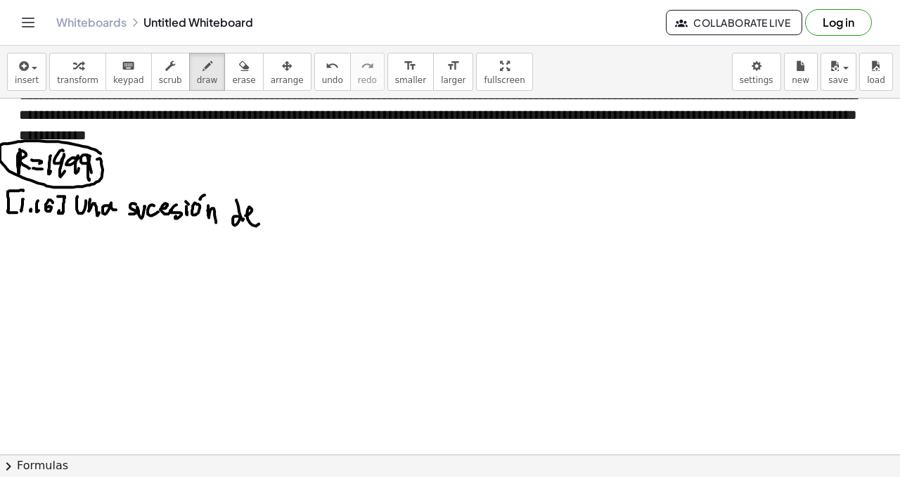
drag, startPoint x: 249, startPoint y: 214, endPoint x: 271, endPoint y: 217, distance: 22.8
click at [264, 221] on div at bounding box center [454, 68] width 908 height 1068
drag, startPoint x: 283, startPoint y: 208, endPoint x: 290, endPoint y: 215, distance: 10.0
click at [290, 215] on div at bounding box center [454, 68] width 908 height 1068
click at [293, 224] on div at bounding box center [454, 68] width 908 height 1068
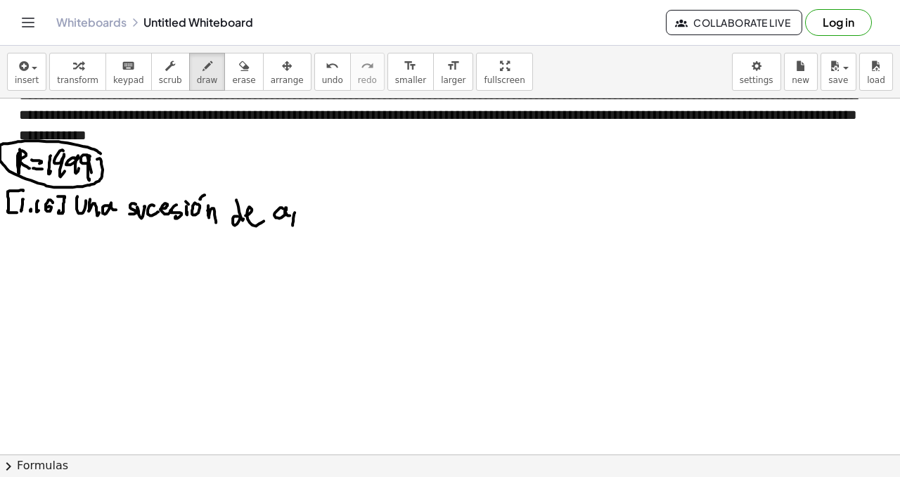
click at [295, 225] on div at bounding box center [454, 68] width 908 height 1068
drag, startPoint x: 314, startPoint y: 210, endPoint x: 317, endPoint y: 219, distance: 9.8
click at [317, 219] on div at bounding box center [454, 68] width 908 height 1068
click at [241, 82] on span "erase" at bounding box center [243, 80] width 23 height 10
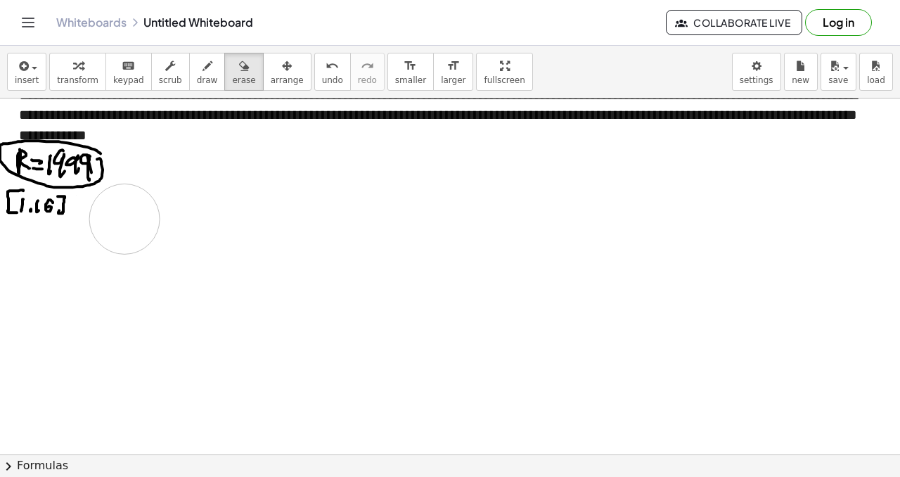
drag, startPoint x: 182, startPoint y: 214, endPoint x: 162, endPoint y: 103, distance: 112.9
click at [139, 217] on div at bounding box center [454, 68] width 908 height 1068
click at [27, 75] on span "insert" at bounding box center [27, 80] width 24 height 10
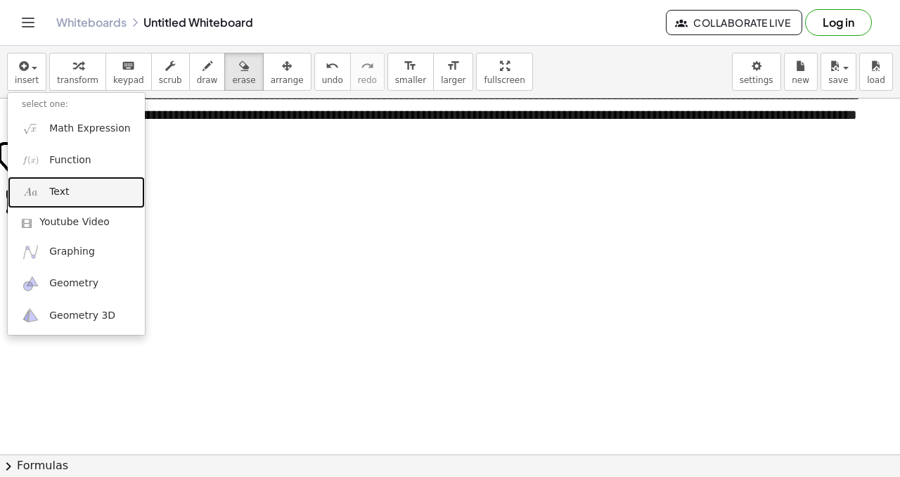
click at [87, 194] on link "Text" at bounding box center [76, 193] width 137 height 32
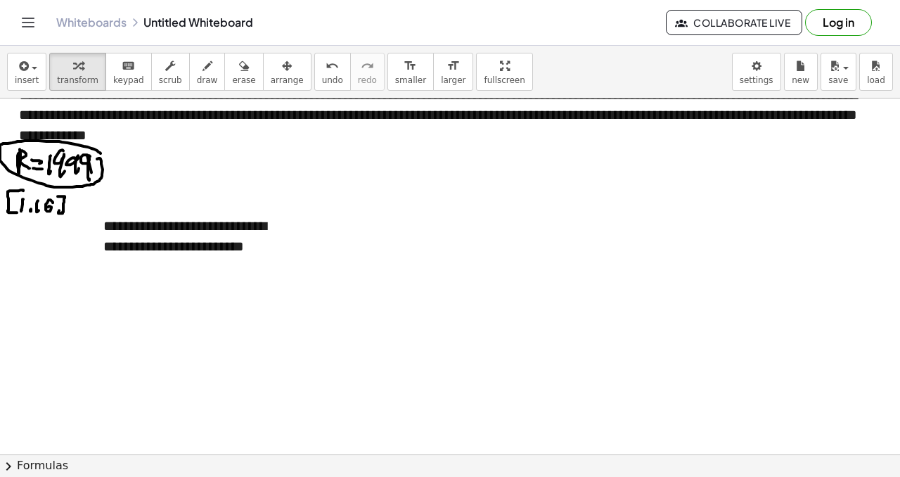
click at [364, 283] on div at bounding box center [454, 68] width 908 height 1068
click at [290, 64] on div "button" at bounding box center [287, 65] width 33 height 17
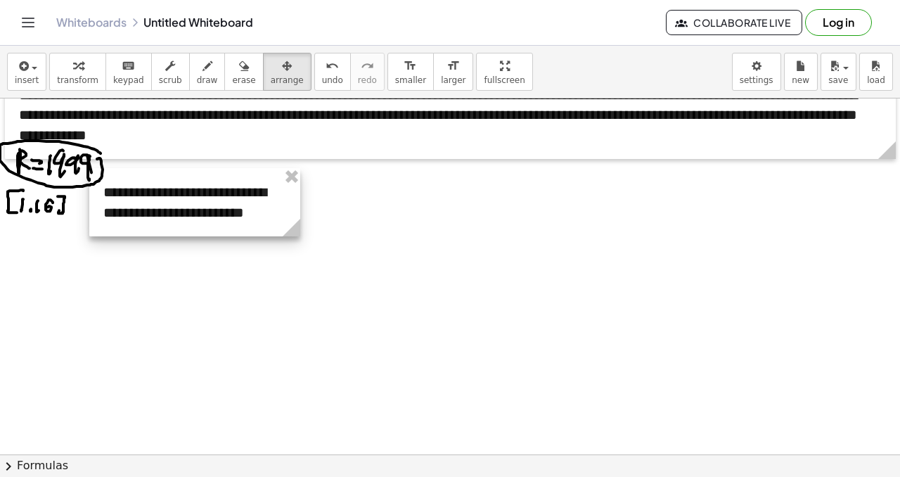
drag, startPoint x: 215, startPoint y: 233, endPoint x: 215, endPoint y: 200, distance: 32.4
click at [215, 200] on div at bounding box center [194, 202] width 211 height 68
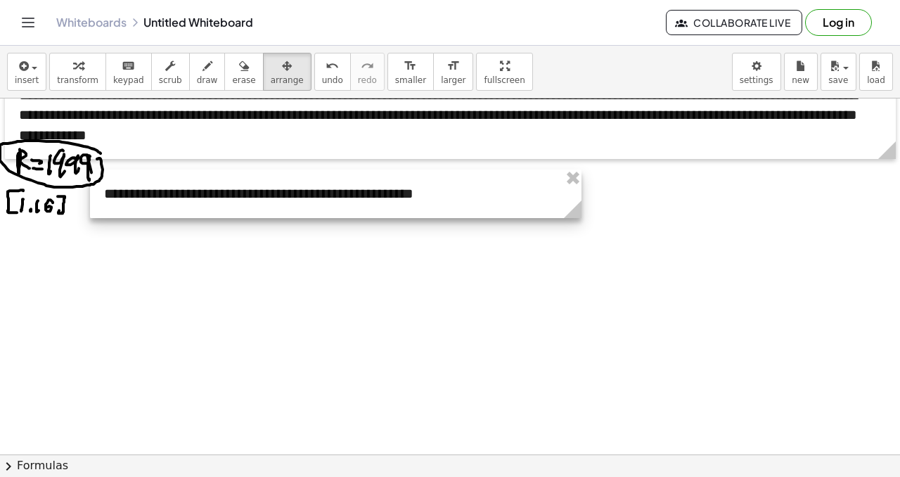
drag, startPoint x: 302, startPoint y: 232, endPoint x: 584, endPoint y: 229, distance: 282.8
click at [584, 229] on div "**********" at bounding box center [454, 68] width 908 height 1068
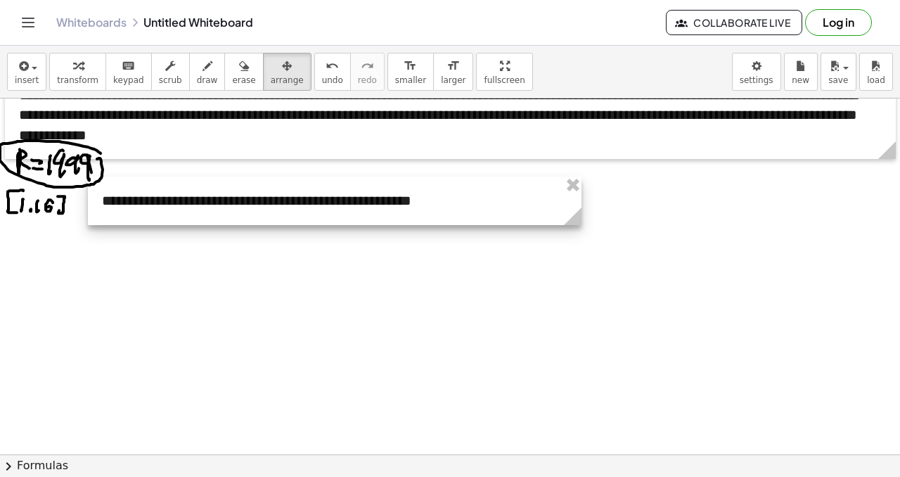
drag, startPoint x: 331, startPoint y: 193, endPoint x: 329, endPoint y: 200, distance: 7.3
click at [329, 200] on div at bounding box center [335, 201] width 494 height 49
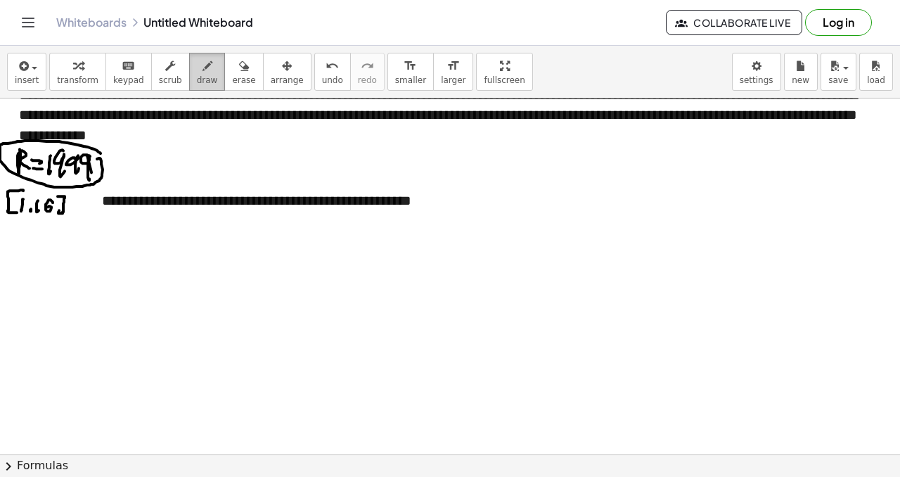
click at [206, 72] on div "button" at bounding box center [207, 65] width 21 height 17
drag, startPoint x: 37, startPoint y: 243, endPoint x: 46, endPoint y: 260, distance: 18.9
click at [46, 263] on div at bounding box center [454, 68] width 908 height 1068
click at [51, 262] on div at bounding box center [454, 68] width 908 height 1068
click at [63, 249] on div at bounding box center [454, 68] width 908 height 1068
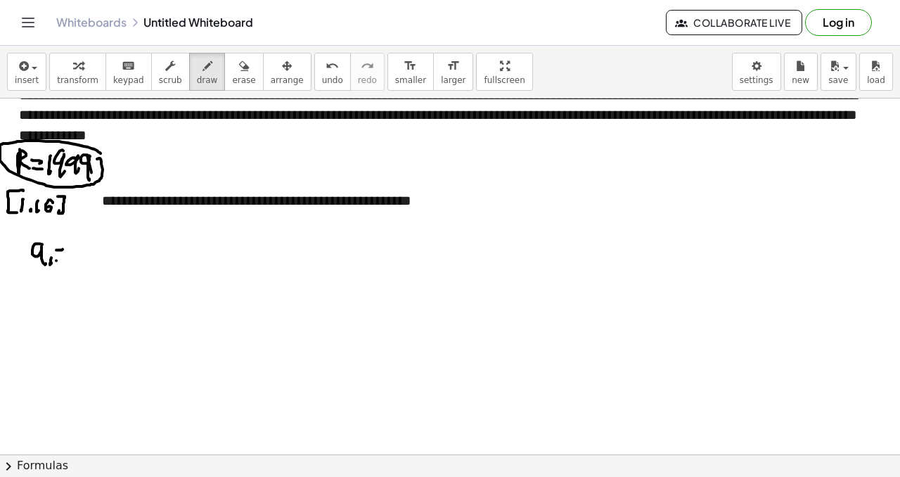
drag, startPoint x: 56, startPoint y: 260, endPoint x: 71, endPoint y: 246, distance: 20.4
click at [68, 257] on div at bounding box center [454, 68] width 908 height 1068
click at [74, 258] on div at bounding box center [454, 68] width 908 height 1068
click at [77, 265] on div at bounding box center [454, 68] width 908 height 1068
drag, startPoint x: 106, startPoint y: 249, endPoint x: 113, endPoint y: 258, distance: 11.5
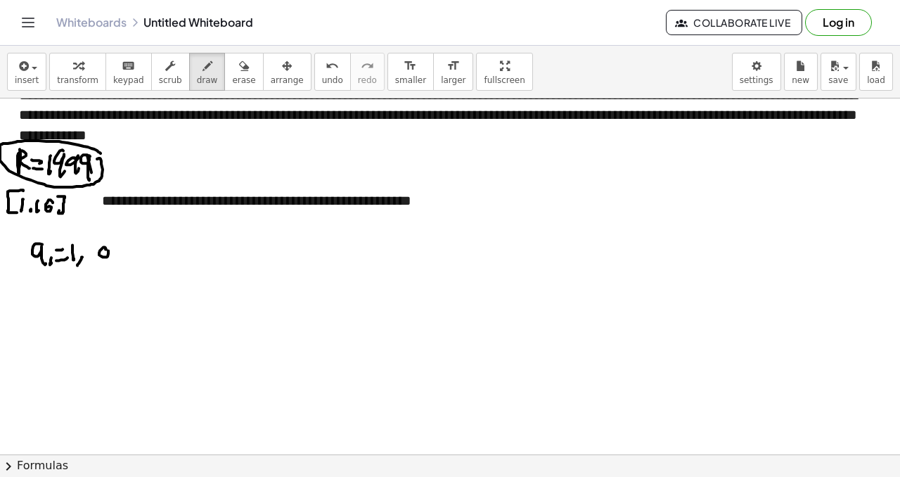
click at [112, 259] on div at bounding box center [454, 68] width 908 height 1068
drag, startPoint x: 117, startPoint y: 255, endPoint x: 127, endPoint y: 254, distance: 9.2
click at [126, 262] on div at bounding box center [454, 68] width 908 height 1068
click at [139, 250] on div at bounding box center [454, 68] width 908 height 1068
drag, startPoint x: 129, startPoint y: 262, endPoint x: 146, endPoint y: 258, distance: 17.2
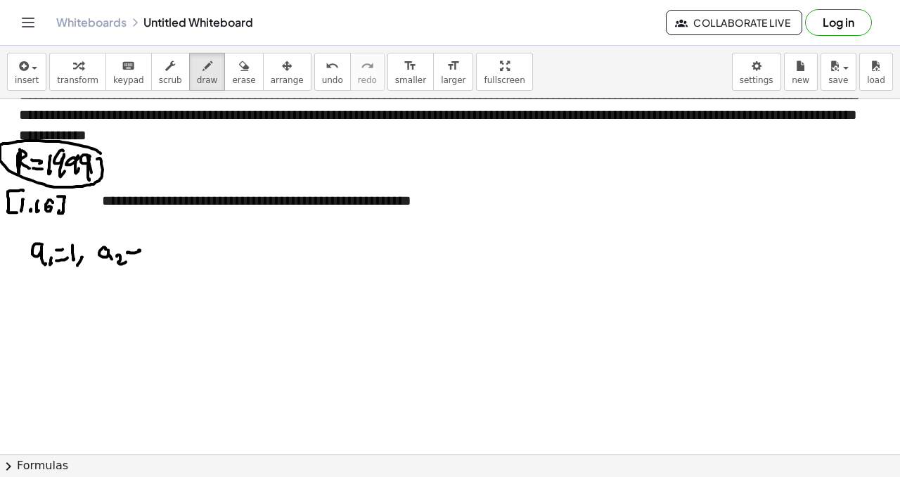
click at [145, 259] on div at bounding box center [454, 68] width 908 height 1068
drag, startPoint x: 165, startPoint y: 239, endPoint x: 164, endPoint y: 246, distance: 7.2
click at [165, 246] on div at bounding box center [454, 68] width 908 height 1068
drag, startPoint x: 153, startPoint y: 254, endPoint x: 193, endPoint y: 249, distance: 41.1
click at [199, 254] on div at bounding box center [454, 68] width 908 height 1068
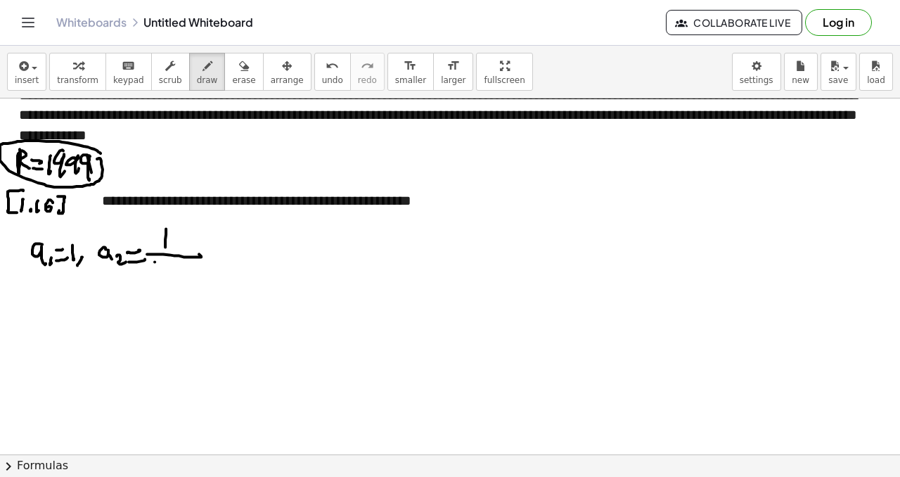
drag, startPoint x: 155, startPoint y: 262, endPoint x: 158, endPoint y: 268, distance: 7.2
click at [154, 277] on div at bounding box center [454, 68] width 908 height 1068
click at [165, 275] on div at bounding box center [454, 68] width 908 height 1068
click at [174, 268] on div at bounding box center [454, 68] width 908 height 1068
drag, startPoint x: 176, startPoint y: 271, endPoint x: 188, endPoint y: 274, distance: 13.1
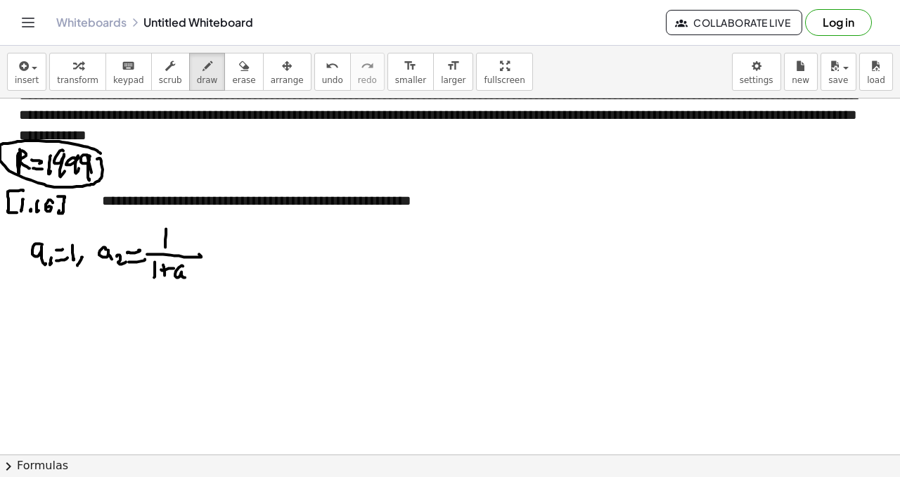
click at [186, 276] on div at bounding box center [454, 68] width 908 height 1068
drag, startPoint x: 188, startPoint y: 279, endPoint x: 194, endPoint y: 276, distance: 7.2
click at [188, 283] on div at bounding box center [454, 68] width 908 height 1068
drag, startPoint x: 208, startPoint y: 270, endPoint x: 203, endPoint y: 262, distance: 10.1
click at [208, 270] on div at bounding box center [454, 68] width 908 height 1068
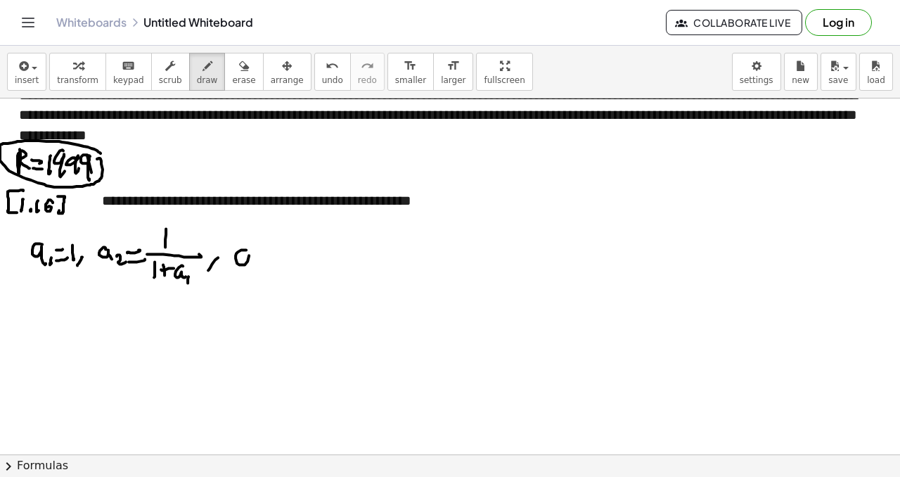
drag, startPoint x: 246, startPoint y: 250, endPoint x: 253, endPoint y: 266, distance: 17.6
click at [252, 266] on div at bounding box center [454, 68] width 908 height 1068
drag, startPoint x: 261, startPoint y: 259, endPoint x: 258, endPoint y: 268, distance: 9.6
click at [258, 269] on div at bounding box center [454, 68] width 908 height 1068
click at [275, 257] on div at bounding box center [454, 68] width 908 height 1068
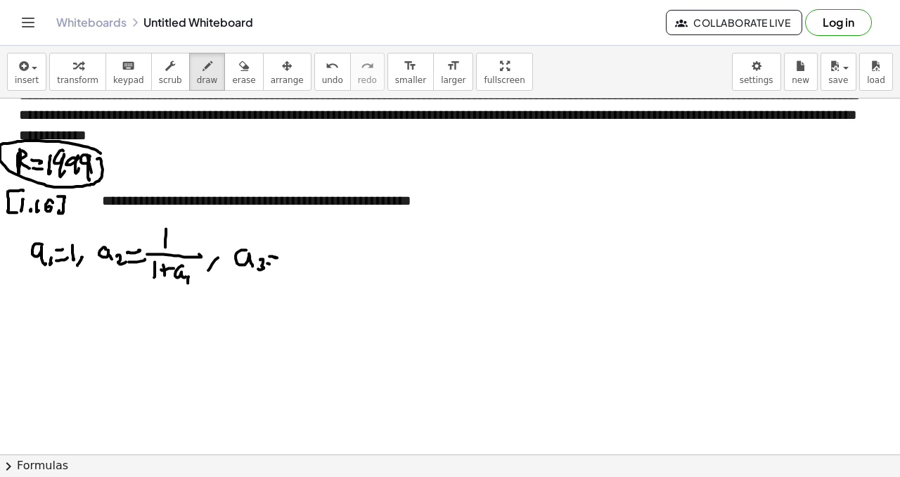
drag, startPoint x: 269, startPoint y: 264, endPoint x: 279, endPoint y: 260, distance: 9.8
click at [282, 264] on div at bounding box center [454, 68] width 908 height 1068
drag, startPoint x: 315, startPoint y: 240, endPoint x: 315, endPoint y: 248, distance: 7.7
click at [315, 248] on div at bounding box center [454, 68] width 908 height 1068
drag, startPoint x: 289, startPoint y: 260, endPoint x: 345, endPoint y: 260, distance: 56.3
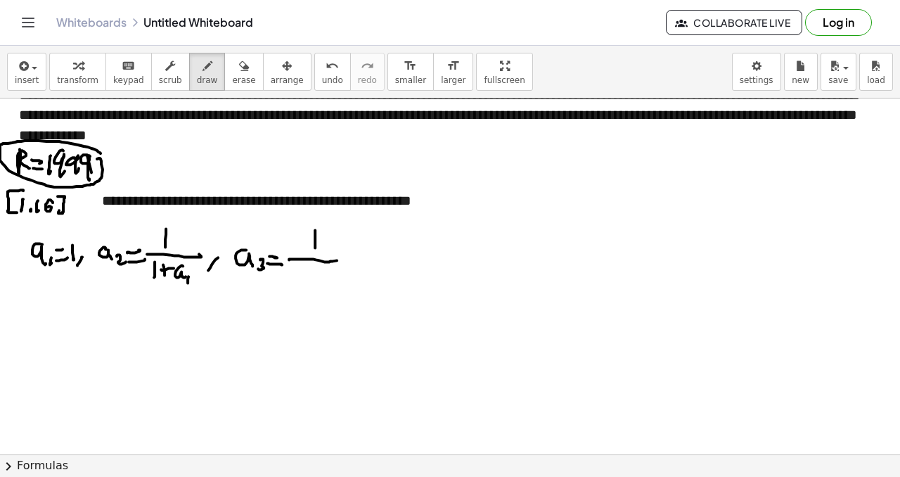
click at [352, 257] on div at bounding box center [454, 68] width 908 height 1068
click at [296, 288] on div at bounding box center [454, 68] width 908 height 1068
drag, startPoint x: 314, startPoint y: 271, endPoint x: 312, endPoint y: 283, distance: 12.1
click at [314, 286] on div at bounding box center [454, 68] width 908 height 1068
drag, startPoint x: 310, startPoint y: 280, endPoint x: 324, endPoint y: 281, distance: 14.1
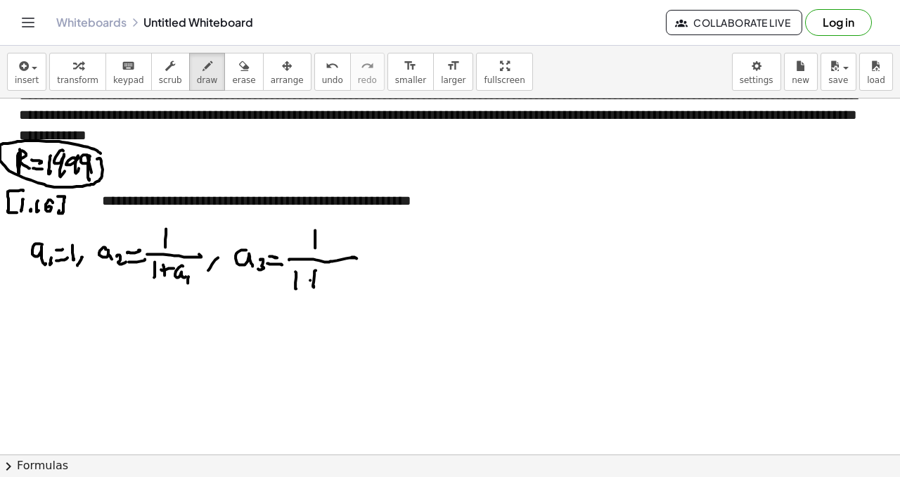
click at [321, 281] on div at bounding box center [454, 68] width 908 height 1068
drag, startPoint x: 333, startPoint y: 283, endPoint x: 337, endPoint y: 267, distance: 15.9
click at [337, 283] on div at bounding box center [454, 68] width 908 height 1068
click at [322, 75] on span "undo" at bounding box center [332, 80] width 21 height 10
drag, startPoint x: 337, startPoint y: 280, endPoint x: 343, endPoint y: 286, distance: 8.0
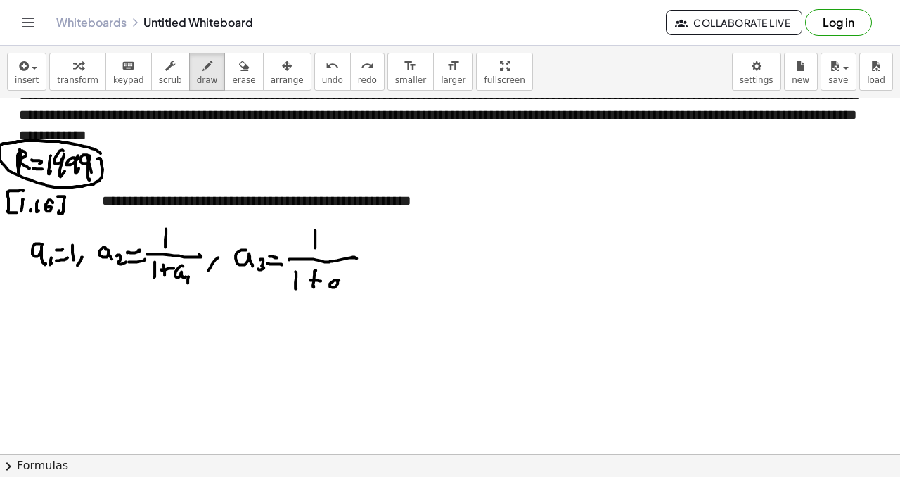
click at [342, 288] on div at bounding box center [454, 68] width 908 height 1068
drag, startPoint x: 349, startPoint y: 288, endPoint x: 362, endPoint y: 281, distance: 14.5
click at [358, 289] on div at bounding box center [454, 68] width 908 height 1068
drag, startPoint x: 373, startPoint y: 249, endPoint x: 371, endPoint y: 257, distance: 8.0
click at [374, 266] on div at bounding box center [454, 68] width 908 height 1068
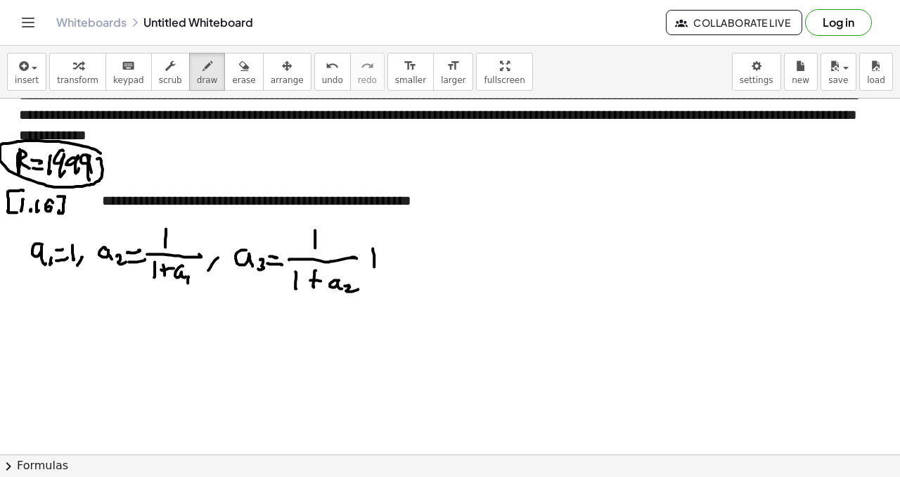
click at [384, 257] on div at bounding box center [454, 68] width 908 height 1068
click at [326, 68] on icon "undo" at bounding box center [332, 66] width 13 height 17
drag, startPoint x: 375, startPoint y: 258, endPoint x: 400, endPoint y: 264, distance: 25.9
click at [367, 271] on div at bounding box center [454, 68] width 908 height 1068
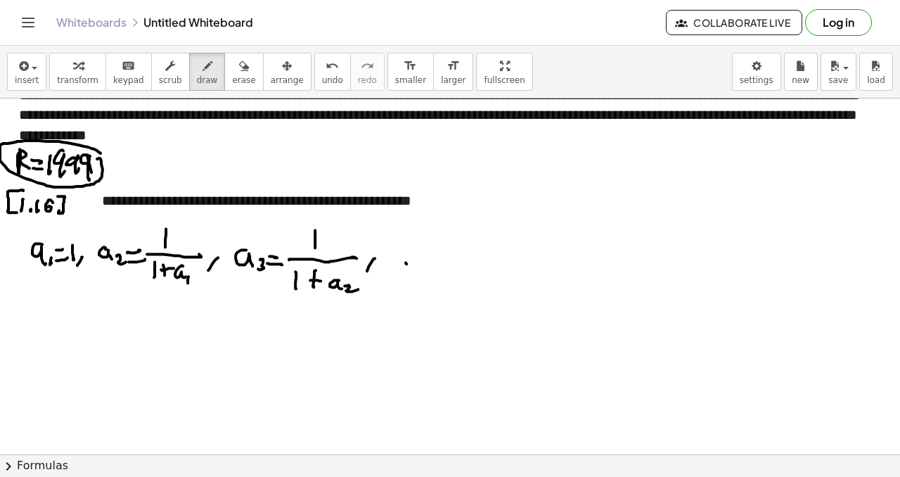
drag, startPoint x: 406, startPoint y: 263, endPoint x: 414, endPoint y: 264, distance: 7.8
click at [407, 264] on div at bounding box center [454, 68] width 908 height 1068
drag, startPoint x: 425, startPoint y: 260, endPoint x: 432, endPoint y: 264, distance: 7.9
click at [426, 262] on div at bounding box center [454, 68] width 908 height 1068
click at [443, 262] on div at bounding box center [454, 68] width 908 height 1068
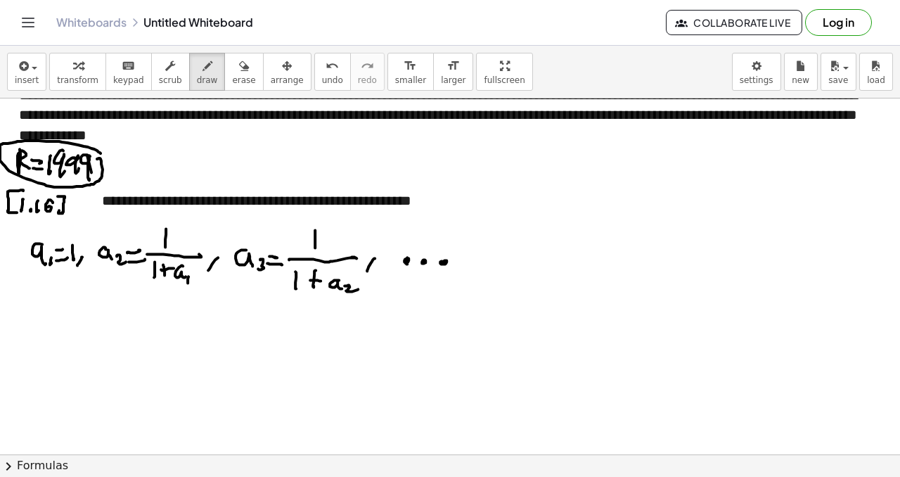
drag, startPoint x: 407, startPoint y: 260, endPoint x: 409, endPoint y: 252, distance: 7.9
click at [409, 260] on div at bounding box center [454, 68] width 908 height 1068
drag, startPoint x: 40, startPoint y: 290, endPoint x: 52, endPoint y: 307, distance: 20.1
click at [41, 312] on div at bounding box center [454, 68] width 908 height 1068
drag, startPoint x: 46, startPoint y: 312, endPoint x: 63, endPoint y: 304, distance: 19.2
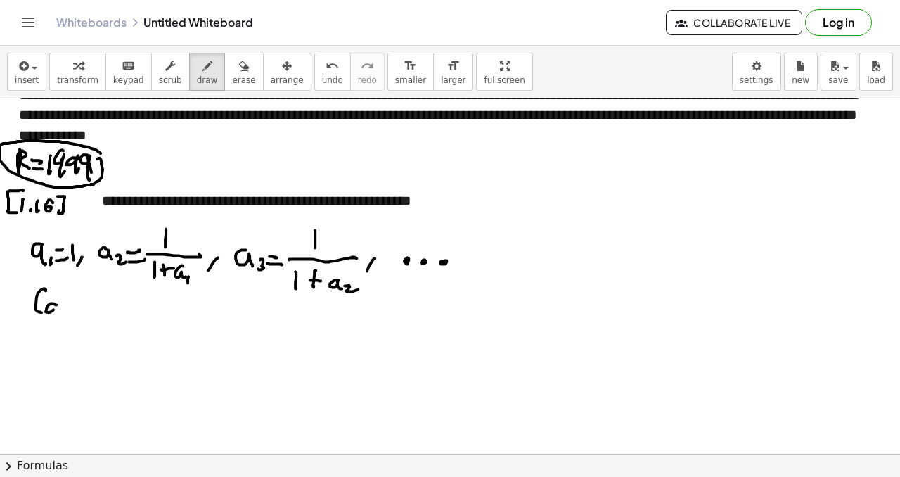
click at [62, 309] on div at bounding box center [454, 68] width 908 height 1068
drag, startPoint x: 66, startPoint y: 296, endPoint x: 69, endPoint y: 304, distance: 8.2
click at [68, 305] on div at bounding box center [454, 68] width 908 height 1068
drag, startPoint x: 81, startPoint y: 298, endPoint x: 92, endPoint y: 302, distance: 11.8
click at [90, 306] on div at bounding box center [454, 68] width 908 height 1068
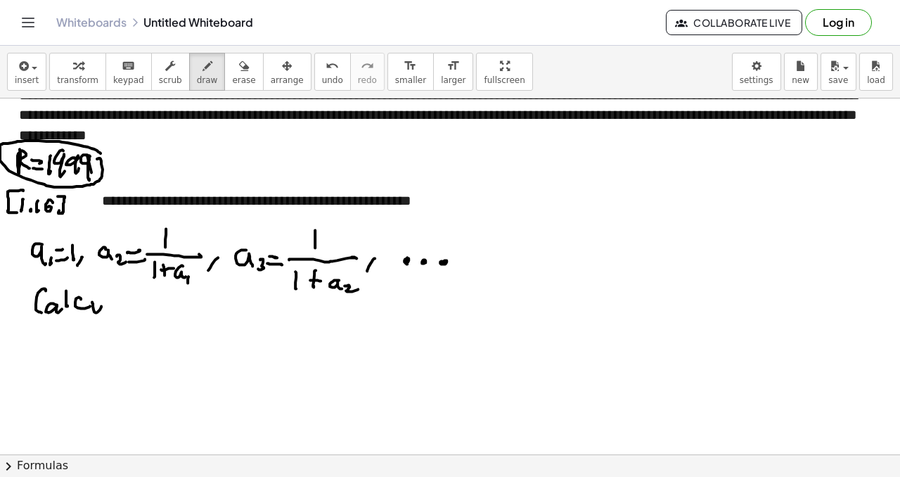
drag, startPoint x: 92, startPoint y: 302, endPoint x: 101, endPoint y: 306, distance: 10.1
click at [101, 306] on div at bounding box center [454, 68] width 908 height 1068
drag, startPoint x: 108, startPoint y: 298, endPoint x: 116, endPoint y: 307, distance: 12.4
click at [110, 310] on div at bounding box center [454, 68] width 908 height 1068
drag, startPoint x: 117, startPoint y: 307, endPoint x: 122, endPoint y: 288, distance: 19.6
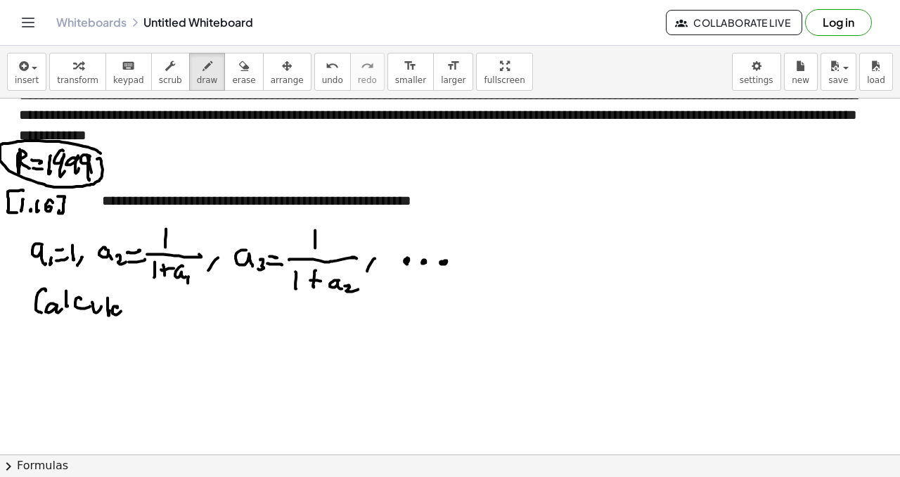
click at [125, 313] on div at bounding box center [454, 68] width 908 height 1068
drag, startPoint x: 160, startPoint y: 307, endPoint x: 167, endPoint y: 316, distance: 12.0
click at [167, 316] on div at bounding box center [454, 68] width 908 height 1068
click at [173, 320] on div at bounding box center [454, 68] width 908 height 1068
drag, startPoint x: 186, startPoint y: 309, endPoint x: 201, endPoint y: 307, distance: 15.5
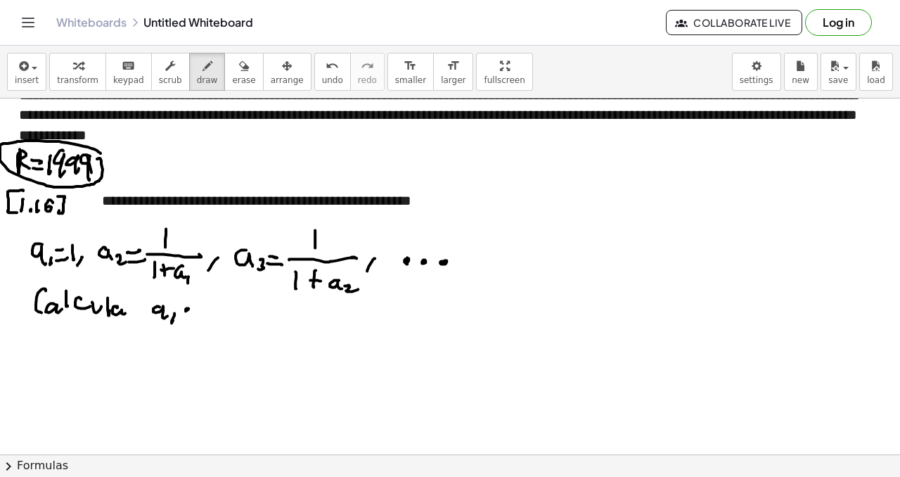
click at [189, 309] on div at bounding box center [454, 68] width 908 height 1068
drag, startPoint x: 213, startPoint y: 309, endPoint x: 219, endPoint y: 315, distance: 9.0
click at [218, 315] on div at bounding box center [454, 68] width 908 height 1068
drag, startPoint x: 222, startPoint y: 317, endPoint x: 231, endPoint y: 326, distance: 13.4
click at [231, 326] on div at bounding box center [454, 68] width 908 height 1068
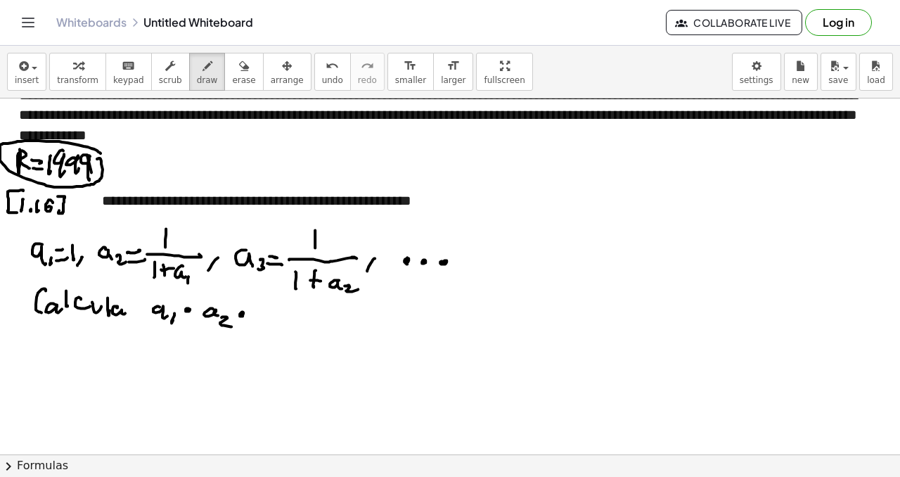
drag, startPoint x: 241, startPoint y: 313, endPoint x: 252, endPoint y: 324, distance: 15.4
click at [243, 316] on div at bounding box center [454, 68] width 908 height 1068
click at [255, 324] on div at bounding box center [454, 68] width 908 height 1068
click at [267, 326] on div at bounding box center [454, 68] width 908 height 1068
click at [276, 324] on div at bounding box center [454, 68] width 908 height 1068
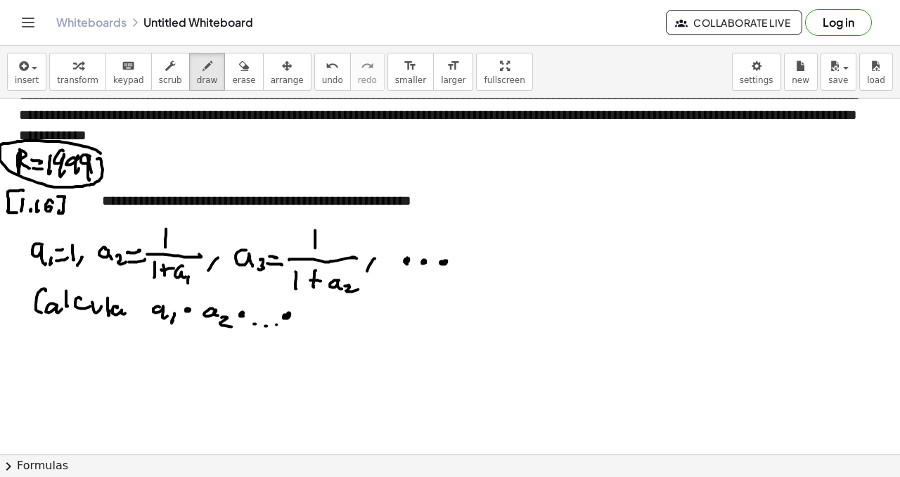
drag, startPoint x: 285, startPoint y: 317, endPoint x: 292, endPoint y: 307, distance: 12.1
click at [290, 313] on div at bounding box center [454, 68] width 908 height 1068
drag, startPoint x: 303, startPoint y: 313, endPoint x: 309, endPoint y: 324, distance: 12.3
click at [308, 324] on div at bounding box center [454, 68] width 908 height 1068
click at [314, 322] on div at bounding box center [454, 68] width 908 height 1068
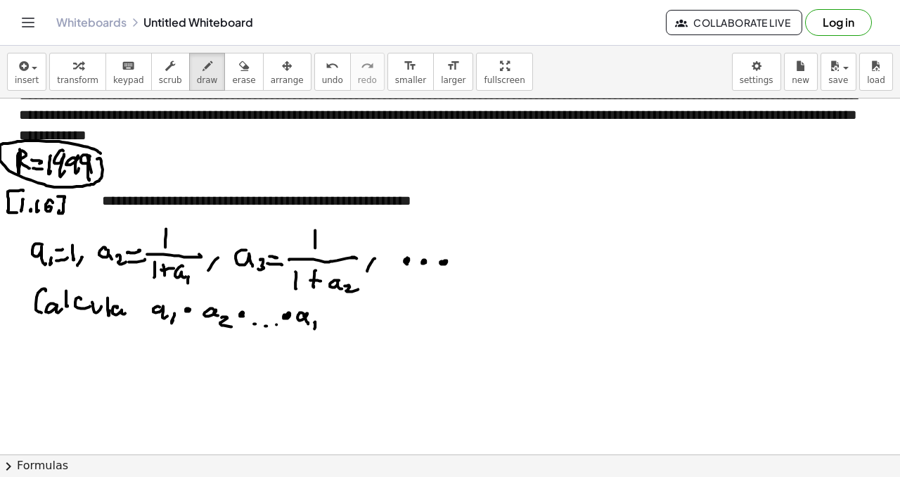
click at [317, 324] on div at bounding box center [454, 68] width 908 height 1068
drag, startPoint x: 320, startPoint y: 320, endPoint x: 320, endPoint y: 329, distance: 9.1
click at [319, 330] on div at bounding box center [454, 68] width 908 height 1068
drag, startPoint x: 320, startPoint y: 76, endPoint x: 315, endPoint y: 82, distance: 8.0
click at [322, 79] on span "undo" at bounding box center [332, 80] width 21 height 10
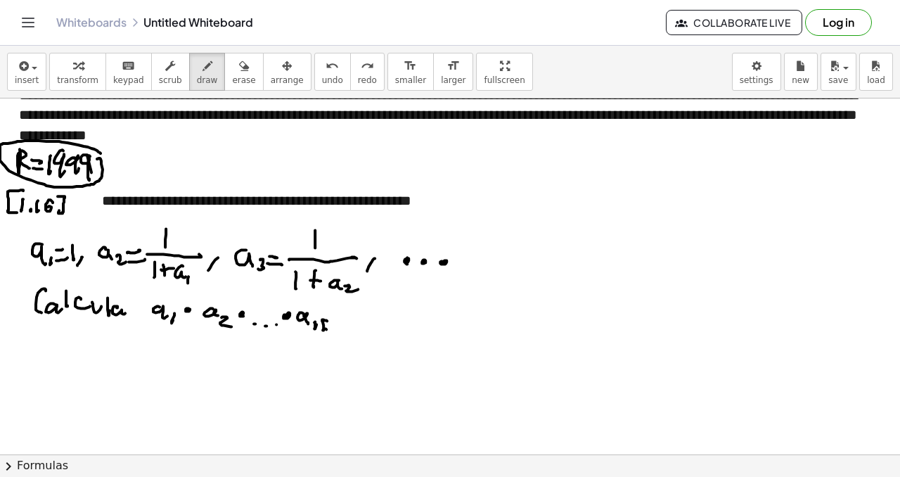
drag, startPoint x: 324, startPoint y: 319, endPoint x: 318, endPoint y: 325, distance: 8.0
click at [321, 330] on div at bounding box center [454, 68] width 908 height 1068
drag, startPoint x: 44, startPoint y: 338, endPoint x: 51, endPoint y: 352, distance: 16.1
click at [37, 352] on div at bounding box center [454, 68] width 908 height 1068
click at [56, 347] on div at bounding box center [454, 68] width 908 height 1068
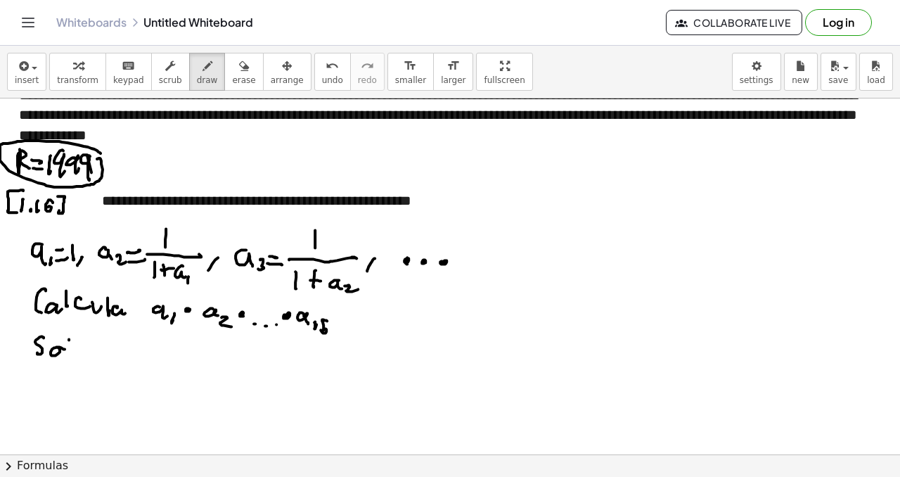
drag, startPoint x: 69, startPoint y: 339, endPoint x: 73, endPoint y: 350, distance: 12.0
click at [70, 353] on div at bounding box center [454, 68] width 908 height 1068
drag, startPoint x: 75, startPoint y: 350, endPoint x: 84, endPoint y: 351, distance: 9.9
click at [81, 350] on div at bounding box center [454, 68] width 908 height 1068
click at [92, 352] on div at bounding box center [454, 68] width 908 height 1068
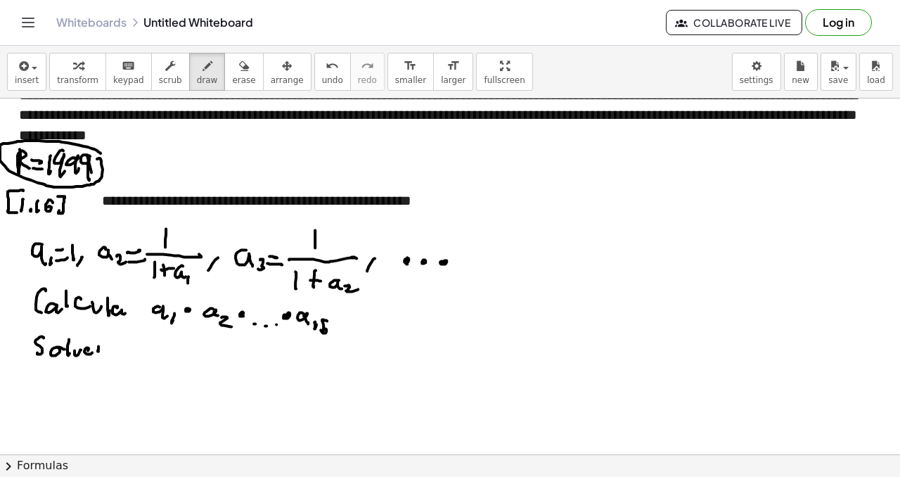
click at [99, 349] on div at bounding box center [454, 68] width 908 height 1068
click at [102, 339] on div at bounding box center [454, 68] width 908 height 1068
click at [113, 346] on div at bounding box center [454, 68] width 908 height 1068
click at [121, 353] on div at bounding box center [454, 68] width 908 height 1068
drag, startPoint x: 114, startPoint y: 335, endPoint x: 121, endPoint y: 336, distance: 7.1
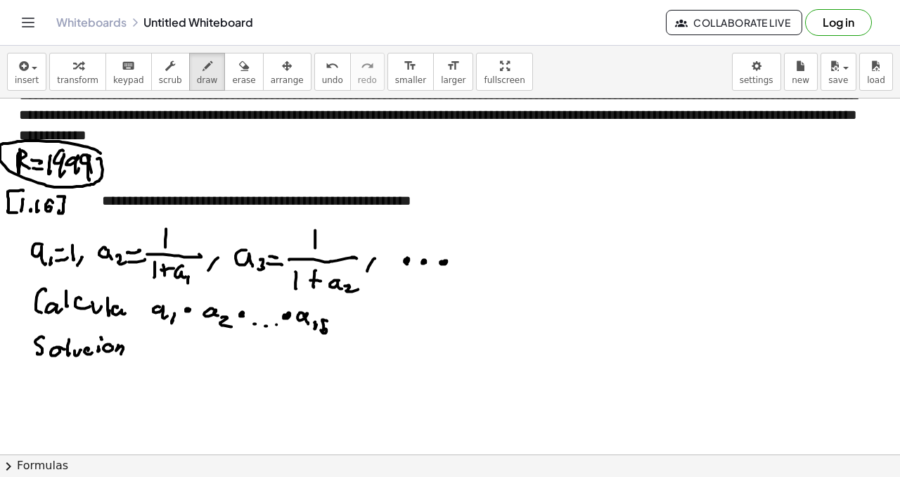
click at [120, 333] on div at bounding box center [454, 68] width 908 height 1068
drag, startPoint x: 126, startPoint y: 340, endPoint x: 127, endPoint y: 350, distance: 9.9
click at [127, 341] on div at bounding box center [454, 68] width 908 height 1068
drag, startPoint x: 127, startPoint y: 350, endPoint x: 125, endPoint y: 332, distance: 18.4
click at [127, 350] on div at bounding box center [454, 68] width 908 height 1068
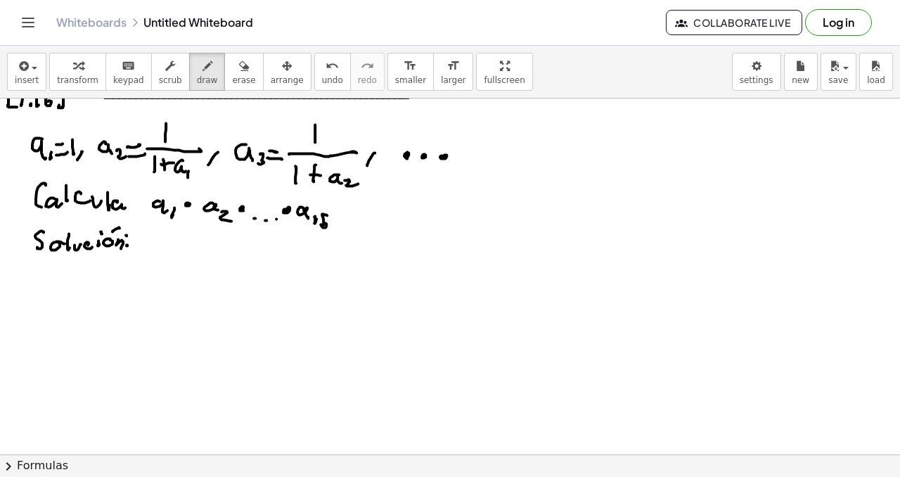
scroll to position [672, 0]
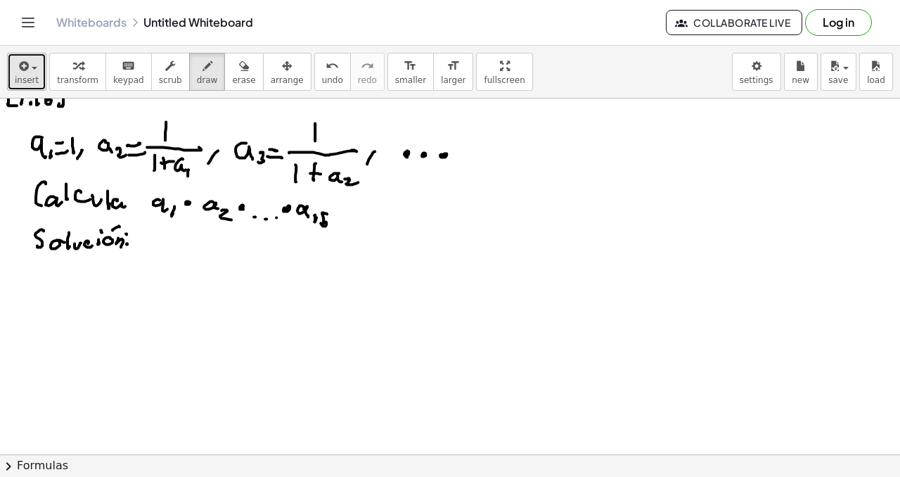
click at [34, 75] on span "insert" at bounding box center [27, 80] width 24 height 10
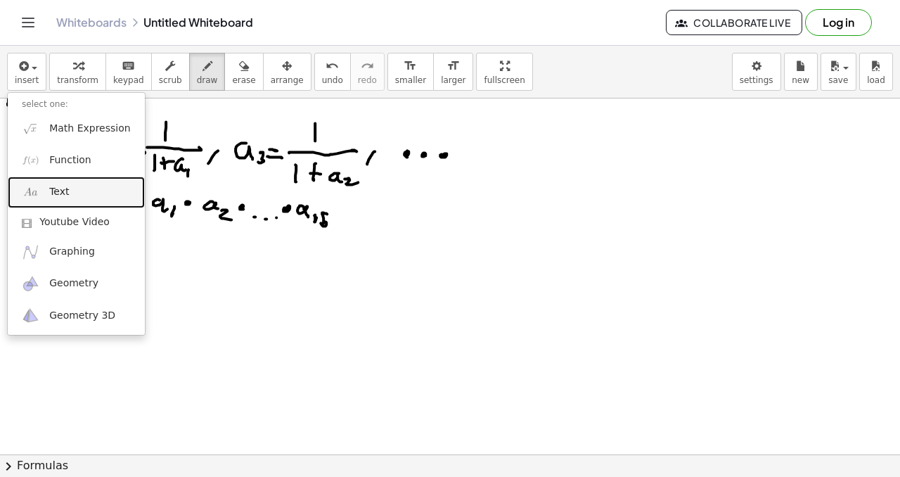
click at [77, 194] on link "Text" at bounding box center [76, 193] width 137 height 32
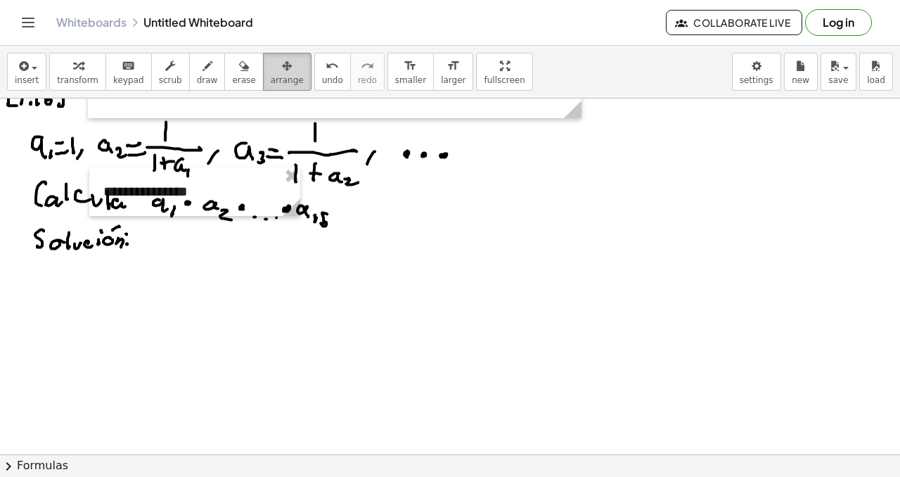
click at [282, 68] on icon "button" at bounding box center [287, 66] width 10 height 17
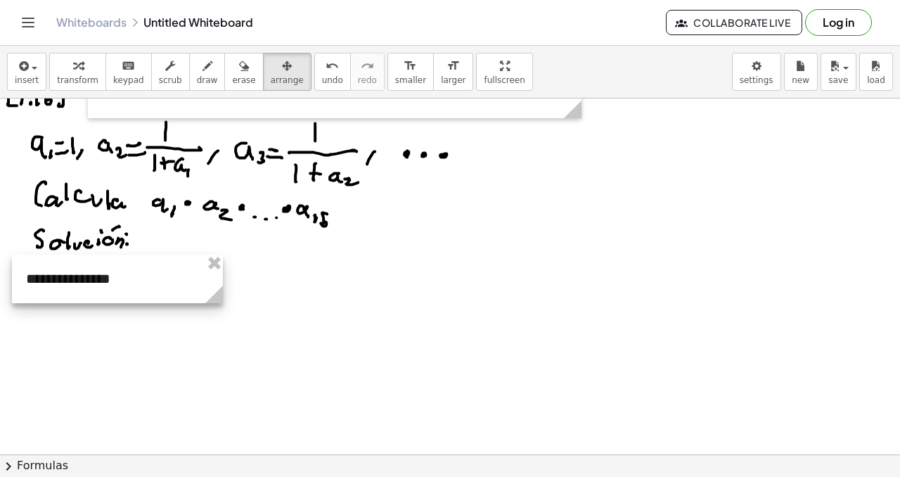
drag, startPoint x: 209, startPoint y: 194, endPoint x: 132, endPoint y: 281, distance: 116.6
click at [132, 281] on div at bounding box center [117, 279] width 211 height 49
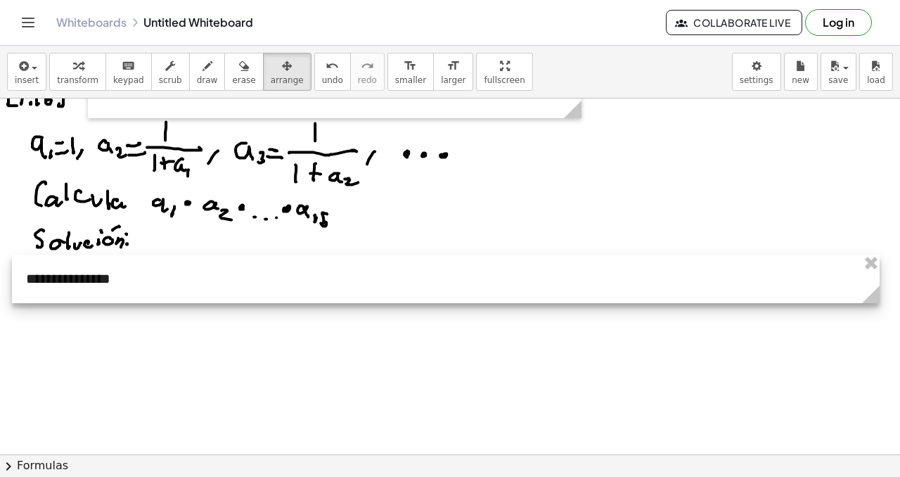
drag, startPoint x: 224, startPoint y: 298, endPoint x: 883, endPoint y: 366, distance: 662.6
click at [883, 366] on div "**********" at bounding box center [454, 139] width 908 height 1424
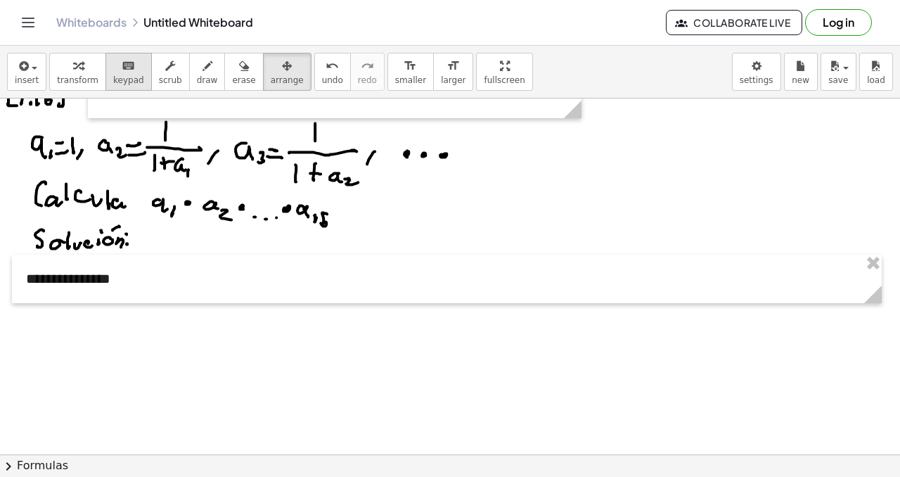
click at [123, 66] on icon "keyboard" at bounding box center [128, 66] width 13 height 17
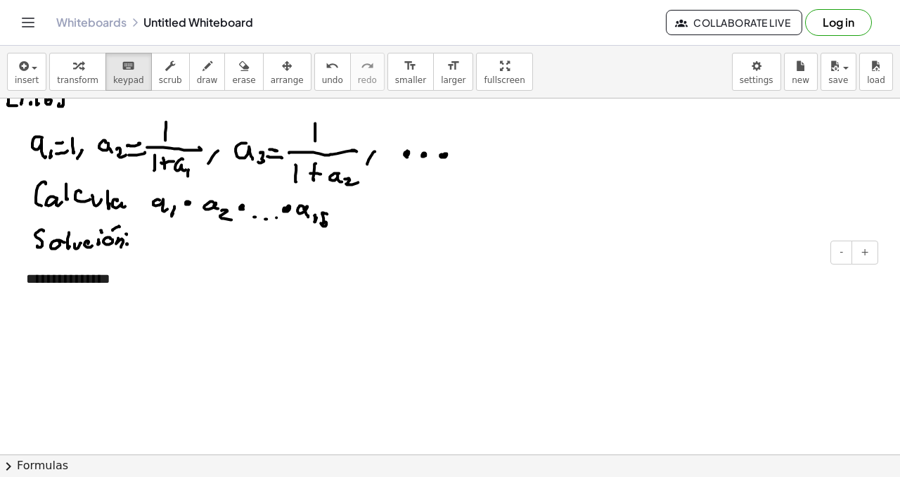
click at [55, 279] on div "**********" at bounding box center [447, 279] width 870 height 49
drag, startPoint x: 132, startPoint y: 285, endPoint x: 21, endPoint y: 280, distance: 110.5
click at [21, 280] on div "**********" at bounding box center [447, 279] width 870 height 49
click at [197, 77] on span "draw" at bounding box center [207, 80] width 21 height 10
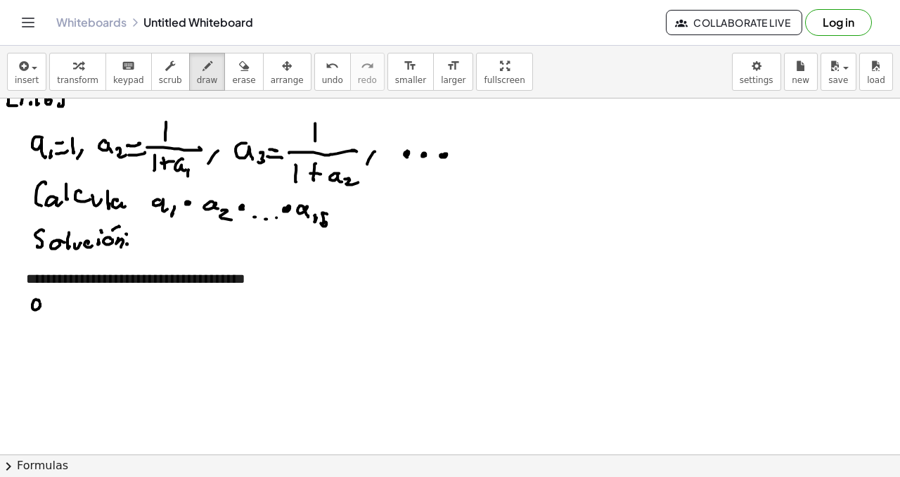
drag, startPoint x: 37, startPoint y: 300, endPoint x: 45, endPoint y: 312, distance: 14.2
click at [44, 314] on div at bounding box center [454, 139] width 908 height 1424
click at [48, 314] on div at bounding box center [454, 139] width 908 height 1424
click at [60, 302] on div at bounding box center [454, 139] width 908 height 1424
click at [65, 306] on div at bounding box center [454, 139] width 908 height 1424
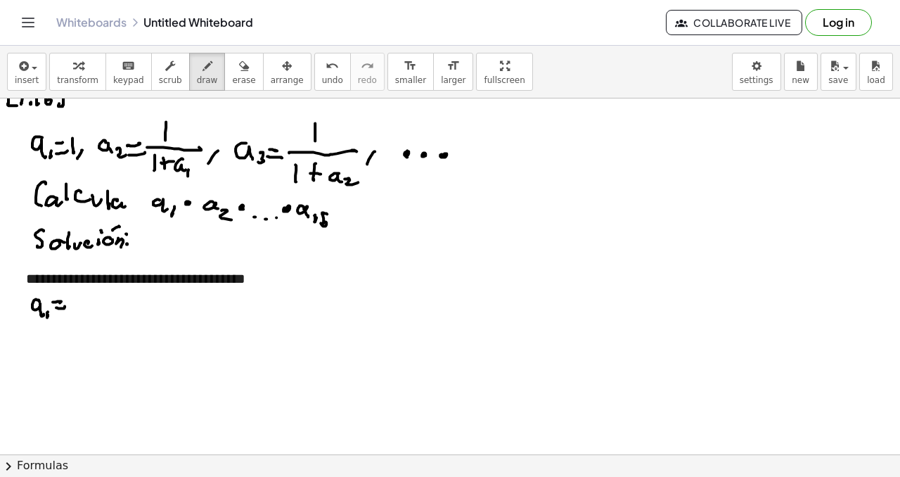
drag, startPoint x: 72, startPoint y: 298, endPoint x: 74, endPoint y: 308, distance: 10.8
click at [71, 315] on div at bounding box center [454, 139] width 908 height 1424
drag, startPoint x: 110, startPoint y: 305, endPoint x: 122, endPoint y: 310, distance: 12.6
click at [121, 312] on div at bounding box center [454, 139] width 908 height 1424
drag, startPoint x: 122, startPoint y: 311, endPoint x: 135, endPoint y: 316, distance: 13.6
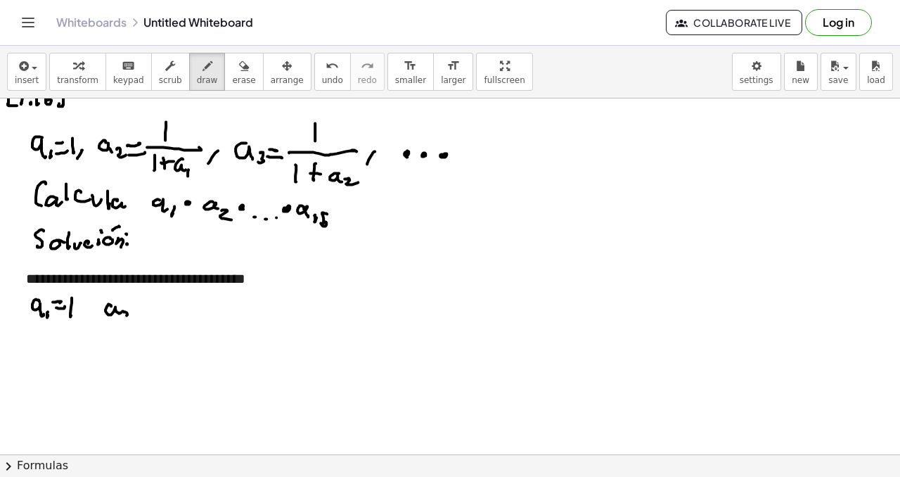
click at [133, 319] on div at bounding box center [454, 139] width 908 height 1424
click at [143, 314] on div at bounding box center [454, 139] width 908 height 1424
click at [150, 320] on div at bounding box center [454, 139] width 908 height 1424
drag, startPoint x: 176, startPoint y: 291, endPoint x: 173, endPoint y: 304, distance: 13.0
click at [174, 303] on div at bounding box center [454, 139] width 908 height 1424
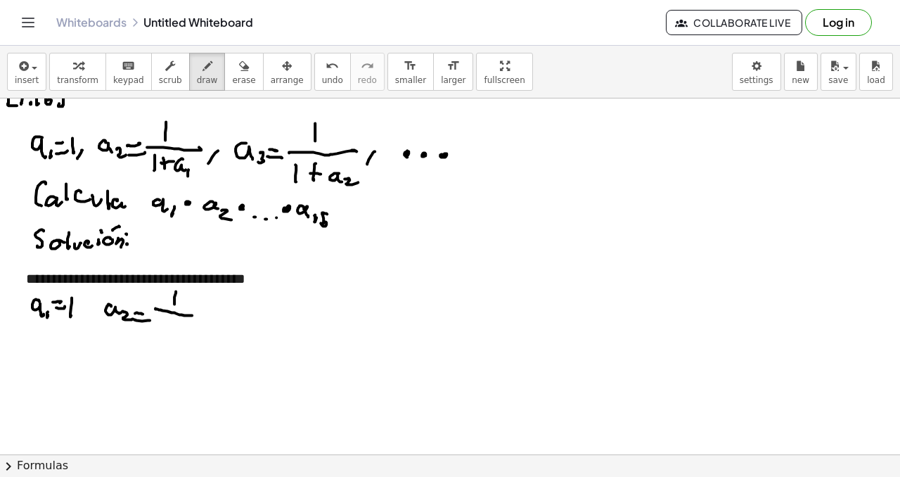
drag, startPoint x: 156, startPoint y: 309, endPoint x: 197, endPoint y: 312, distance: 40.9
click at [201, 314] on div at bounding box center [454, 139] width 908 height 1424
drag, startPoint x: 164, startPoint y: 317, endPoint x: 165, endPoint y: 326, distance: 9.3
click at [164, 328] on div at bounding box center [454, 139] width 908 height 1424
drag, startPoint x: 175, startPoint y: 320, endPoint x: 173, endPoint y: 327, distance: 7.3
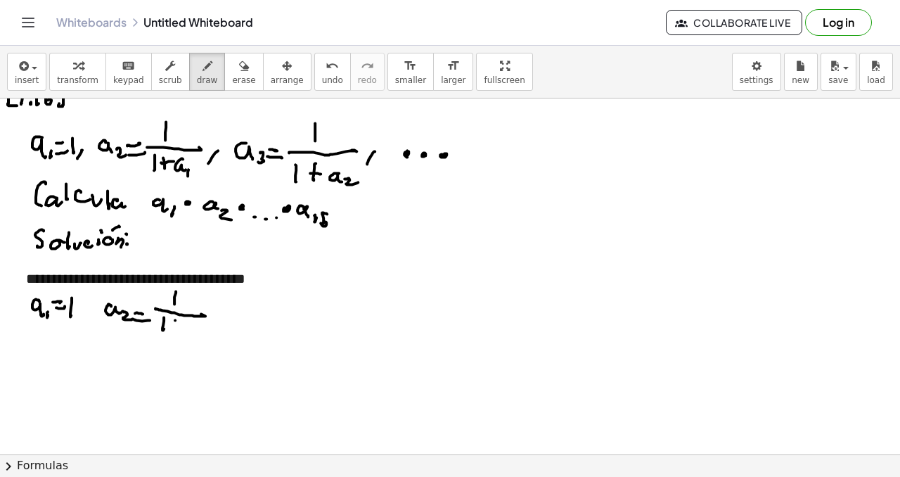
click at [173, 327] on div at bounding box center [454, 139] width 908 height 1424
drag, startPoint x: 171, startPoint y: 326, endPoint x: 179, endPoint y: 326, distance: 8.5
click at [179, 326] on div at bounding box center [454, 139] width 908 height 1424
click at [191, 327] on div at bounding box center [454, 139] width 908 height 1424
click at [228, 315] on div at bounding box center [454, 139] width 908 height 1424
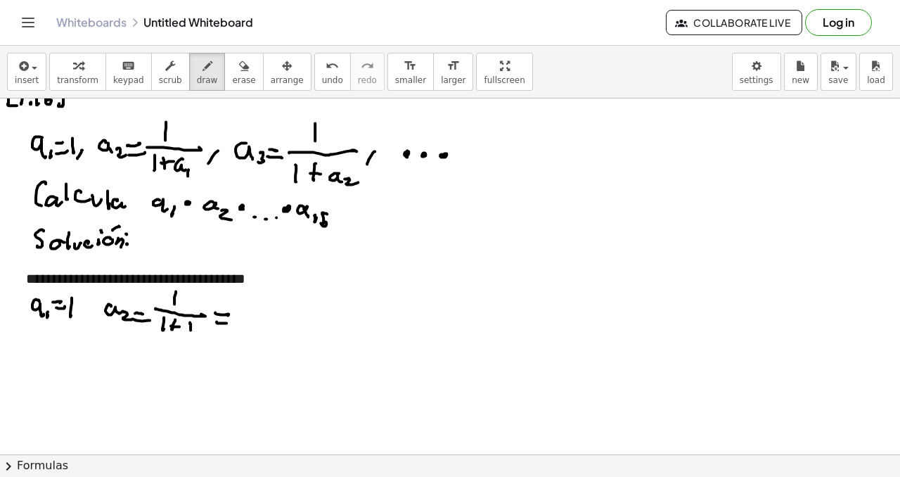
drag, startPoint x: 225, startPoint y: 323, endPoint x: 237, endPoint y: 317, distance: 13.5
click at [227, 322] on div at bounding box center [454, 139] width 908 height 1424
click at [248, 307] on div at bounding box center [454, 139] width 908 height 1424
drag, startPoint x: 238, startPoint y: 314, endPoint x: 256, endPoint y: 316, distance: 17.6
click at [256, 316] on div at bounding box center [454, 139] width 908 height 1424
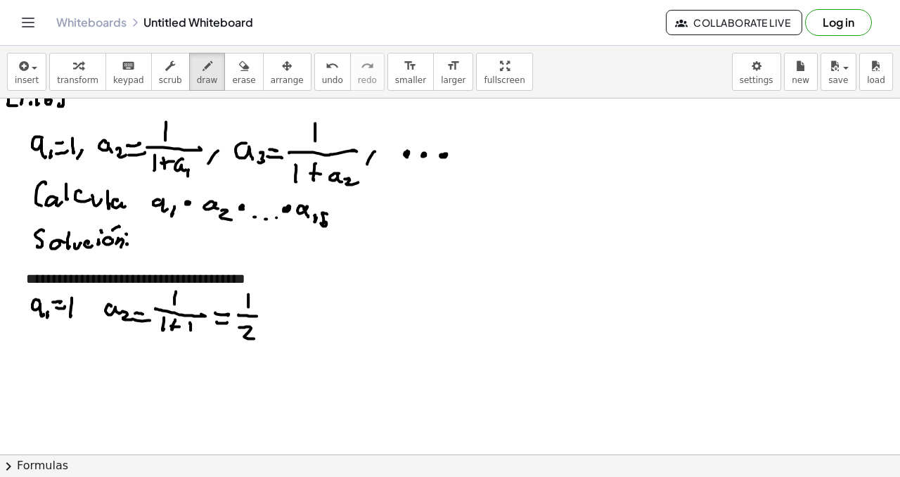
drag, startPoint x: 239, startPoint y: 327, endPoint x: 254, endPoint y: 328, distance: 14.8
click at [255, 338] on div at bounding box center [454, 139] width 908 height 1424
drag, startPoint x: 320, startPoint y: 315, endPoint x: 331, endPoint y: 324, distance: 14.0
click at [328, 324] on div at bounding box center [454, 139] width 908 height 1424
drag, startPoint x: 331, startPoint y: 325, endPoint x: 330, endPoint y: 333, distance: 7.8
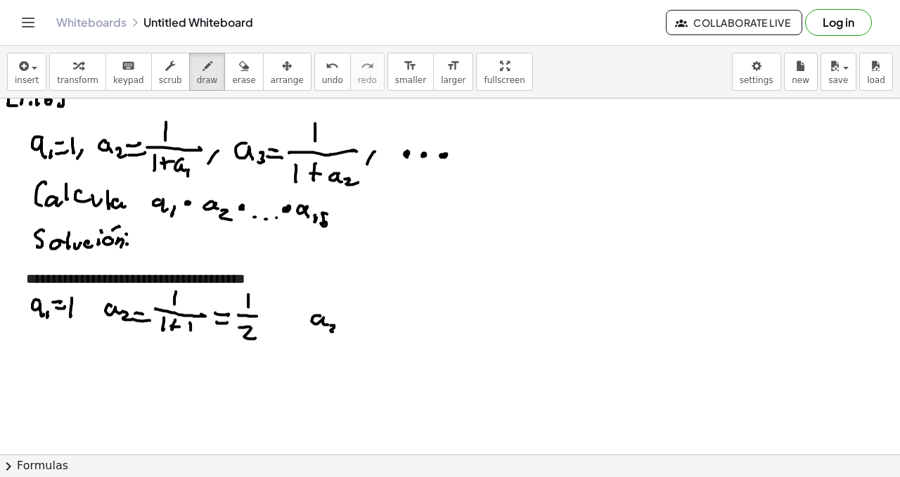
click at [329, 335] on div at bounding box center [454, 139] width 908 height 1424
click at [351, 319] on div at bounding box center [454, 139] width 908 height 1424
click at [351, 324] on div at bounding box center [454, 139] width 908 height 1424
drag, startPoint x: 376, startPoint y: 298, endPoint x: 371, endPoint y: 309, distance: 13.2
click at [376, 308] on div at bounding box center [454, 139] width 908 height 1424
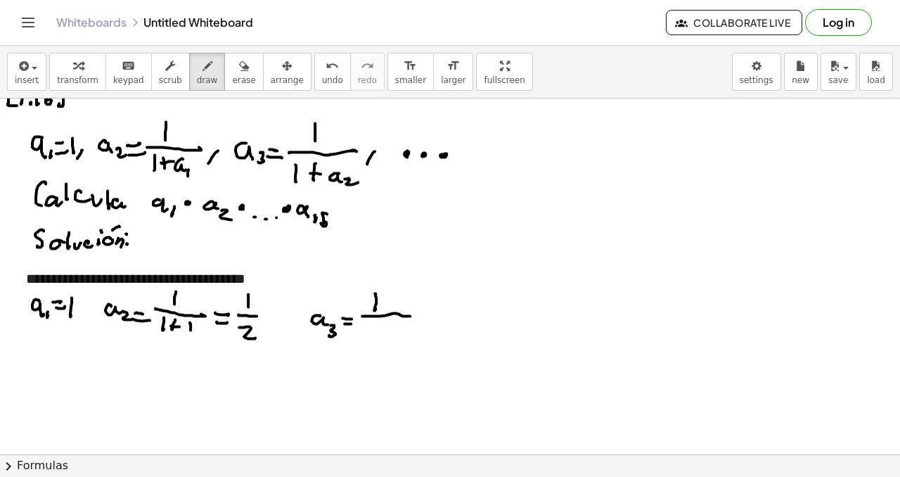
drag, startPoint x: 364, startPoint y: 316, endPoint x: 372, endPoint y: 321, distance: 9.8
click at [412, 315] on div at bounding box center [454, 139] width 908 height 1424
drag, startPoint x: 362, startPoint y: 323, endPoint x: 362, endPoint y: 336, distance: 13.4
click at [361, 338] on div at bounding box center [454, 139] width 908 height 1424
click at [374, 333] on div at bounding box center [454, 139] width 908 height 1424
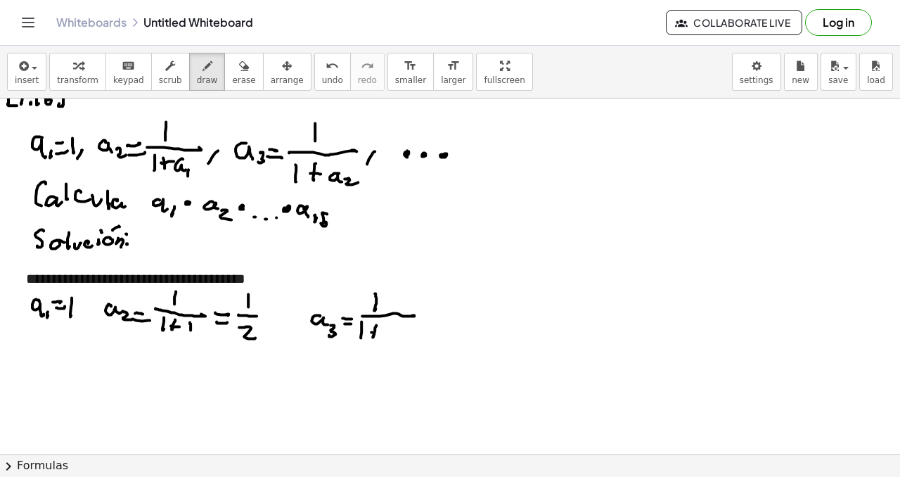
drag, startPoint x: 372, startPoint y: 332, endPoint x: 386, endPoint y: 328, distance: 14.5
click at [381, 331] on div at bounding box center [454, 139] width 908 height 1424
click at [390, 331] on div at bounding box center [454, 139] width 908 height 1424
drag, startPoint x: 385, startPoint y: 335, endPoint x: 398, endPoint y: 336, distance: 12.7
click at [398, 336] on div at bounding box center [454, 139] width 908 height 1424
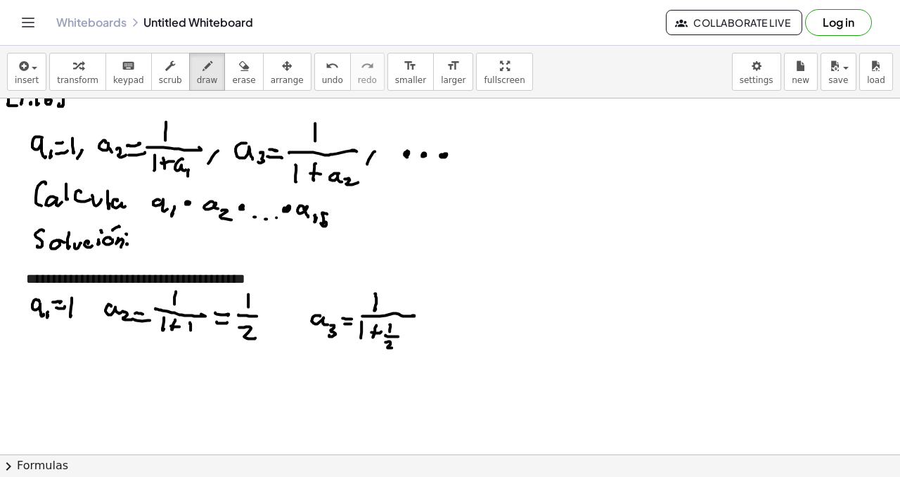
drag, startPoint x: 388, startPoint y: 341, endPoint x: 398, endPoint y: 344, distance: 10.2
click at [397, 346] on div at bounding box center [454, 139] width 908 height 1424
drag, startPoint x: 428, startPoint y: 308, endPoint x: 417, endPoint y: 317, distance: 13.5
click at [431, 309] on div at bounding box center [454, 139] width 908 height 1424
click at [426, 320] on div at bounding box center [454, 139] width 908 height 1424
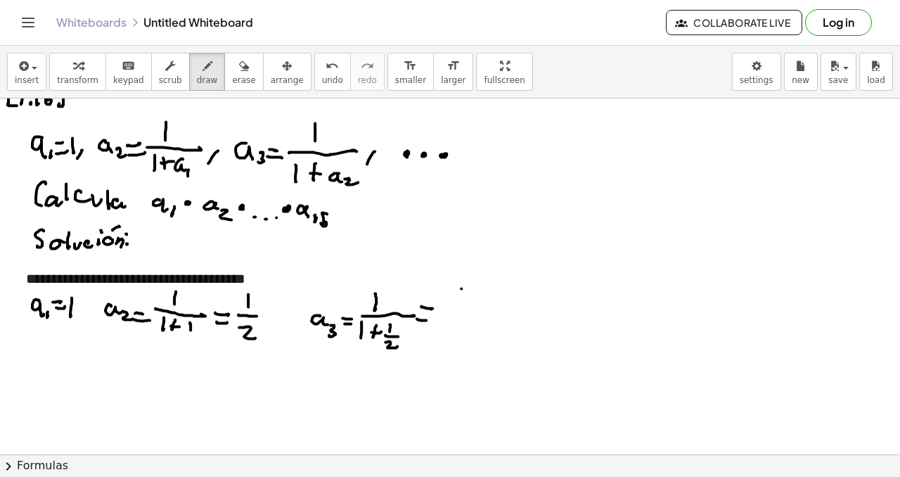
drag, startPoint x: 461, startPoint y: 288, endPoint x: 457, endPoint y: 304, distance: 16.0
click at [460, 302] on div at bounding box center [454, 139] width 908 height 1424
drag, startPoint x: 443, startPoint y: 314, endPoint x: 485, endPoint y: 312, distance: 41.6
click at [488, 314] on div at bounding box center [454, 139] width 908 height 1424
drag, startPoint x: 460, startPoint y: 327, endPoint x: 459, endPoint y: 338, distance: 11.3
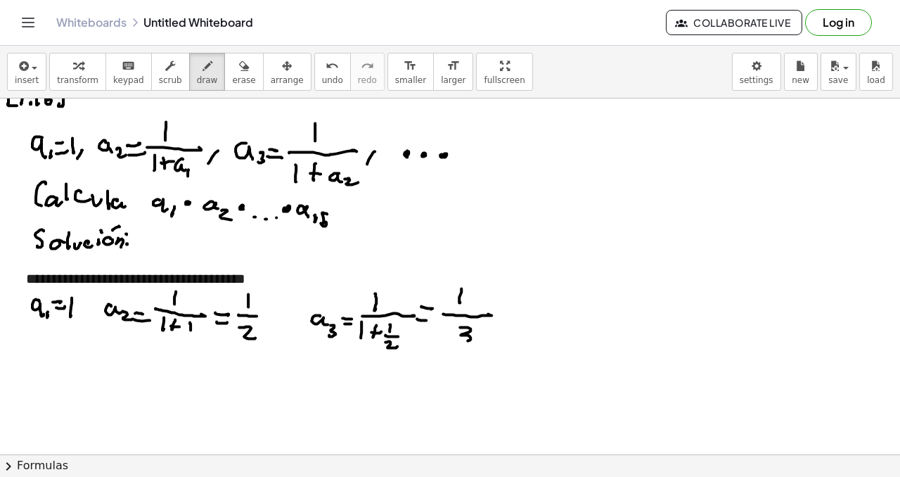
click at [460, 339] on div at bounding box center [454, 139] width 908 height 1424
click at [480, 347] on div at bounding box center [454, 139] width 908 height 1424
drag, startPoint x: 462, startPoint y: 354, endPoint x: 487, endPoint y: 353, distance: 24.7
click at [482, 359] on div at bounding box center [454, 139] width 908 height 1424
drag, startPoint x: 502, startPoint y: 321, endPoint x: 508, endPoint y: 327, distance: 8.0
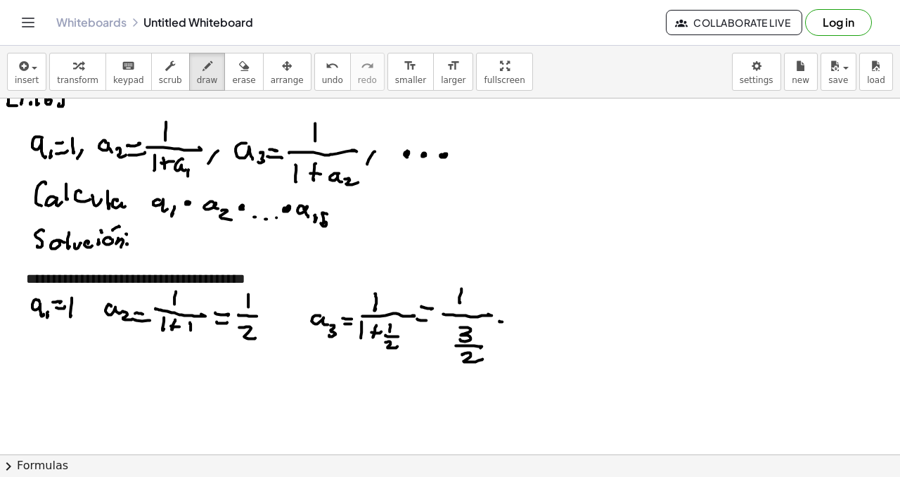
click at [516, 322] on div at bounding box center [454, 139] width 908 height 1424
drag, startPoint x: 506, startPoint y: 334, endPoint x: 510, endPoint y: 323, distance: 11.8
click at [519, 331] on div at bounding box center [454, 139] width 908 height 1424
drag, startPoint x: 550, startPoint y: 283, endPoint x: 547, endPoint y: 296, distance: 13.0
click at [549, 306] on div at bounding box center [454, 139] width 908 height 1424
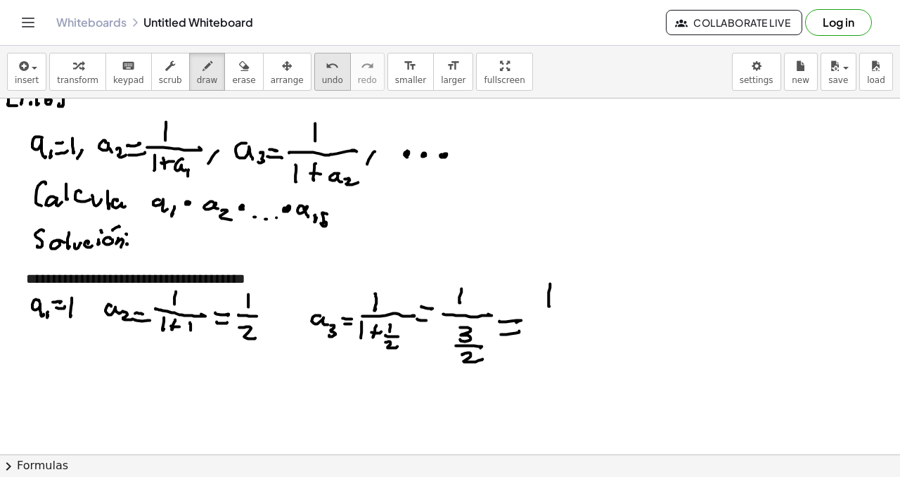
click at [327, 81] on span "undo" at bounding box center [332, 80] width 21 height 10
drag, startPoint x: 554, startPoint y: 296, endPoint x: 556, endPoint y: 314, distance: 17.7
click at [557, 314] on div at bounding box center [454, 139] width 908 height 1424
drag, startPoint x: 532, startPoint y: 322, endPoint x: 550, endPoint y: 332, distance: 20.8
click at [565, 326] on div at bounding box center [454, 139] width 908 height 1424
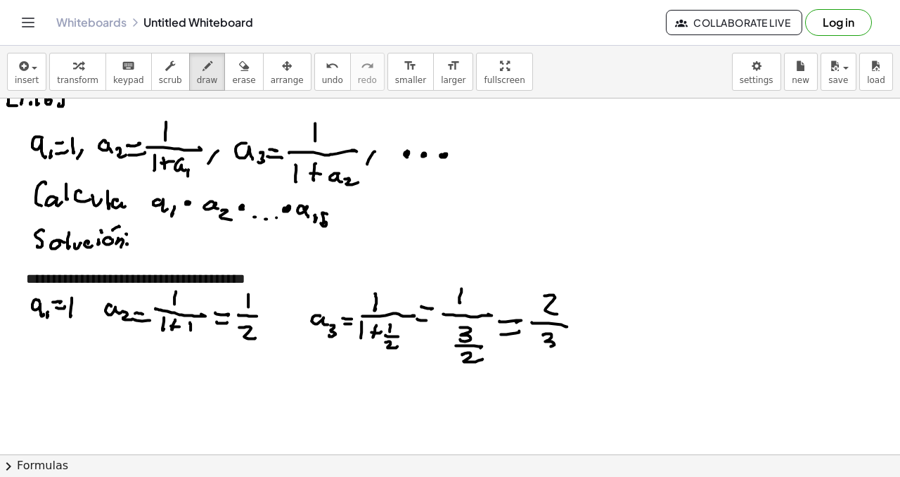
click at [545, 345] on div at bounding box center [454, 139] width 908 height 1424
drag, startPoint x: 609, startPoint y: 317, endPoint x: 615, endPoint y: 335, distance: 19.4
click at [615, 335] on div at bounding box center [454, 139] width 908 height 1424
drag, startPoint x: 620, startPoint y: 330, endPoint x: 629, endPoint y: 331, distance: 9.2
click at [627, 335] on div at bounding box center [454, 139] width 908 height 1424
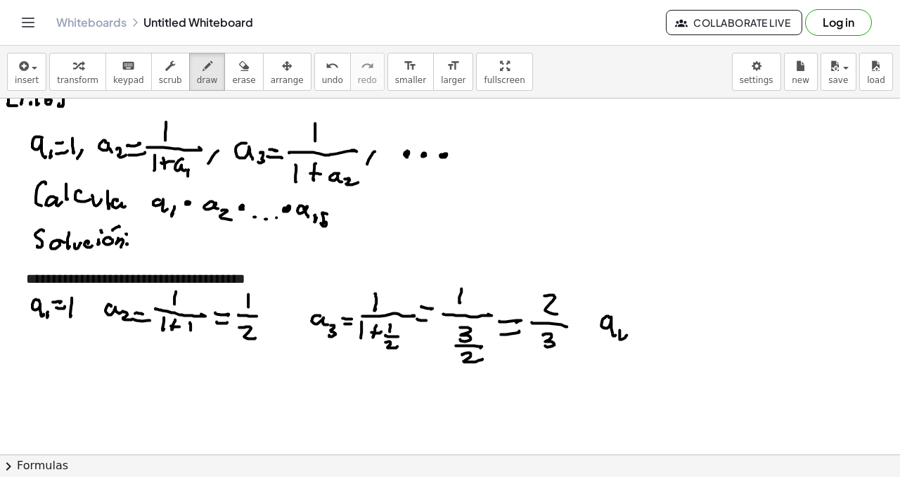
click at [629, 341] on div at bounding box center [454, 139] width 908 height 1424
drag, startPoint x: 642, startPoint y: 326, endPoint x: 639, endPoint y: 333, distance: 7.9
click at [643, 327] on div at bounding box center [454, 139] width 908 height 1424
click at [646, 335] on div at bounding box center [454, 139] width 908 height 1424
drag, startPoint x: 675, startPoint y: 300, endPoint x: 675, endPoint y: 324, distance: 23.9
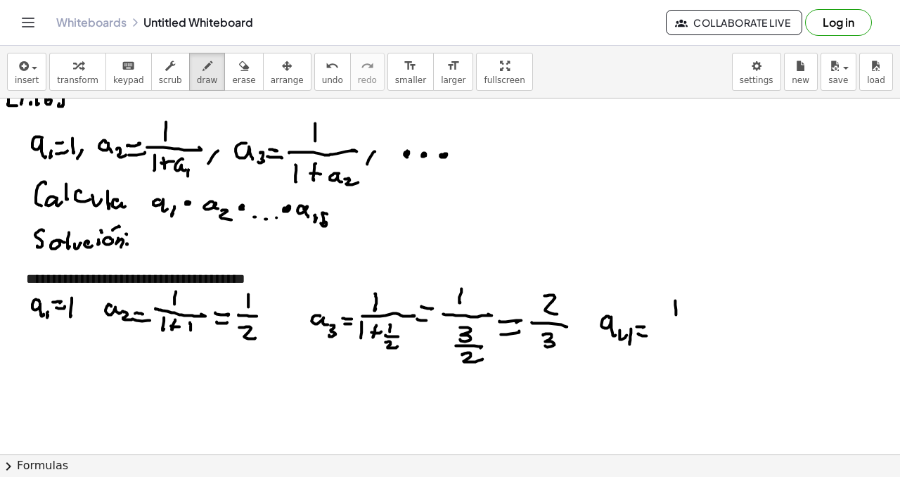
click at [677, 323] on div at bounding box center [454, 139] width 908 height 1424
drag, startPoint x: 658, startPoint y: 331, endPoint x: 701, endPoint y: 327, distance: 42.4
click at [707, 329] on div at bounding box center [454, 139] width 908 height 1424
drag, startPoint x: 665, startPoint y: 339, endPoint x: 674, endPoint y: 345, distance: 10.6
click at [666, 357] on div at bounding box center [454, 139] width 908 height 1424
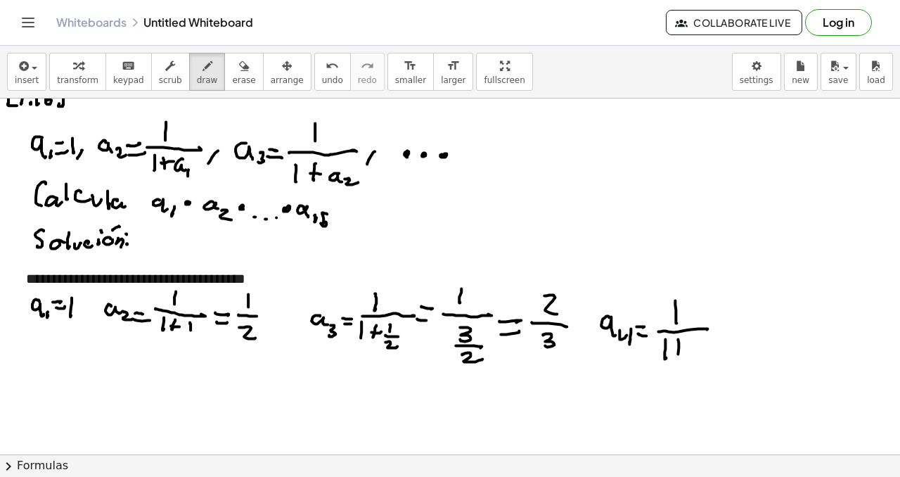
click at [679, 355] on div at bounding box center [454, 139] width 908 height 1424
drag, startPoint x: 675, startPoint y: 352, endPoint x: 685, endPoint y: 352, distance: 9.8
click at [685, 352] on div at bounding box center [454, 139] width 908 height 1424
drag, startPoint x: 691, startPoint y: 340, endPoint x: 705, endPoint y: 347, distance: 15.7
click at [705, 347] on div at bounding box center [454, 139] width 908 height 1424
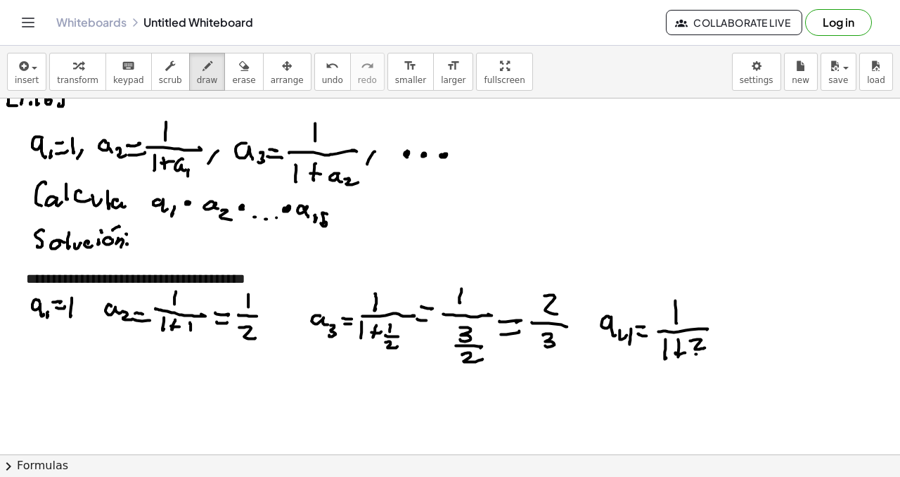
drag, startPoint x: 696, startPoint y: 354, endPoint x: 709, endPoint y: 352, distance: 13.4
click at [710, 352] on div at bounding box center [454, 139] width 908 height 1424
click at [705, 366] on div at bounding box center [454, 139] width 908 height 1424
drag, startPoint x: 720, startPoint y: 328, endPoint x: 728, endPoint y: 329, distance: 8.5
click at [729, 328] on div at bounding box center [454, 139] width 908 height 1424
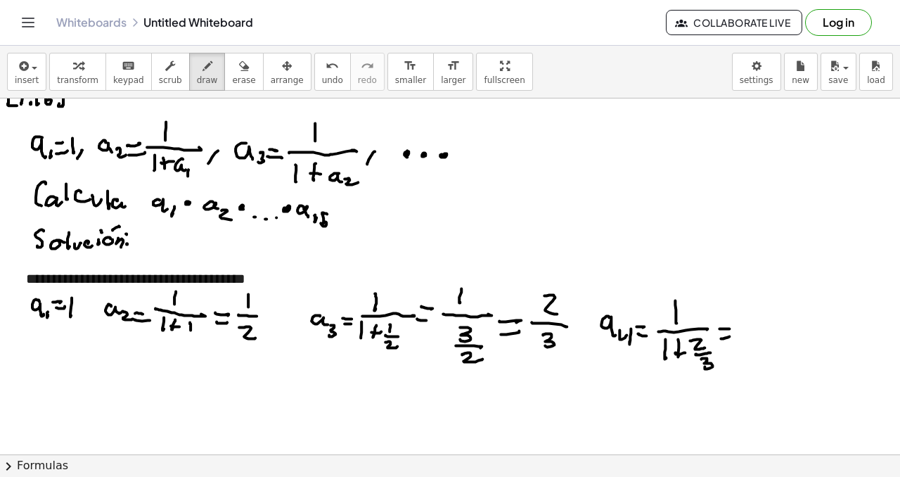
click at [729, 336] on div at bounding box center [454, 139] width 908 height 1424
drag, startPoint x: 762, startPoint y: 283, endPoint x: 763, endPoint y: 304, distance: 20.4
click at [763, 304] on div at bounding box center [454, 139] width 908 height 1424
drag, startPoint x: 747, startPoint y: 321, endPoint x: 779, endPoint y: 321, distance: 32.4
click at [781, 321] on div at bounding box center [454, 139] width 908 height 1424
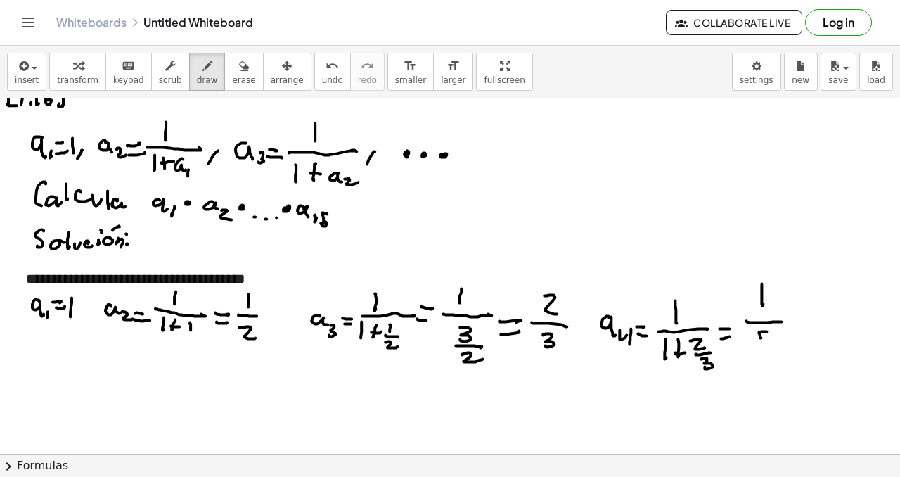
drag, startPoint x: 765, startPoint y: 331, endPoint x: 762, endPoint y: 342, distance: 11.1
click at [762, 342] on div at bounding box center [454, 139] width 908 height 1424
drag, startPoint x: 755, startPoint y: 346, endPoint x: 772, endPoint y: 346, distance: 16.9
click at [776, 346] on div at bounding box center [454, 139] width 908 height 1424
drag, startPoint x: 762, startPoint y: 351, endPoint x: 785, endPoint y: 335, distance: 27.7
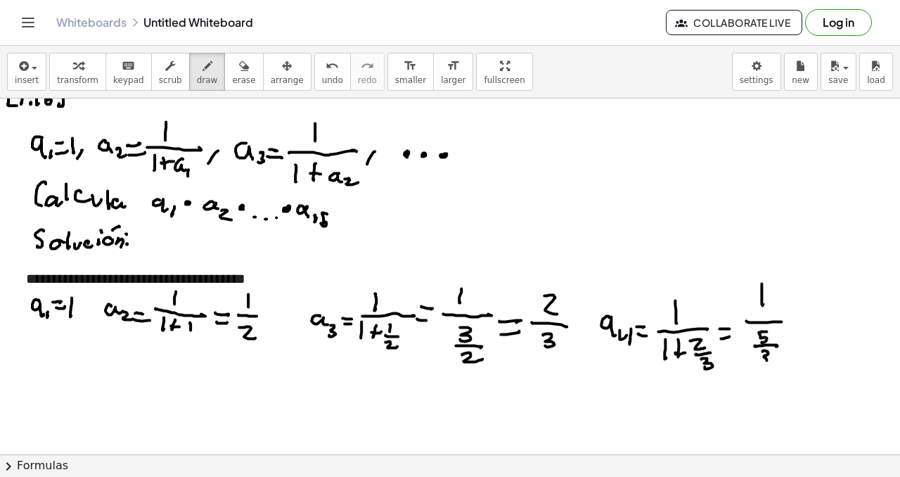
click at [762, 361] on div at bounding box center [454, 139] width 908 height 1424
click at [800, 322] on div at bounding box center [454, 139] width 908 height 1424
drag, startPoint x: 792, startPoint y: 329, endPoint x: 804, endPoint y: 328, distance: 12.0
click at [804, 330] on div at bounding box center [454, 139] width 908 height 1424
drag, startPoint x: 822, startPoint y: 302, endPoint x: 825, endPoint y: 321, distance: 19.3
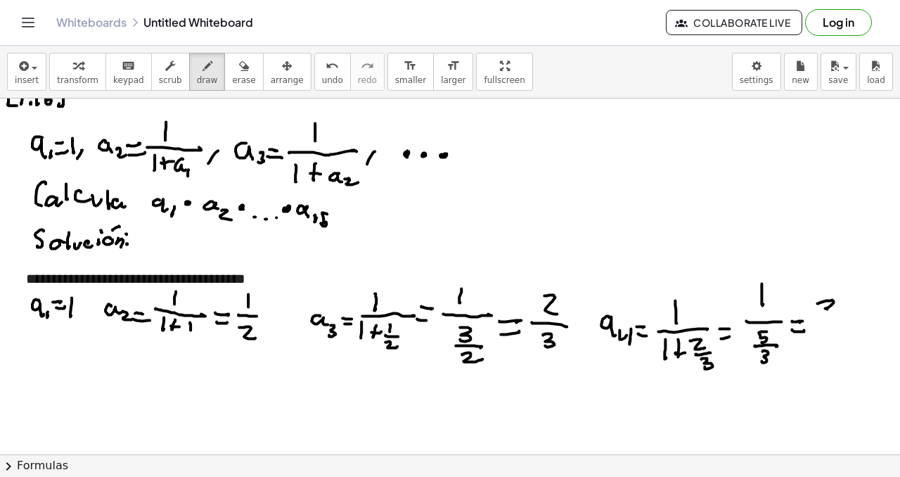
click at [825, 320] on div at bounding box center [454, 139] width 908 height 1424
drag, startPoint x: 816, startPoint y: 327, endPoint x: 836, endPoint y: 333, distance: 21.2
click at [841, 328] on div at bounding box center [454, 139] width 908 height 1424
drag, startPoint x: 834, startPoint y: 334, endPoint x: 826, endPoint y: 344, distance: 13.0
click at [823, 356] on div at bounding box center [454, 139] width 908 height 1424
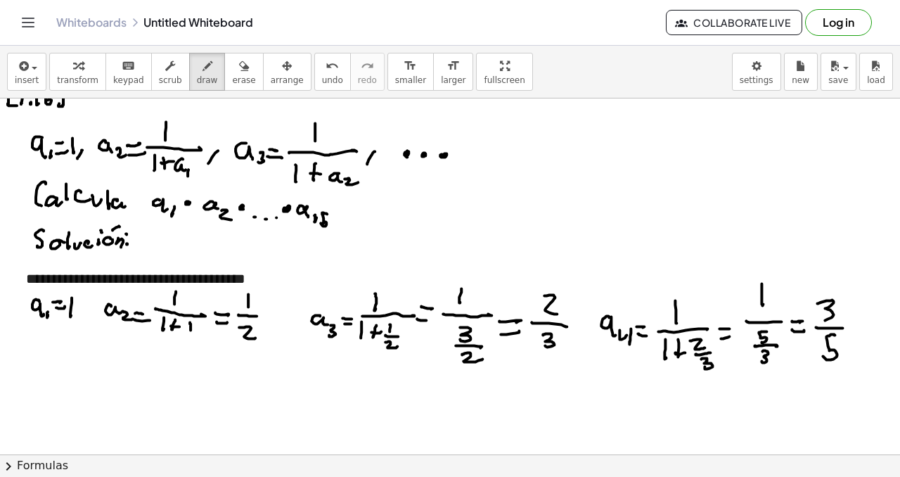
drag, startPoint x: 660, startPoint y: 476, endPoint x: 766, endPoint y: 422, distance: 118.6
click at [696, 476] on button "chevron_right Formulas" at bounding box center [450, 465] width 900 height 23
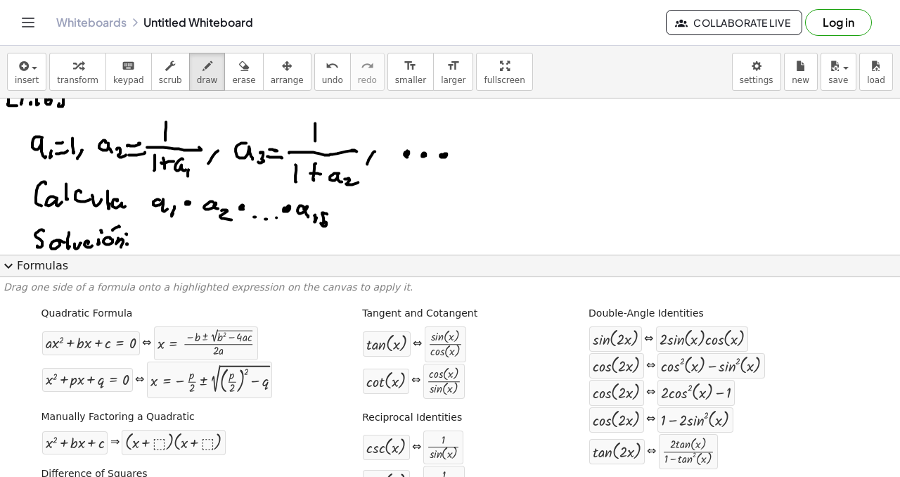
click at [37, 257] on button "expand_more Formulas" at bounding box center [450, 266] width 900 height 23
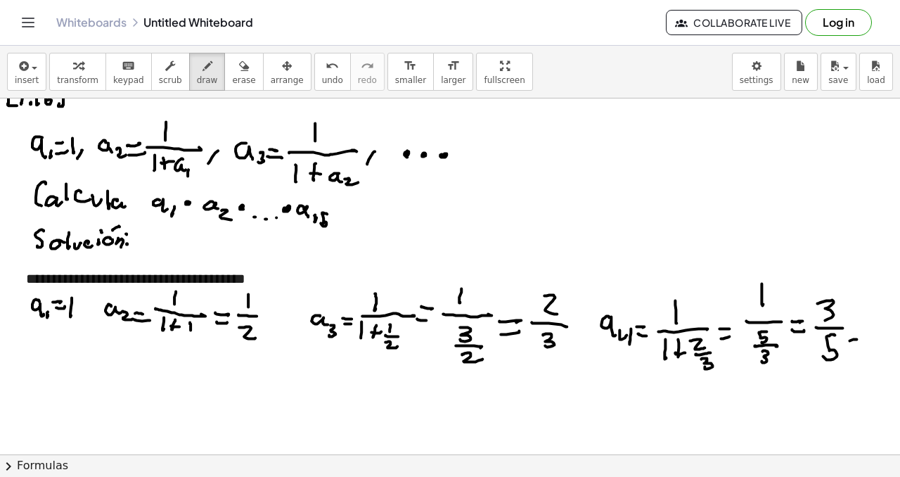
drag, startPoint x: 857, startPoint y: 339, endPoint x: 844, endPoint y: 341, distance: 12.8
click at [843, 343] on div at bounding box center [454, 139] width 908 height 1424
drag, startPoint x: 848, startPoint y: 335, endPoint x: 852, endPoint y: 348, distance: 13.8
click at [857, 350] on div at bounding box center [454, 139] width 908 height 1424
click at [322, 73] on button "undo undo" at bounding box center [332, 72] width 37 height 38
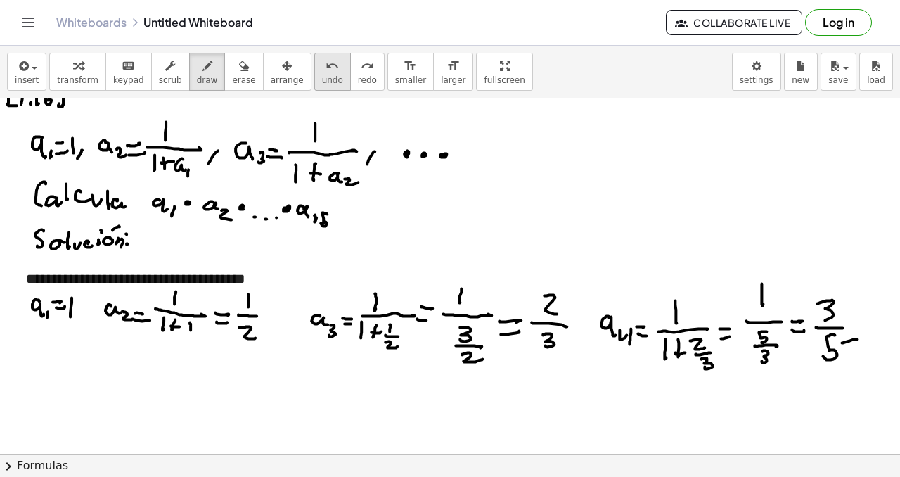
click at [322, 76] on span "undo" at bounding box center [332, 80] width 21 height 10
drag, startPoint x: 41, startPoint y: 353, endPoint x: 44, endPoint y: 369, distance: 16.4
click at [40, 371] on div at bounding box center [454, 139] width 908 height 1424
drag, startPoint x: 44, startPoint y: 369, endPoint x: 48, endPoint y: 376, distance: 7.2
click at [46, 377] on div at bounding box center [454, 139] width 908 height 1424
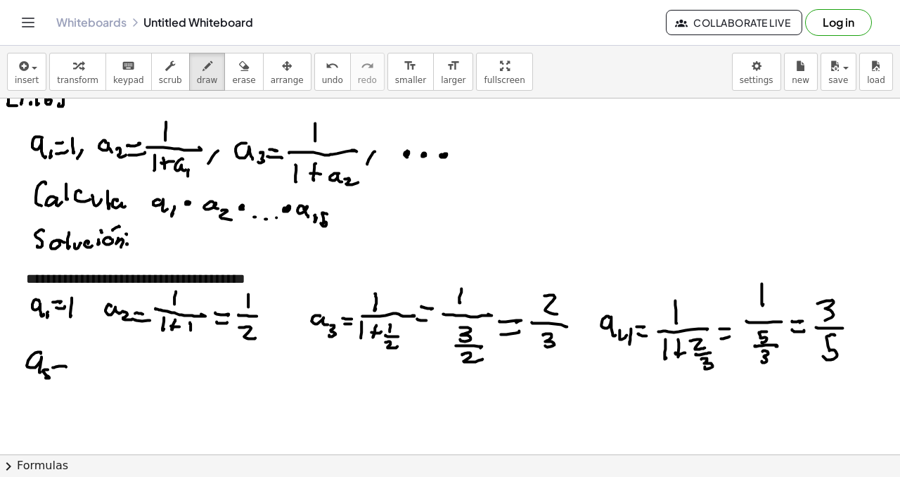
drag, startPoint x: 63, startPoint y: 366, endPoint x: 53, endPoint y: 371, distance: 10.4
click at [65, 366] on div at bounding box center [454, 139] width 908 height 1424
click at [65, 374] on div at bounding box center [454, 139] width 908 height 1424
drag, startPoint x: 76, startPoint y: 368, endPoint x: 107, endPoint y: 365, distance: 31.1
click at [113, 368] on div at bounding box center [454, 139] width 908 height 1424
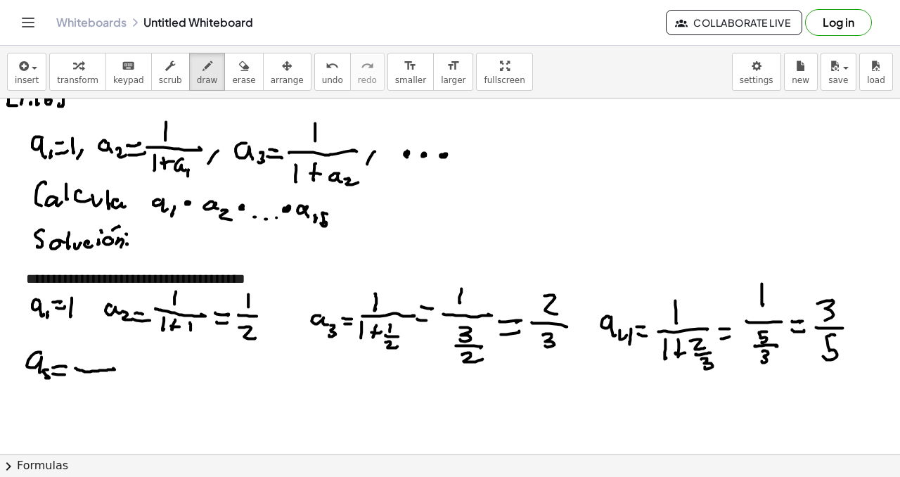
click at [85, 358] on div at bounding box center [454, 139] width 908 height 1424
click at [75, 392] on div at bounding box center [454, 139] width 908 height 1424
drag, startPoint x: 85, startPoint y: 381, endPoint x: 83, endPoint y: 388, distance: 8.0
click at [83, 390] on div at bounding box center [454, 139] width 908 height 1424
click at [90, 388] on div at bounding box center [454, 139] width 908 height 1424
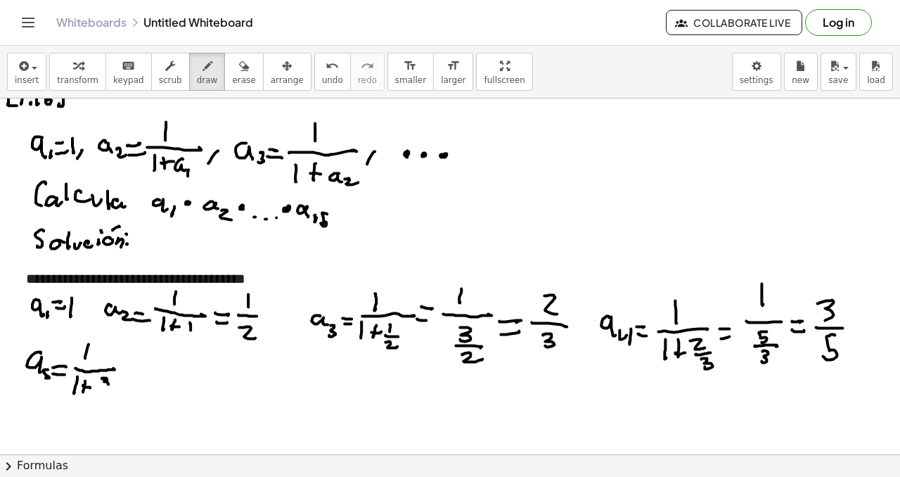
click at [103, 384] on div at bounding box center [454, 139] width 908 height 1424
drag, startPoint x: 98, startPoint y: 387, endPoint x: 109, endPoint y: 389, distance: 11.4
click at [109, 389] on div at bounding box center [454, 139] width 908 height 1424
drag, startPoint x: 103, startPoint y: 391, endPoint x: 101, endPoint y: 400, distance: 9.4
click at [101, 401] on div at bounding box center [454, 139] width 908 height 1424
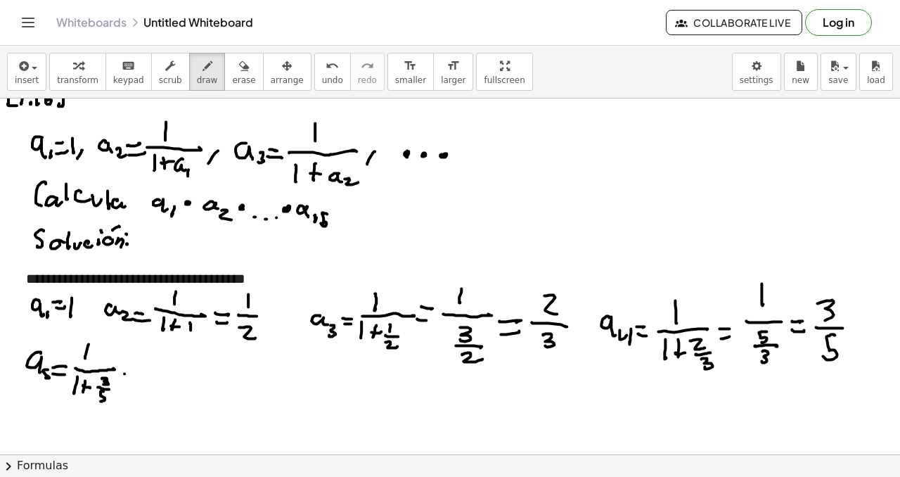
click at [132, 376] on div at bounding box center [454, 139] width 908 height 1424
click at [137, 381] on div at bounding box center [454, 139] width 908 height 1424
drag, startPoint x: 146, startPoint y: 376, endPoint x: 183, endPoint y: 378, distance: 37.3
click at [187, 383] on div at bounding box center [454, 139] width 908 height 1424
drag, startPoint x: 180, startPoint y: 352, endPoint x: 179, endPoint y: 364, distance: 12.0
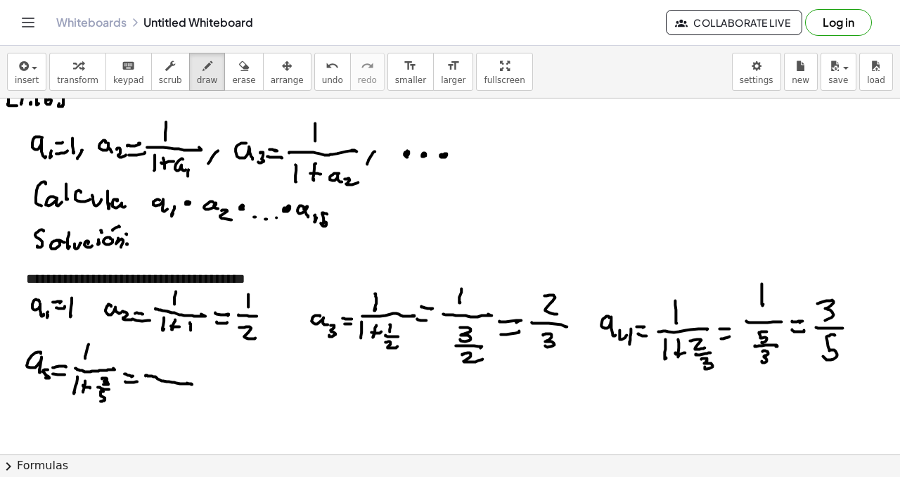
click at [179, 364] on div at bounding box center [454, 139] width 908 height 1424
drag, startPoint x: 164, startPoint y: 383, endPoint x: 158, endPoint y: 389, distance: 8.0
click at [160, 388] on div at bounding box center [454, 139] width 908 height 1424
drag, startPoint x: 153, startPoint y: 389, endPoint x: 167, endPoint y: 396, distance: 16.4
click at [167, 396] on div at bounding box center [454, 139] width 908 height 1424
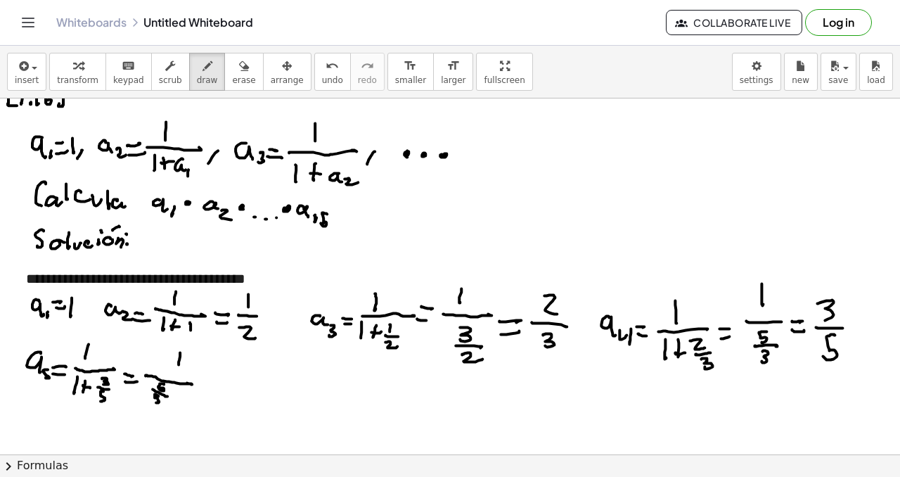
click at [156, 402] on div at bounding box center [454, 139] width 908 height 1424
click at [163, 386] on div at bounding box center [454, 139] width 908 height 1424
click at [322, 78] on span "undo" at bounding box center [332, 80] width 21 height 10
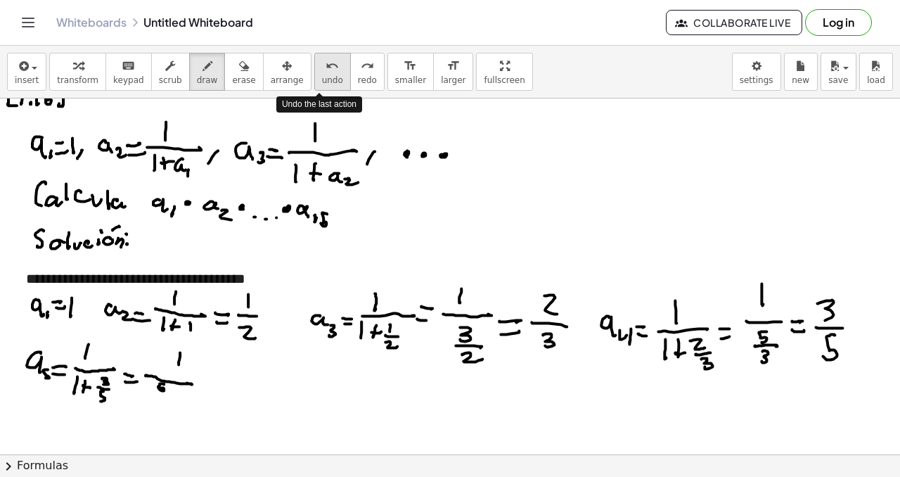
click at [322, 77] on span "undo" at bounding box center [332, 80] width 21 height 10
drag, startPoint x: 165, startPoint y: 386, endPoint x: 158, endPoint y: 389, distance: 7.6
click at [163, 385] on div at bounding box center [454, 139] width 908 height 1424
drag, startPoint x: 152, startPoint y: 395, endPoint x: 168, endPoint y: 397, distance: 16.4
click at [170, 397] on div at bounding box center [454, 139] width 908 height 1424
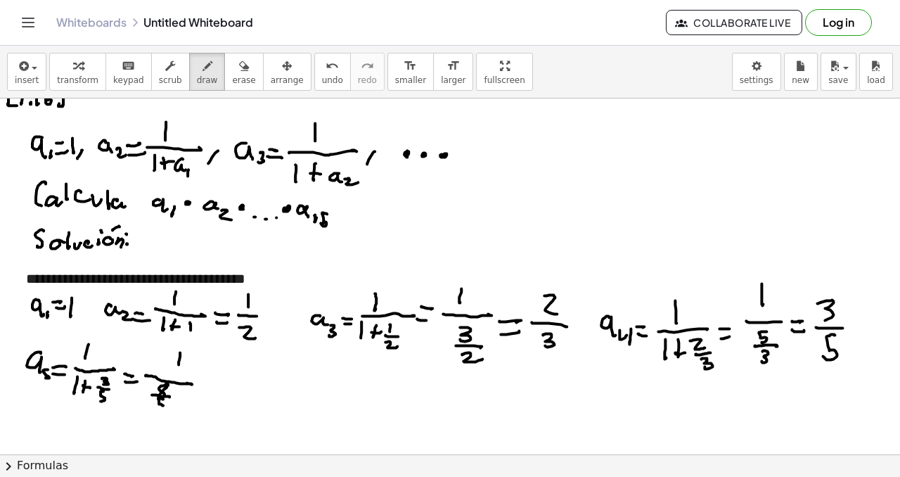
drag, startPoint x: 163, startPoint y: 399, endPoint x: 174, endPoint y: 396, distance: 11.6
click at [156, 410] on div at bounding box center [454, 139] width 908 height 1424
click at [205, 383] on div at bounding box center [454, 139] width 908 height 1424
click at [210, 390] on div at bounding box center [454, 139] width 908 height 1424
drag, startPoint x: 242, startPoint y: 360, endPoint x: 235, endPoint y: 382, distance: 22.9
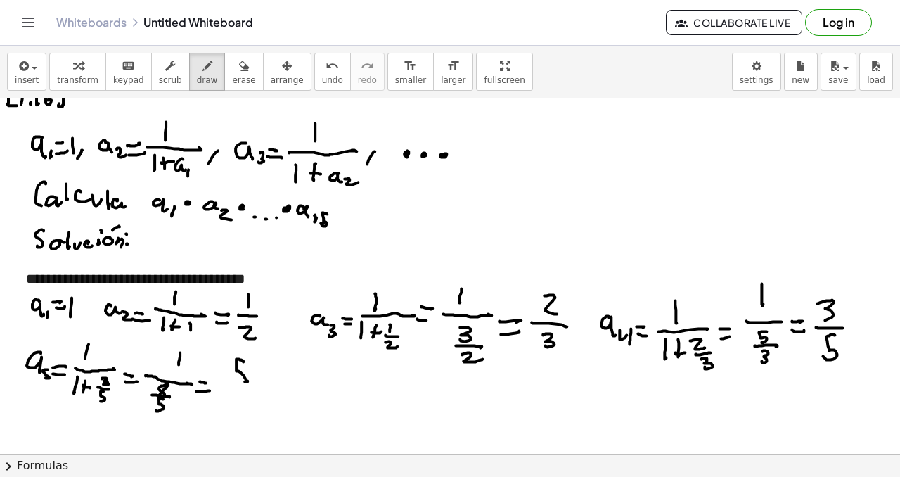
click at [235, 382] on div at bounding box center [454, 139] width 908 height 1424
drag, startPoint x: 225, startPoint y: 385, endPoint x: 249, endPoint y: 388, distance: 24.1
click at [252, 388] on div at bounding box center [454, 139] width 908 height 1424
click at [242, 391] on div at bounding box center [454, 139] width 908 height 1424
click at [257, 298] on div at bounding box center [454, 139] width 908 height 1424
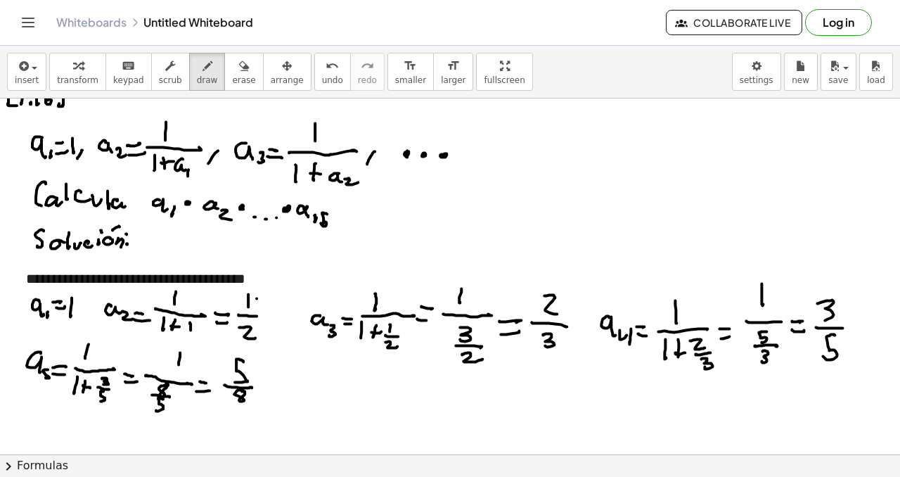
click at [261, 333] on div at bounding box center [454, 139] width 908 height 1424
click at [257, 324] on div at bounding box center [454, 139] width 908 height 1424
drag, startPoint x: 565, startPoint y: 289, endPoint x: 549, endPoint y: 293, distance: 16.7
click at [554, 292] on div at bounding box center [454, 139] width 908 height 1424
drag, startPoint x: 850, startPoint y: 298, endPoint x: 828, endPoint y: 305, distance: 23.8
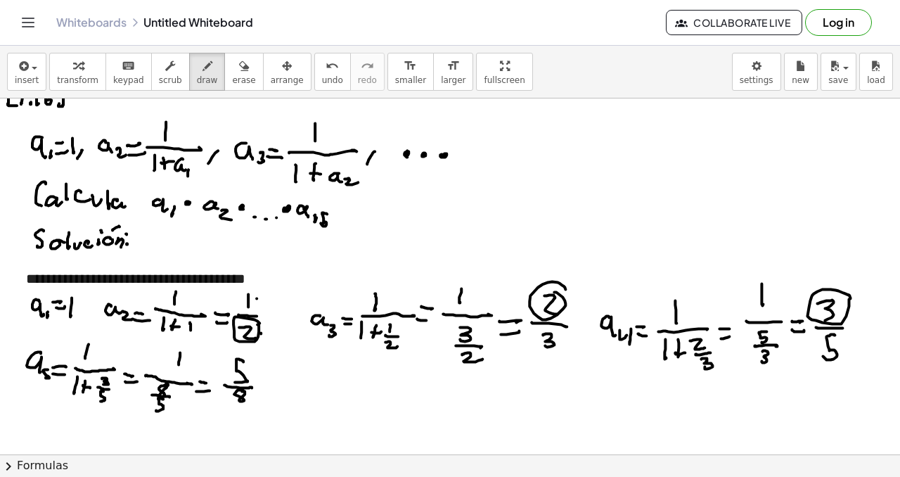
click at [840, 301] on div at bounding box center [454, 139] width 908 height 1424
drag, startPoint x: 563, startPoint y: 330, endPoint x: 541, endPoint y: 341, distance: 25.2
click at [537, 332] on div at bounding box center [454, 139] width 908 height 1424
click at [322, 76] on span "undo" at bounding box center [332, 80] width 21 height 10
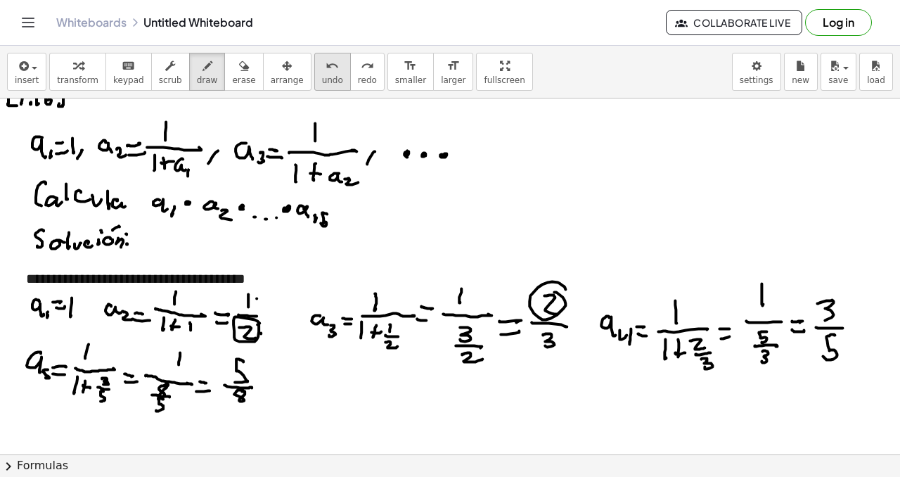
click at [322, 75] on span "undo" at bounding box center [332, 80] width 21 height 10
click at [322, 78] on span "undo" at bounding box center [332, 80] width 21 height 10
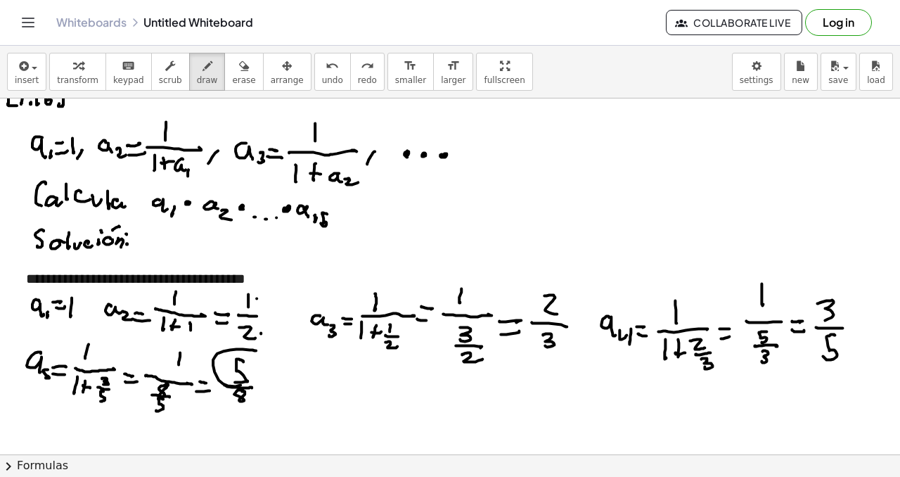
drag, startPoint x: 252, startPoint y: 350, endPoint x: 237, endPoint y: 357, distance: 17.0
click at [246, 360] on div at bounding box center [454, 139] width 908 height 1424
drag, startPoint x: 855, startPoint y: 328, endPoint x: 809, endPoint y: 338, distance: 47.5
click at [824, 325] on div at bounding box center [454, 139] width 908 height 1424
click at [322, 83] on span "undo" at bounding box center [332, 80] width 21 height 10
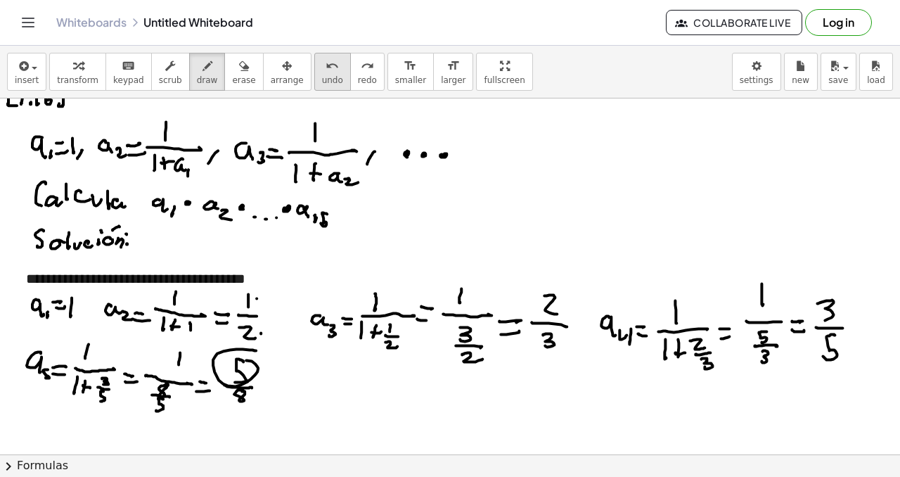
click at [322, 84] on span "undo" at bounding box center [332, 80] width 21 height 10
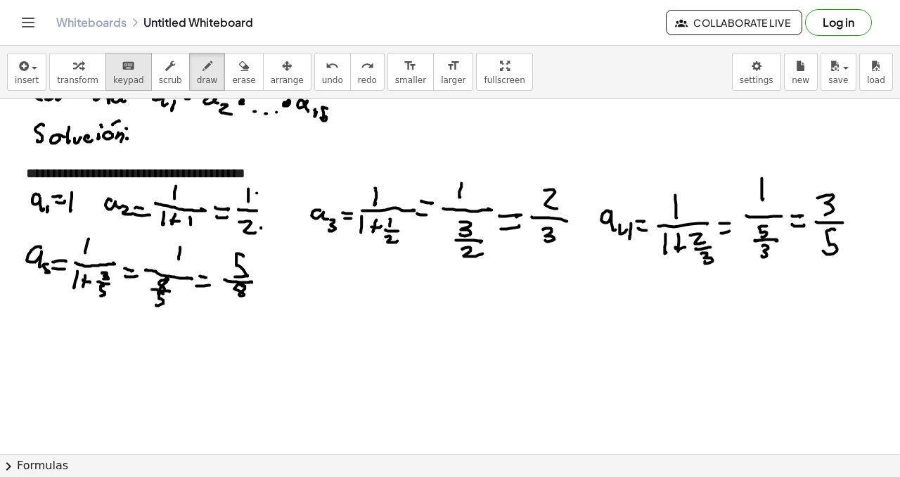
click at [130, 76] on span "keypad" at bounding box center [128, 80] width 31 height 10
click at [82, 323] on div at bounding box center [454, 33] width 908 height 1424
click at [93, 229] on div at bounding box center [447, 234] width 842 height 20
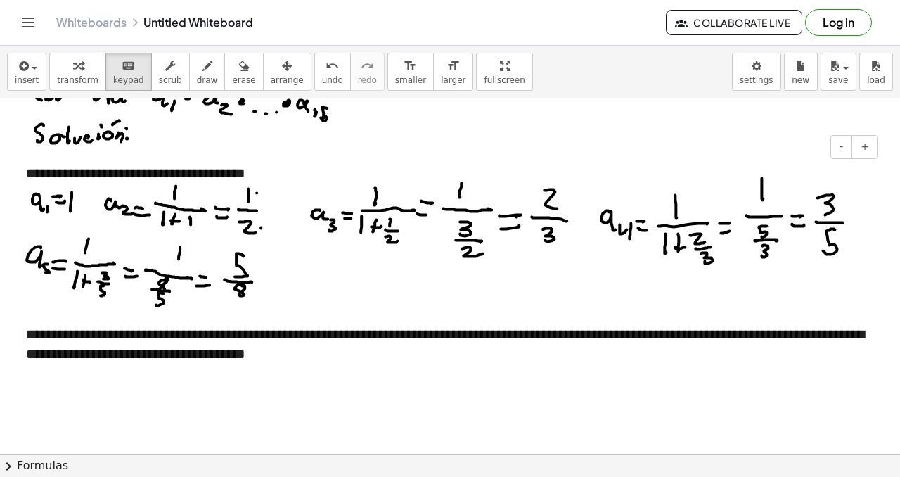
click at [250, 354] on div "**********" at bounding box center [447, 344] width 842 height 40
click at [58, 369] on div at bounding box center [447, 374] width 842 height 20
click at [219, 335] on div "**********" at bounding box center [447, 344] width 842 height 40
drag, startPoint x: 219, startPoint y: 335, endPoint x: 141, endPoint y: 333, distance: 78.8
click at [141, 333] on div "**********" at bounding box center [447, 344] width 842 height 40
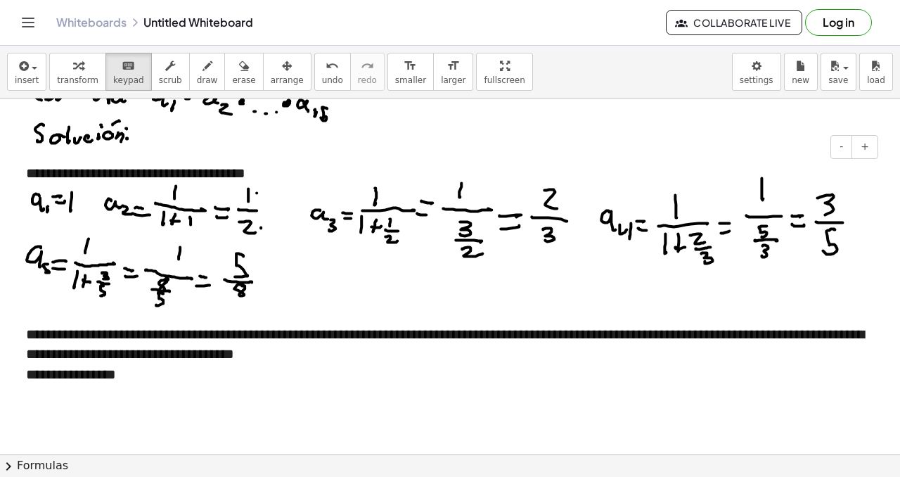
click at [246, 336] on div "**********" at bounding box center [447, 344] width 842 height 40
click at [243, 336] on div "**********" at bounding box center [447, 344] width 842 height 40
click at [352, 335] on div "**********" at bounding box center [447, 344] width 842 height 40
click at [148, 371] on div "**********" at bounding box center [447, 374] width 842 height 20
click at [260, 373] on div "**********" at bounding box center [447, 374] width 842 height 20
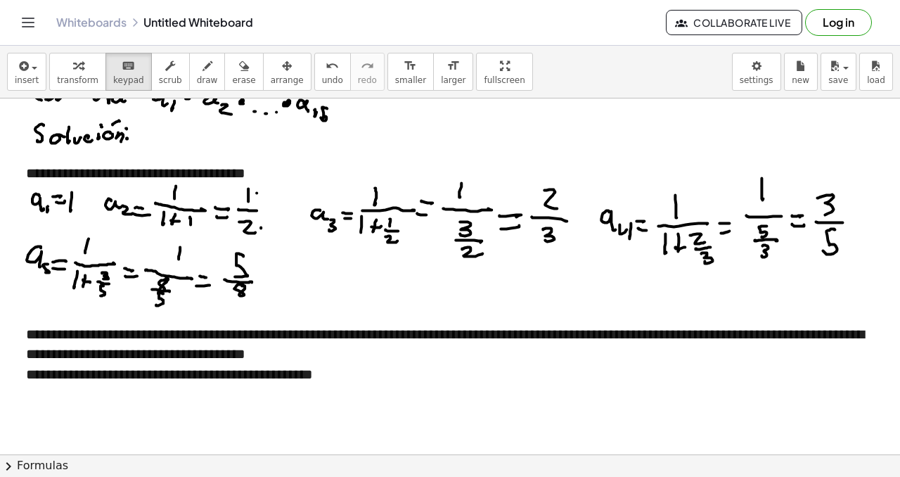
click at [276, 421] on div at bounding box center [454, 33] width 908 height 1424
